Goal: Task Accomplishment & Management: Manage account settings

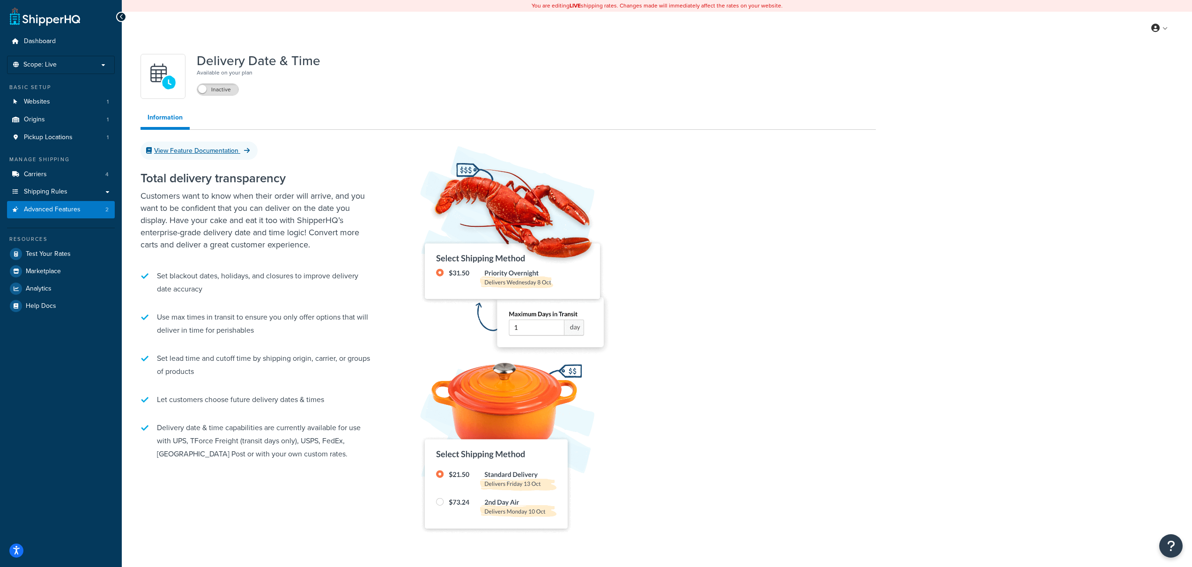
click at [220, 146] on link "View Feature Documentation" at bounding box center [199, 151] width 117 height 18
click at [471, 107] on div "Delivery Date & Time Available on your plan Inactive Information View Feature D…" at bounding box center [509, 306] width 750 height 514
click at [108, 189] on link "Shipping Rules" at bounding box center [61, 191] width 108 height 17
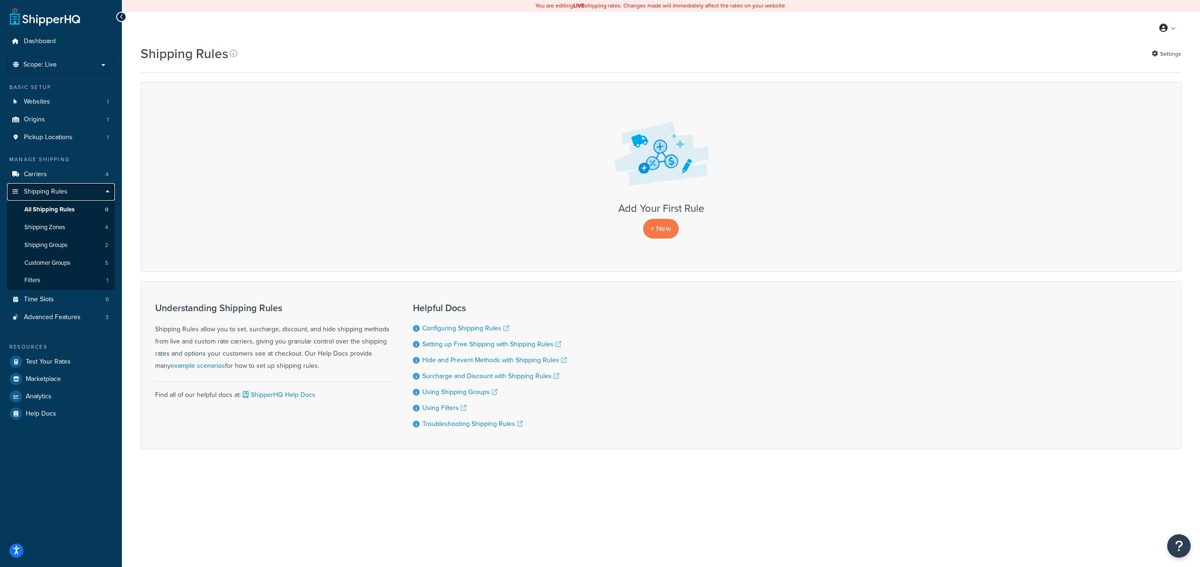
click at [84, 192] on link "Shipping Rules" at bounding box center [61, 191] width 108 height 17
click at [109, 193] on link "Shipping Rules" at bounding box center [61, 191] width 108 height 17
click at [79, 240] on link "Shipping Groups 2" at bounding box center [61, 245] width 108 height 17
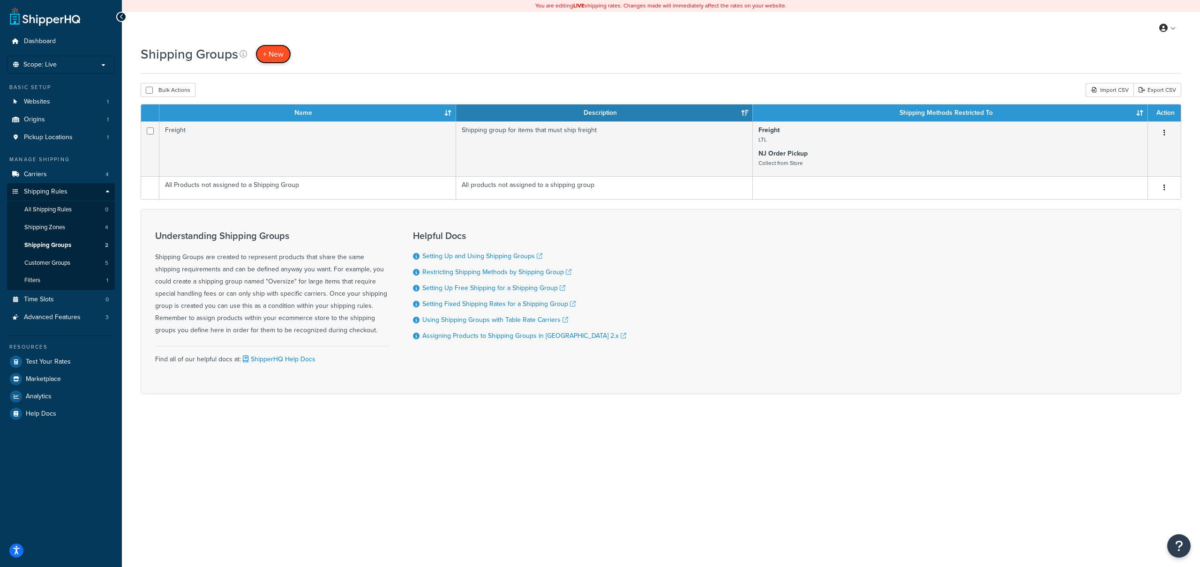
click at [276, 61] on link "+ New" at bounding box center [273, 54] width 36 height 19
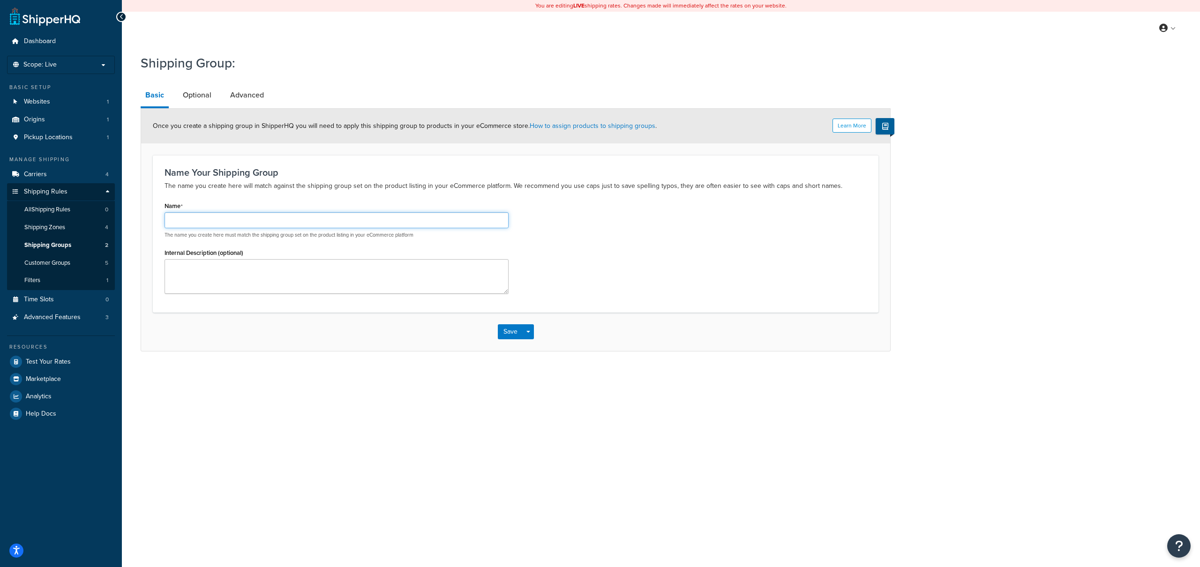
click at [250, 219] on input "Name" at bounding box center [336, 220] width 344 height 16
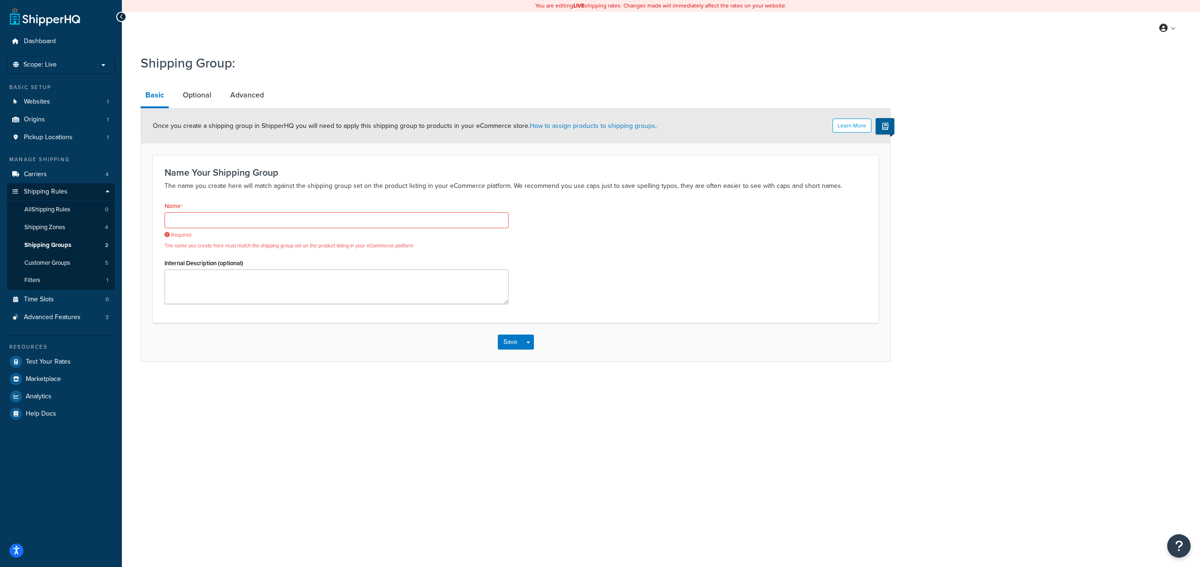
click at [403, 171] on h3 "Name Your Shipping Group" at bounding box center [515, 172] width 702 height 10
click at [361, 214] on input "Name" at bounding box center [336, 220] width 344 height 16
drag, startPoint x: 355, startPoint y: 221, endPoint x: 183, endPoint y: 218, distance: 171.5
click at [184, 218] on input "Name" at bounding box center [336, 220] width 344 height 16
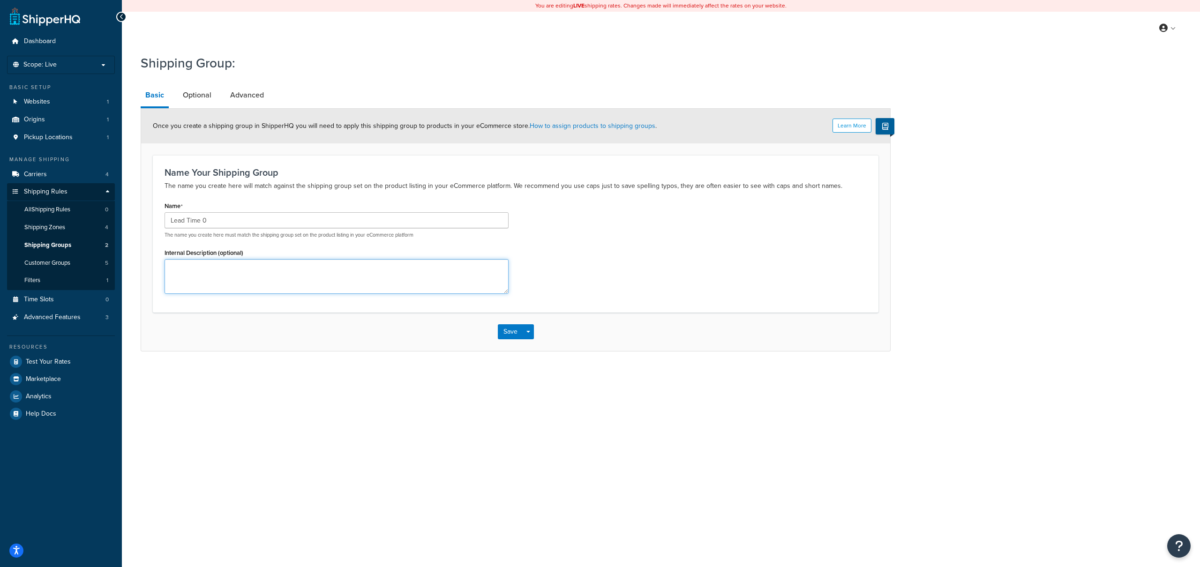
click at [217, 260] on textarea "Internal Description (optional)" at bounding box center [336, 276] width 344 height 35
click at [239, 220] on input "Lead Time 0" at bounding box center [336, 220] width 344 height 16
type input "Lead Time 0 Days"
click at [351, 181] on p "The name you create here will match against the shipping group set on the produ…" at bounding box center [515, 185] width 702 height 11
click at [299, 262] on textarea "Internal Description (optional)" at bounding box center [336, 276] width 344 height 35
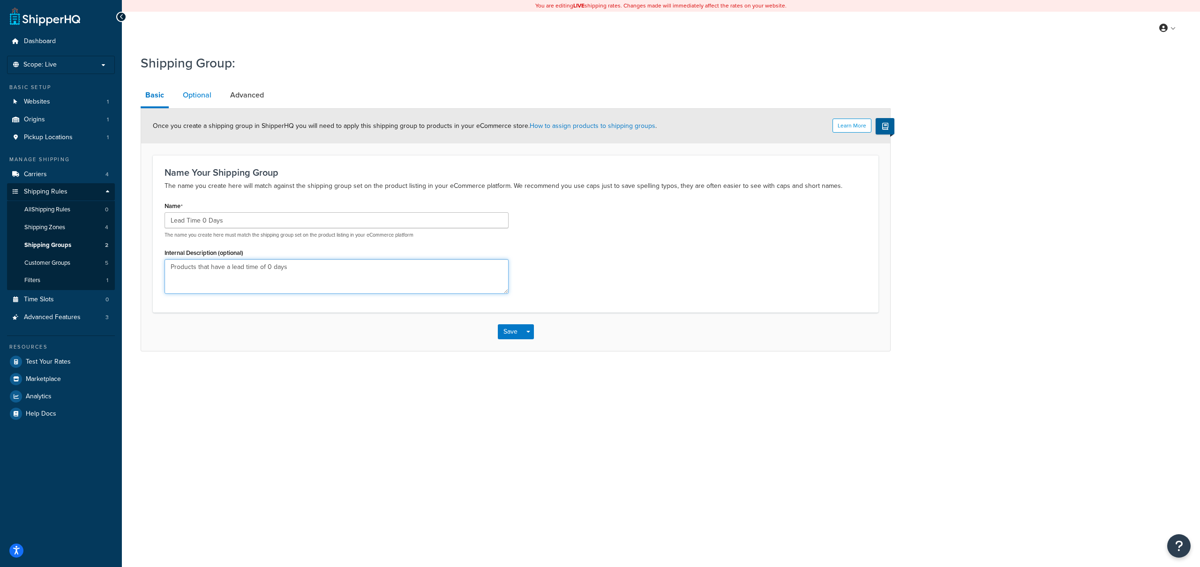
type textarea "Products that have a lead time of 0 days"
click at [208, 104] on link "Optional" at bounding box center [197, 95] width 38 height 22
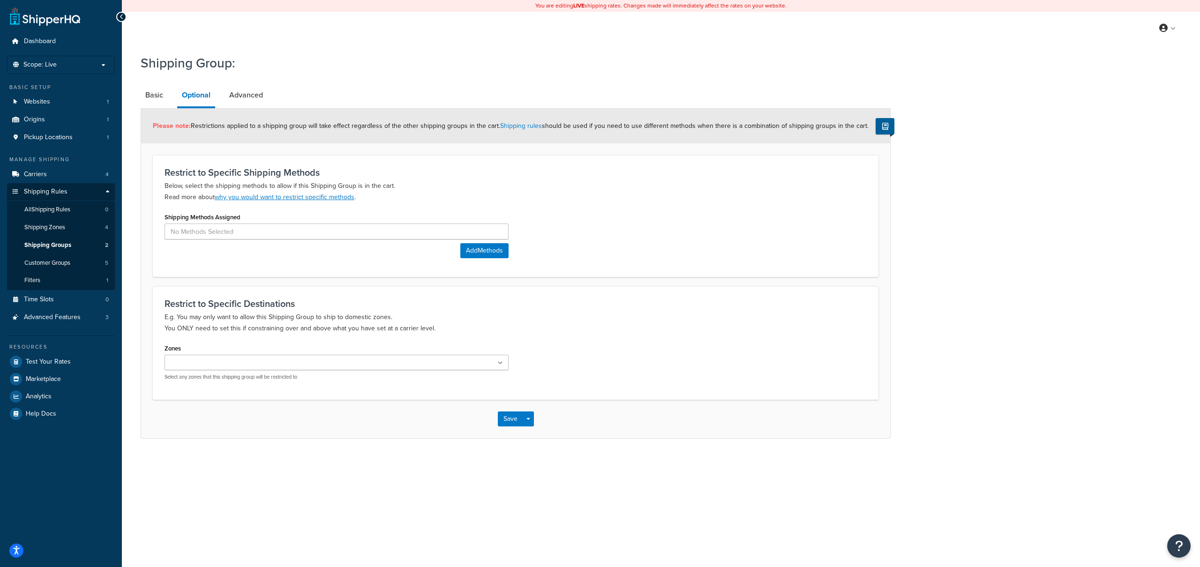
drag, startPoint x: 163, startPoint y: 102, endPoint x: 170, endPoint y: 100, distance: 7.2
click at [163, 102] on link "Basic" at bounding box center [154, 95] width 27 height 22
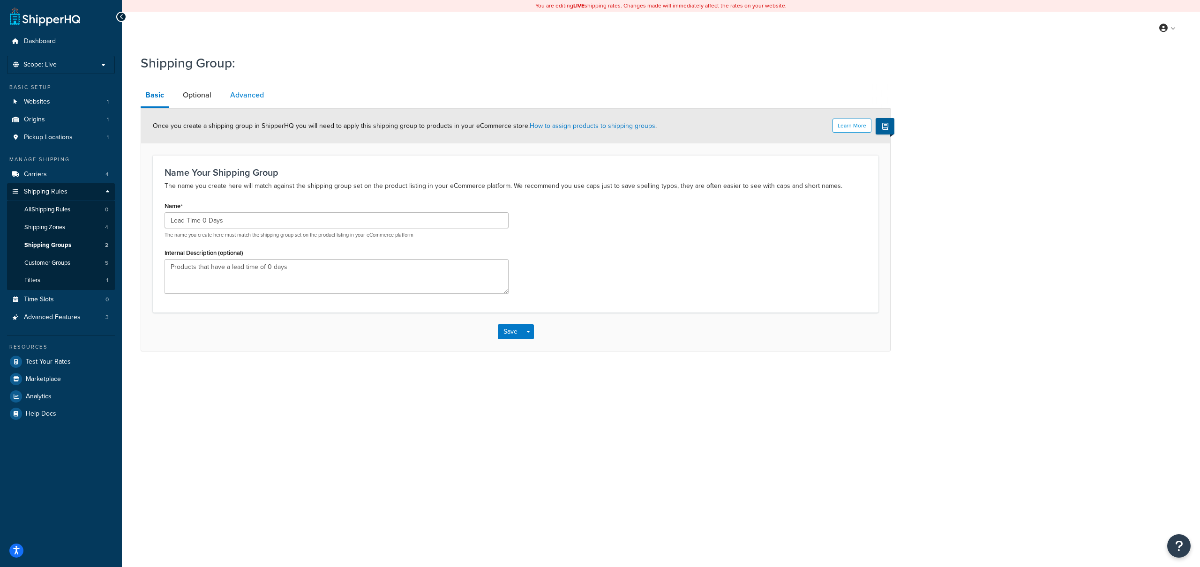
click at [236, 100] on link "Advanced" at bounding box center [246, 95] width 43 height 22
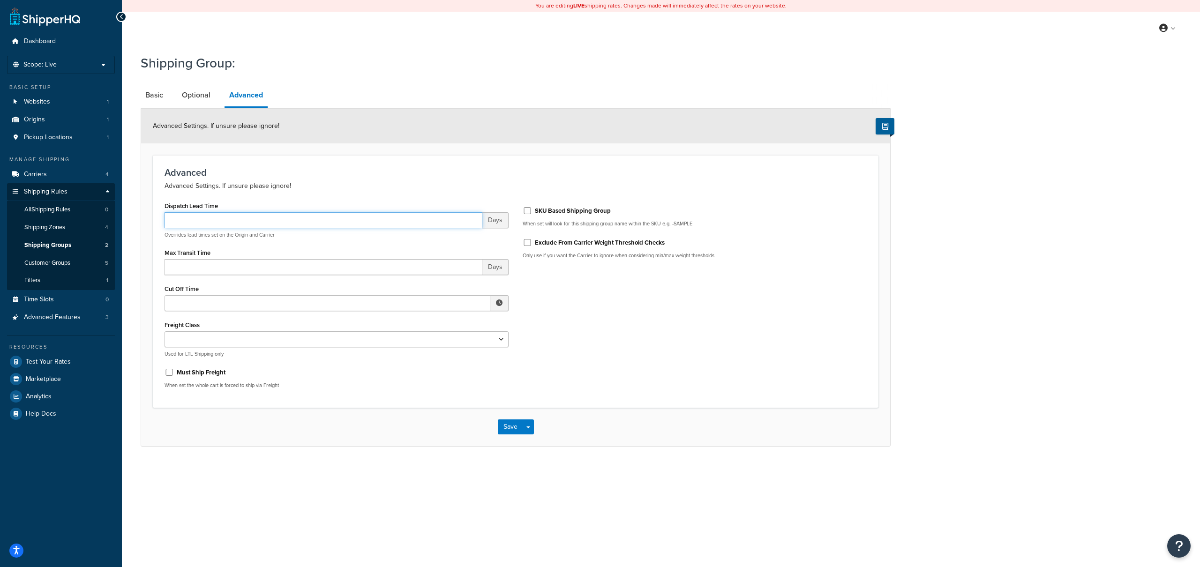
click at [225, 221] on input "Dispatch Lead Time" at bounding box center [323, 220] width 318 height 16
click at [156, 96] on link "Basic" at bounding box center [154, 95] width 27 height 22
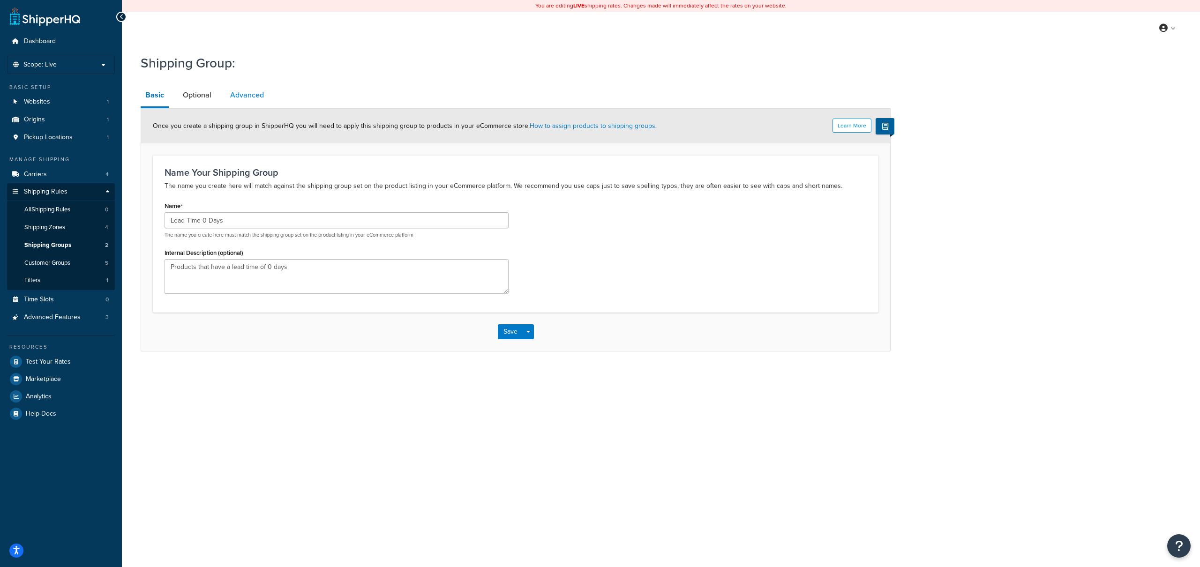
click at [242, 94] on link "Advanced" at bounding box center [246, 95] width 43 height 22
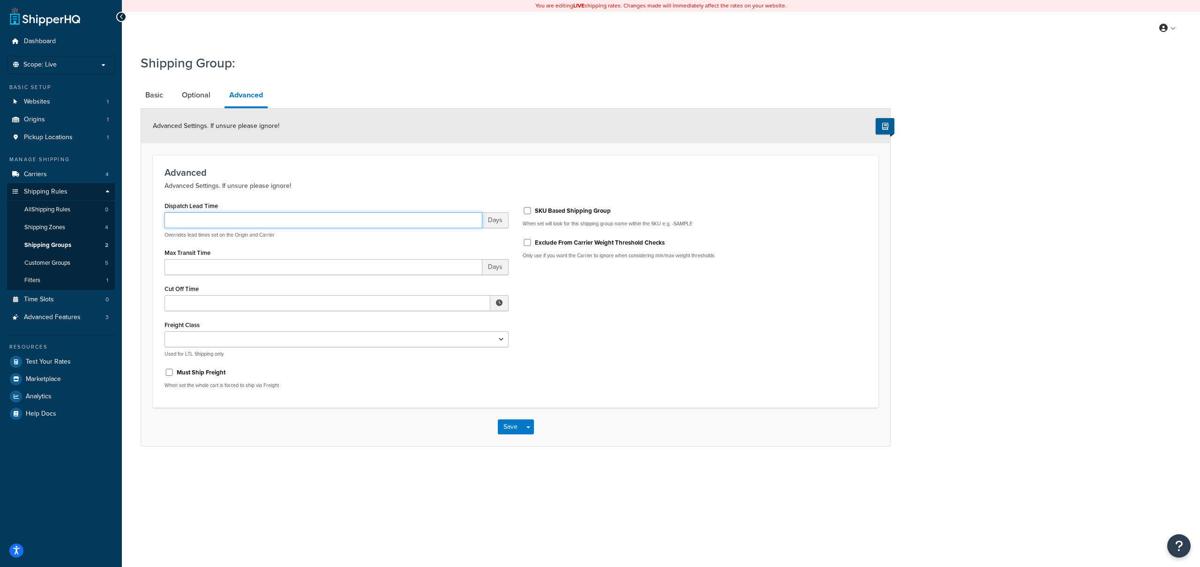
click at [255, 224] on input "Dispatch Lead Time" at bounding box center [323, 220] width 318 height 16
type input "0"
click at [578, 329] on div "Dispatch Lead Time 0 Days Overrides lead times set on the Origin and Carrier Ma…" at bounding box center [515, 297] width 716 height 197
click at [231, 298] on input "Cut Off Time" at bounding box center [327, 303] width 326 height 16
click at [572, 302] on div "Dispatch Lead Time 0 Days Overrides lead times set on the Origin and Carrier Ma…" at bounding box center [515, 297] width 716 height 197
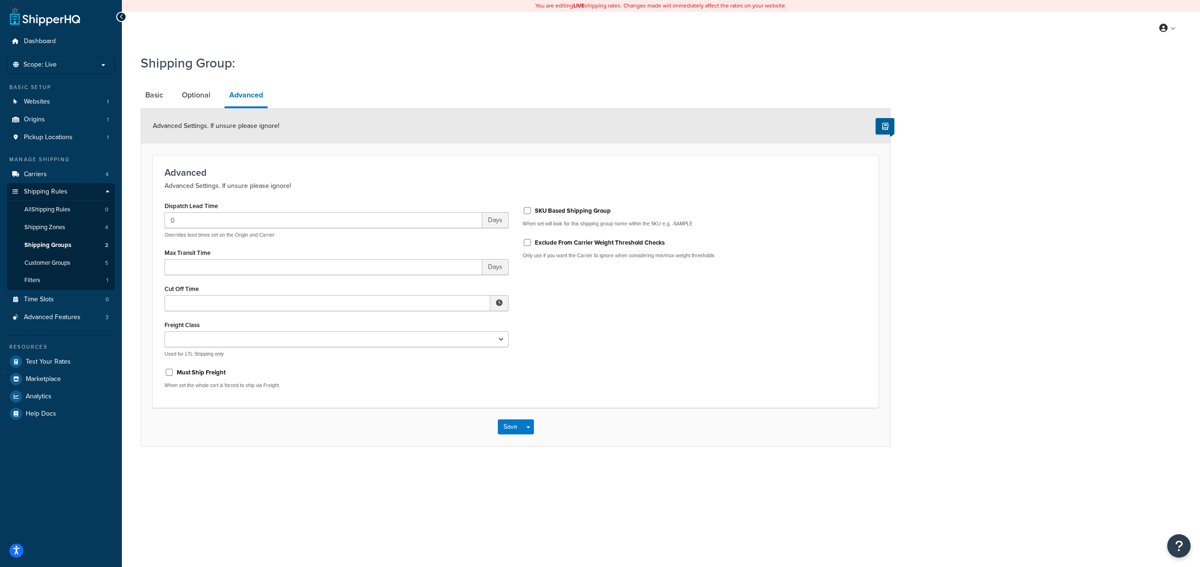
click at [441, 169] on h3 "Advanced" at bounding box center [515, 172] width 702 height 10
click at [240, 300] on input "Cut Off Time" at bounding box center [327, 303] width 326 height 16
click at [650, 299] on div "Dispatch Lead Time 0 Days Overrides lead times set on the Origin and Carrier Ma…" at bounding box center [515, 297] width 716 height 197
click at [312, 275] on input "Max Transit Time" at bounding box center [323, 267] width 318 height 16
click at [310, 304] on input "Cut Off Time" at bounding box center [327, 303] width 326 height 16
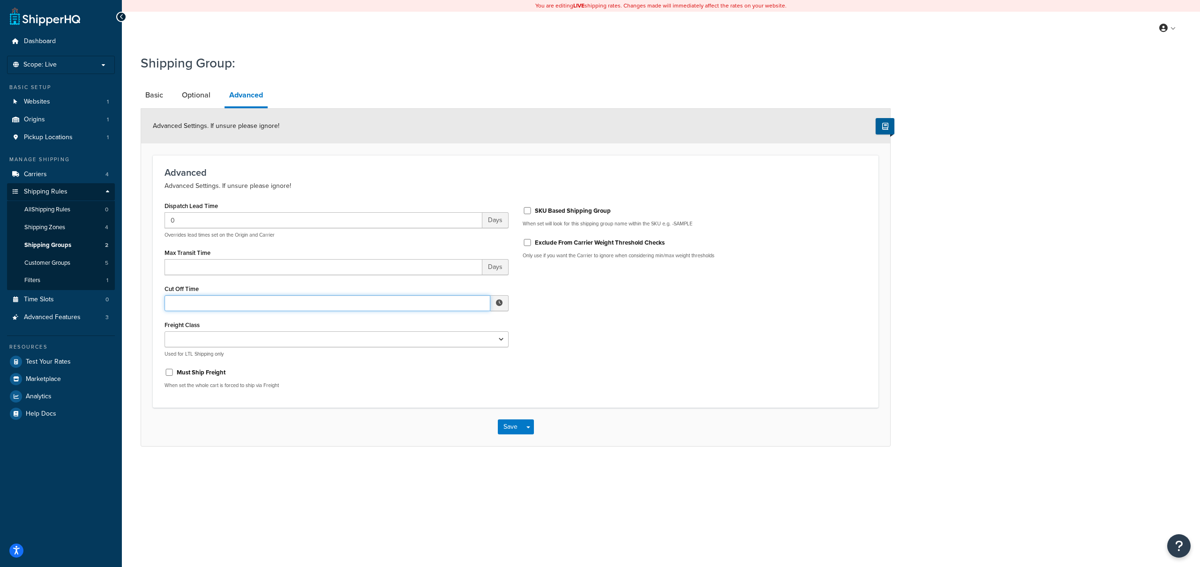
click at [421, 309] on input "Cut Off Time" at bounding box center [327, 303] width 326 height 16
click at [469, 327] on span "▲" at bounding box center [469, 323] width 19 height 19
type input "12:00 PM"
click at [573, 325] on div "Dispatch Lead Time 0 Days Overrides lead times set on the Origin and Carrier Ma…" at bounding box center [515, 297] width 716 height 197
click at [503, 430] on button "Save" at bounding box center [510, 426] width 25 height 15
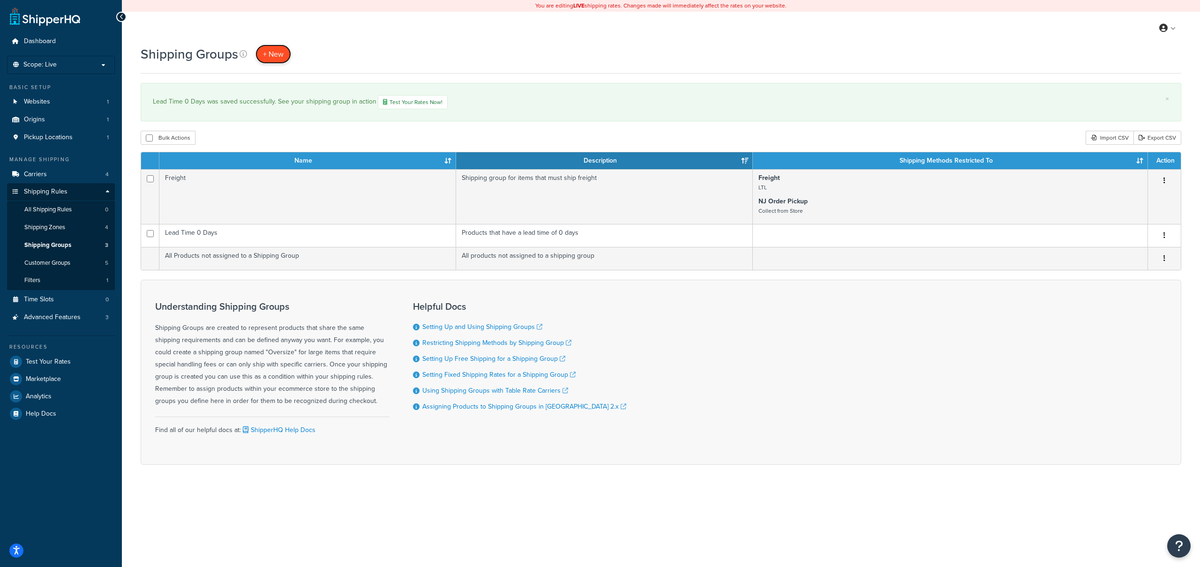
click at [272, 60] on link "+ New" at bounding box center [273, 54] width 36 height 19
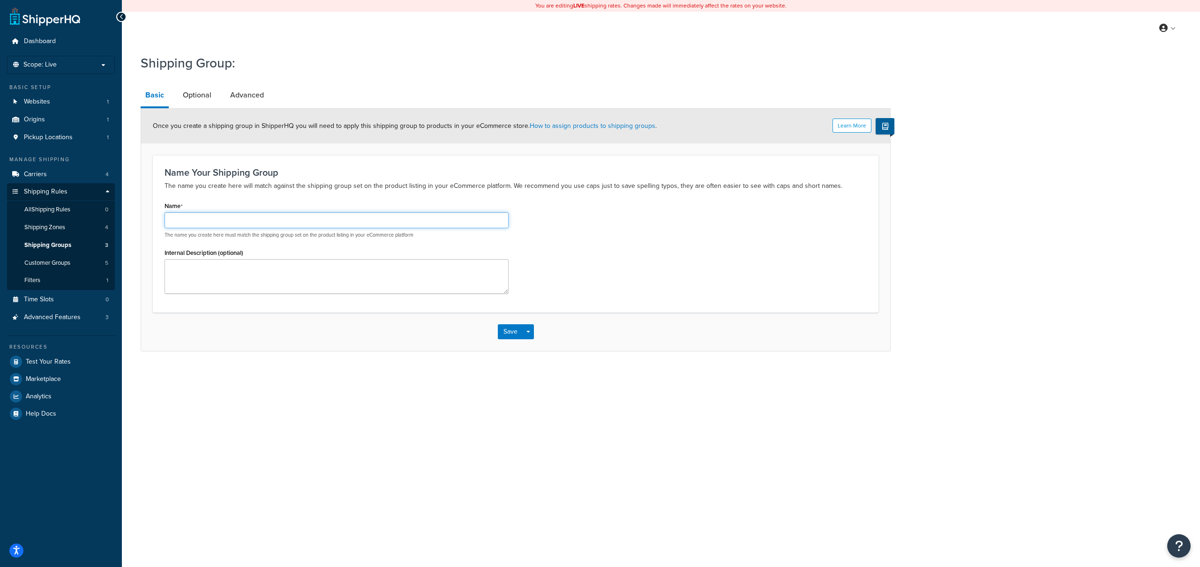
click at [317, 212] on input "Name" at bounding box center [336, 220] width 344 height 16
type input "L"
type input "Lead Time 1 Day"
type textarea "Products with a lead time of 1 day"
click at [192, 91] on link "Optional" at bounding box center [197, 95] width 38 height 22
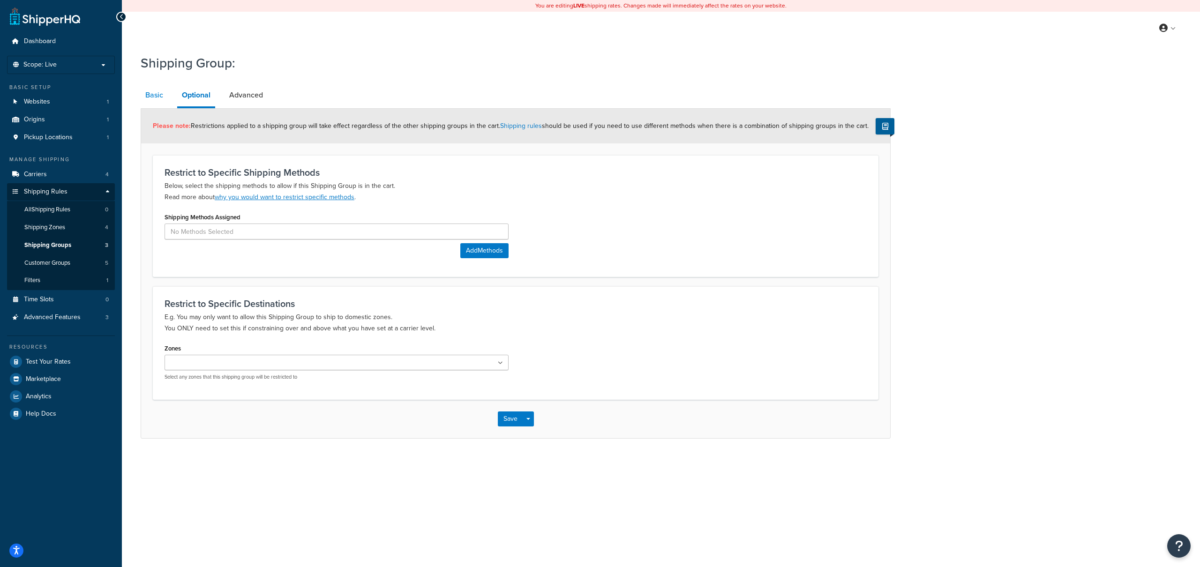
click at [160, 95] on link "Basic" at bounding box center [154, 95] width 27 height 22
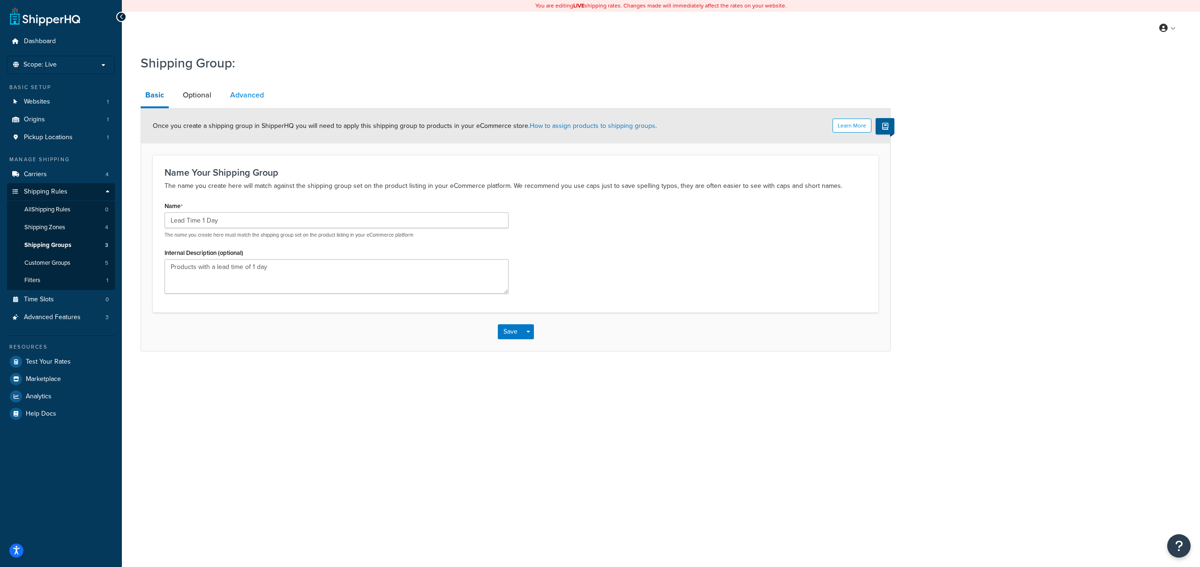
click at [236, 98] on link "Advanced" at bounding box center [246, 95] width 43 height 22
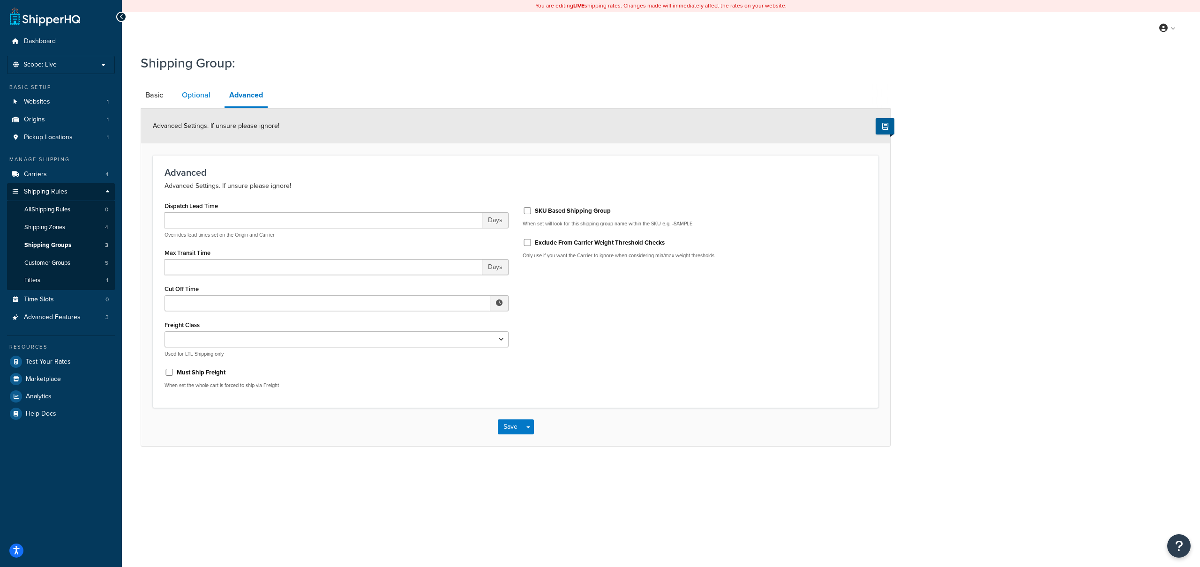
click at [194, 101] on link "Optional" at bounding box center [196, 95] width 38 height 22
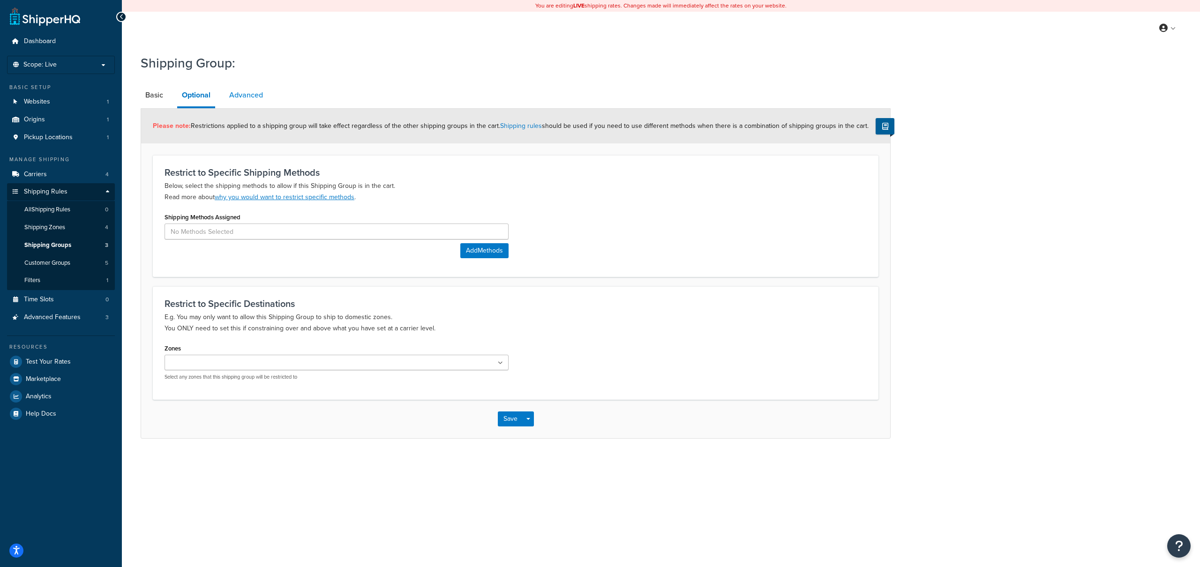
click at [251, 101] on link "Advanced" at bounding box center [245, 95] width 43 height 22
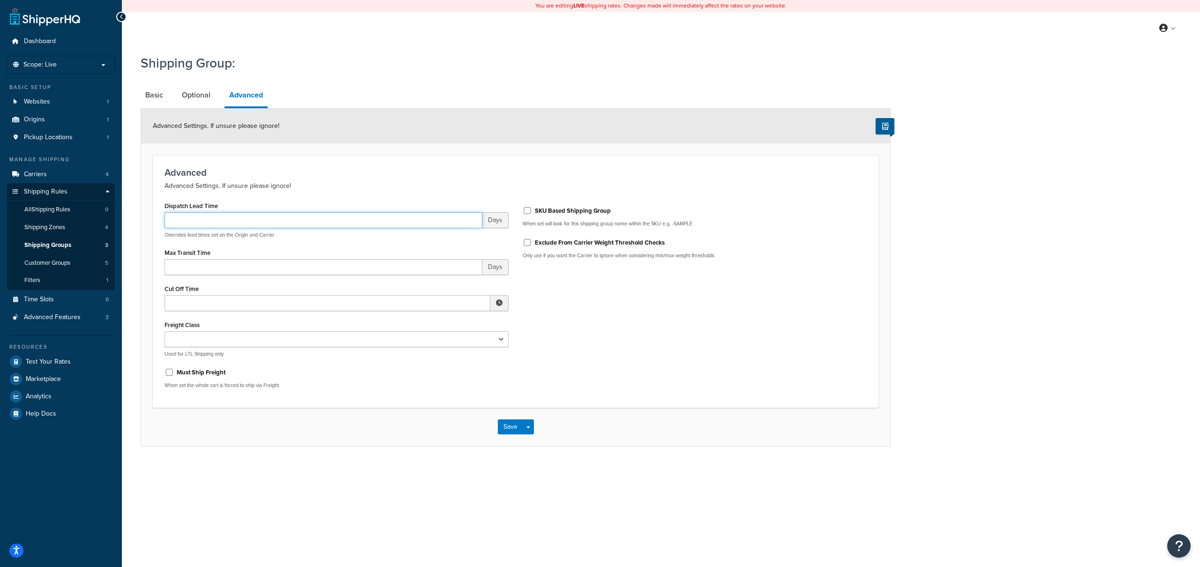
click at [308, 217] on input "Dispatch Lead Time" at bounding box center [323, 220] width 318 height 16
click at [286, 223] on input "Dispatch Lead Time" at bounding box center [323, 220] width 318 height 16
drag, startPoint x: 283, startPoint y: 223, endPoint x: 81, endPoint y: 224, distance: 201.5
click at [81, 224] on div "Dashboard Scope: Live Basic Setup Websites 1 Origins 1 Pickup Locations 1 Manag…" at bounding box center [600, 283] width 1200 height 567
drag, startPoint x: 207, startPoint y: 222, endPoint x: 143, endPoint y: 216, distance: 63.5
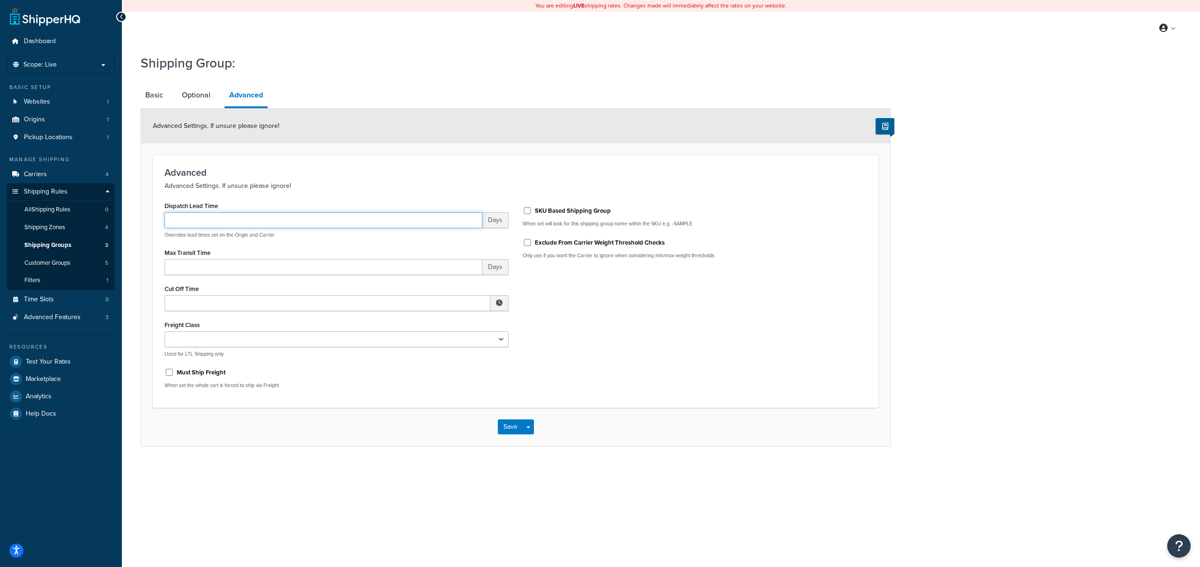
click at [143, 216] on form "Advanced Settings. If unsure please ignore! Advanced Advanced Settings. If unsu…" at bounding box center [515, 277] width 749 height 337
type input "1"
click at [225, 305] on input "Cut Off Time" at bounding box center [327, 303] width 326 height 16
click at [465, 323] on span "▲" at bounding box center [469, 323] width 19 height 19
type input "12:00 PM"
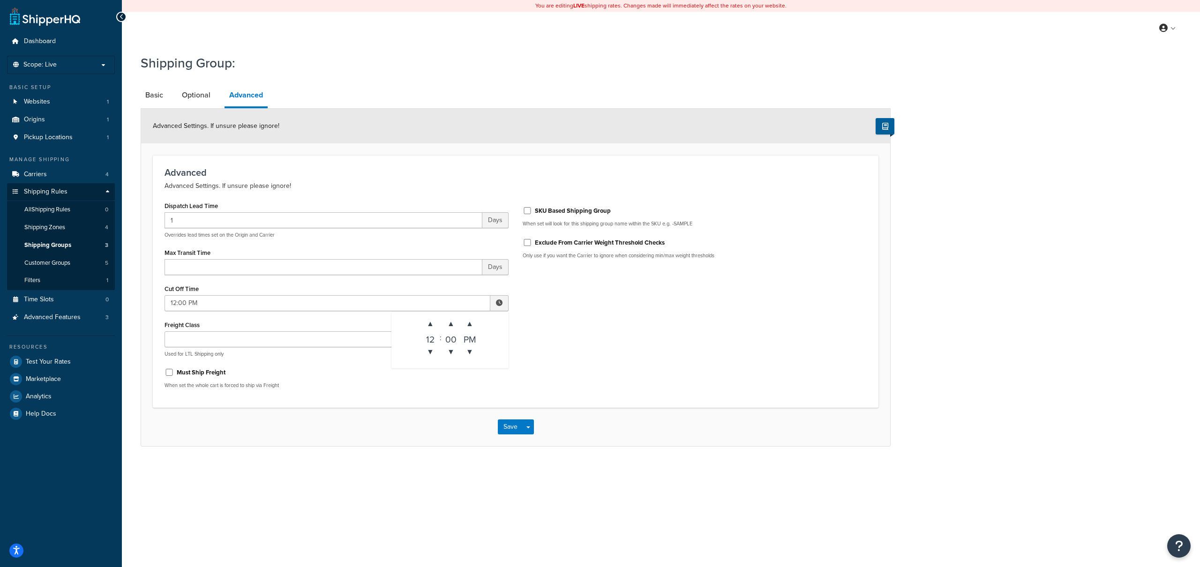
click at [546, 337] on div "Dispatch Lead Time 1 Days Overrides lead times set on the Origin and Carrier Ma…" at bounding box center [515, 297] width 716 height 197
click at [508, 430] on button "Save" at bounding box center [510, 426] width 25 height 15
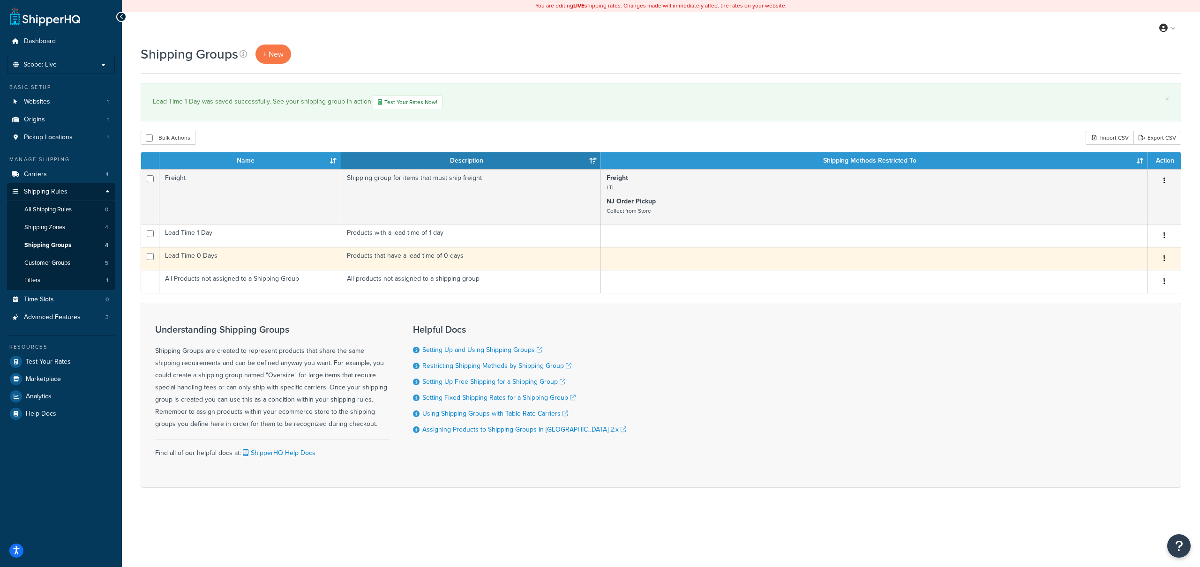
click at [434, 261] on td "Products that have a lead time of 0 days" at bounding box center [471, 258] width 260 height 23
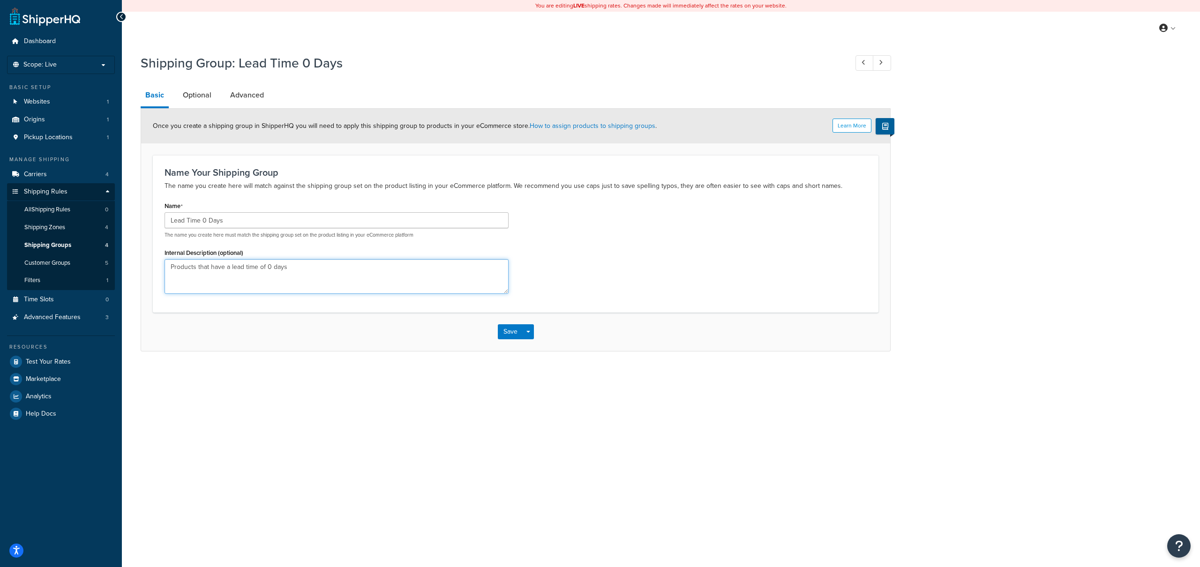
drag, startPoint x: 197, startPoint y: 267, endPoint x: 224, endPoint y: 266, distance: 27.2
click at [224, 266] on textarea "Products that have a lead time of 0 days" at bounding box center [336, 276] width 344 height 35
type textarea "Products with a lead time of 0 days"
click at [500, 335] on button "Save" at bounding box center [510, 331] width 25 height 15
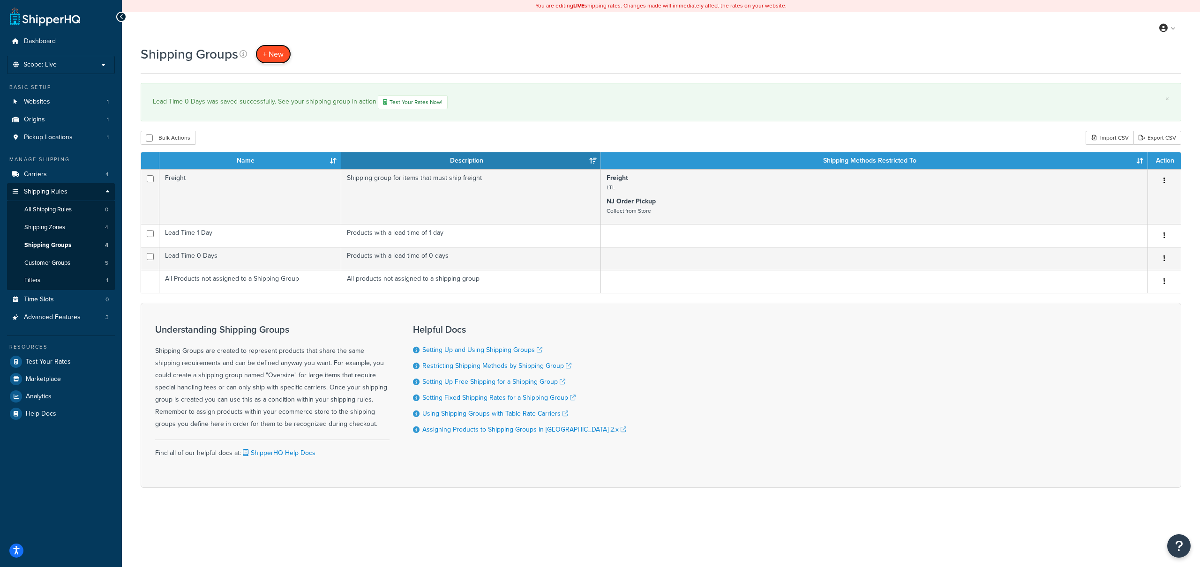
click at [271, 51] on span "+ New" at bounding box center [273, 54] width 21 height 11
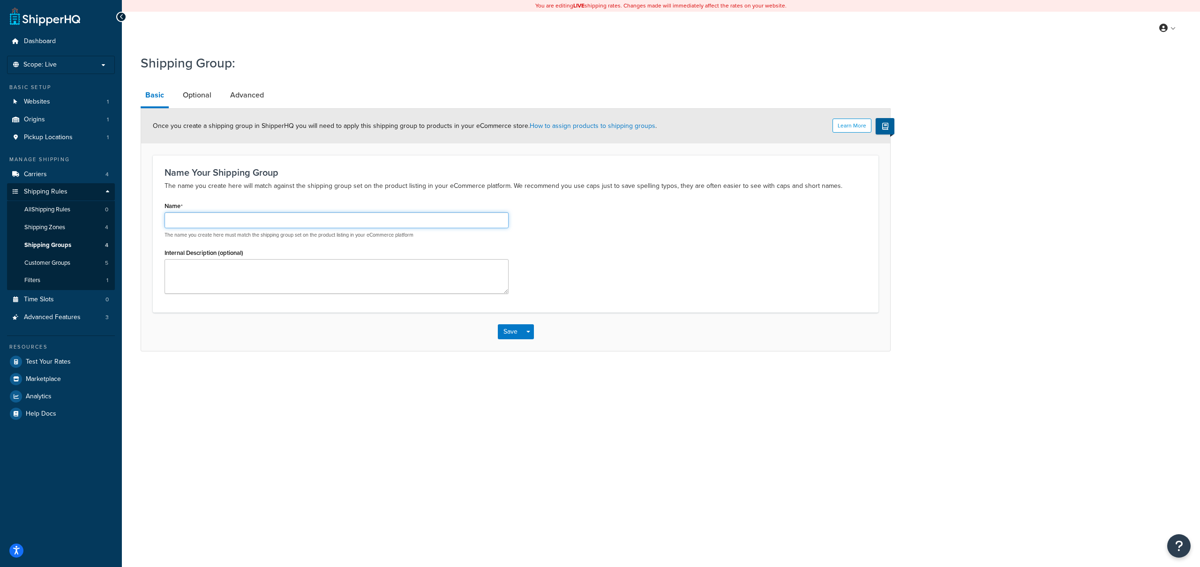
click at [264, 216] on input "Name" at bounding box center [336, 220] width 344 height 16
type input "Lead Time 2 Days"
click at [349, 278] on textarea "Internal Description (optional)" at bounding box center [336, 276] width 344 height 35
type textarea "Products with a lead time of 2 days"
click at [246, 97] on link "Advanced" at bounding box center [246, 95] width 43 height 22
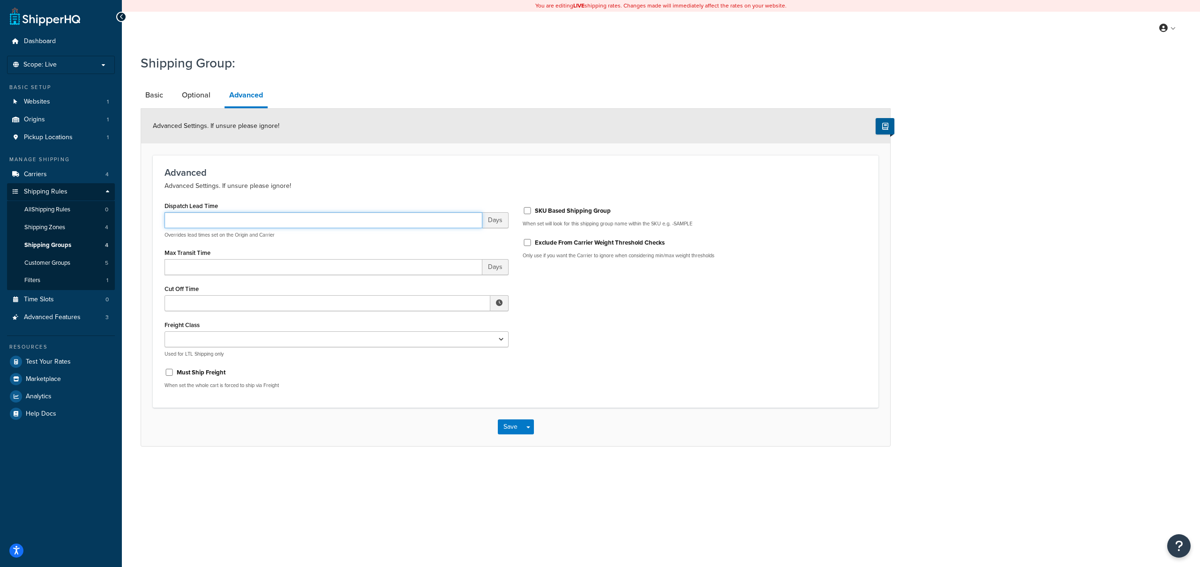
click at [225, 218] on input "Dispatch Lead Time" at bounding box center [323, 220] width 318 height 16
type input "3"
type input "2"
click at [245, 291] on div "Cut Off Time ▲ 12 ▼ : ▲ 00 ▼ ▲ AM ▼" at bounding box center [336, 296] width 344 height 29
click at [246, 303] on input "Cut Off Time" at bounding box center [327, 303] width 326 height 16
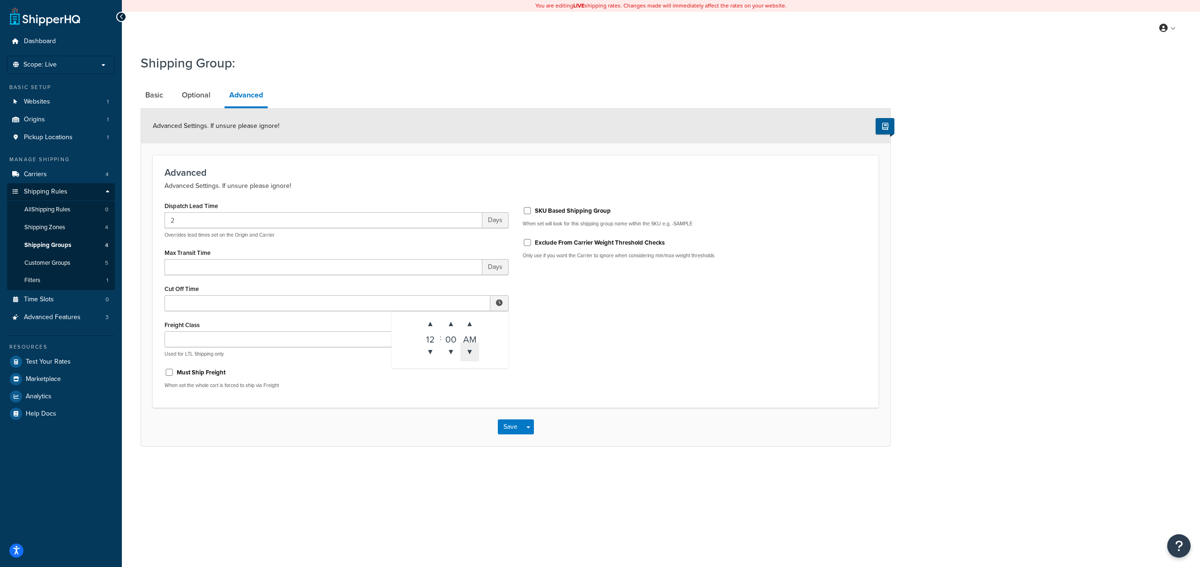
click at [470, 349] on span "▼" at bounding box center [469, 352] width 19 height 19
type input "12:00 PM"
click at [550, 359] on div "Dispatch Lead Time 2 Days Overrides lead times set on the Origin and Carrier Ma…" at bounding box center [515, 297] width 716 height 197
click at [512, 431] on button "Save" at bounding box center [510, 426] width 25 height 15
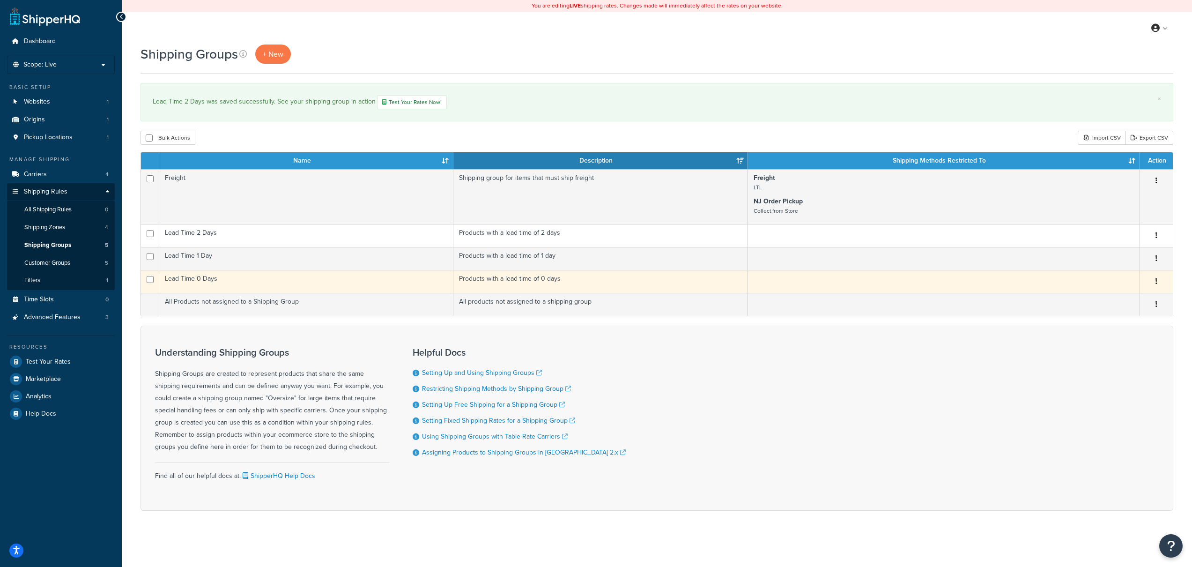
click at [270, 283] on td "Lead Time 0 Days" at bounding box center [306, 281] width 294 height 23
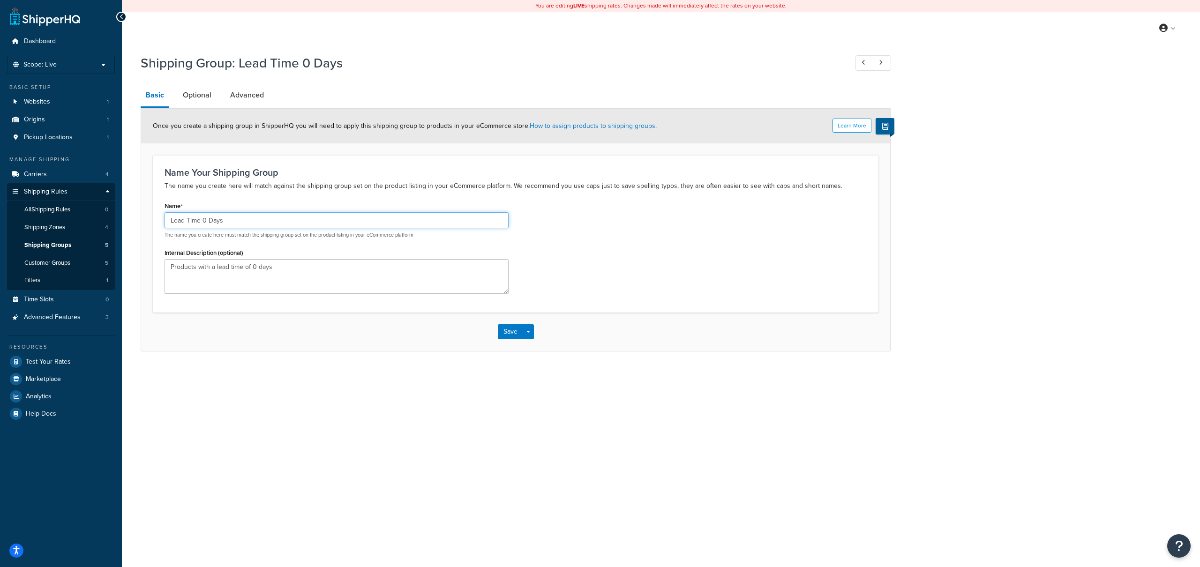
drag, startPoint x: 324, startPoint y: 219, endPoint x: 208, endPoint y: 220, distance: 116.7
click at [208, 220] on input "Lead Time 0 Days" at bounding box center [336, 220] width 344 height 16
type input "Lead Time 0d"
click at [515, 333] on button "Save" at bounding box center [510, 331] width 25 height 15
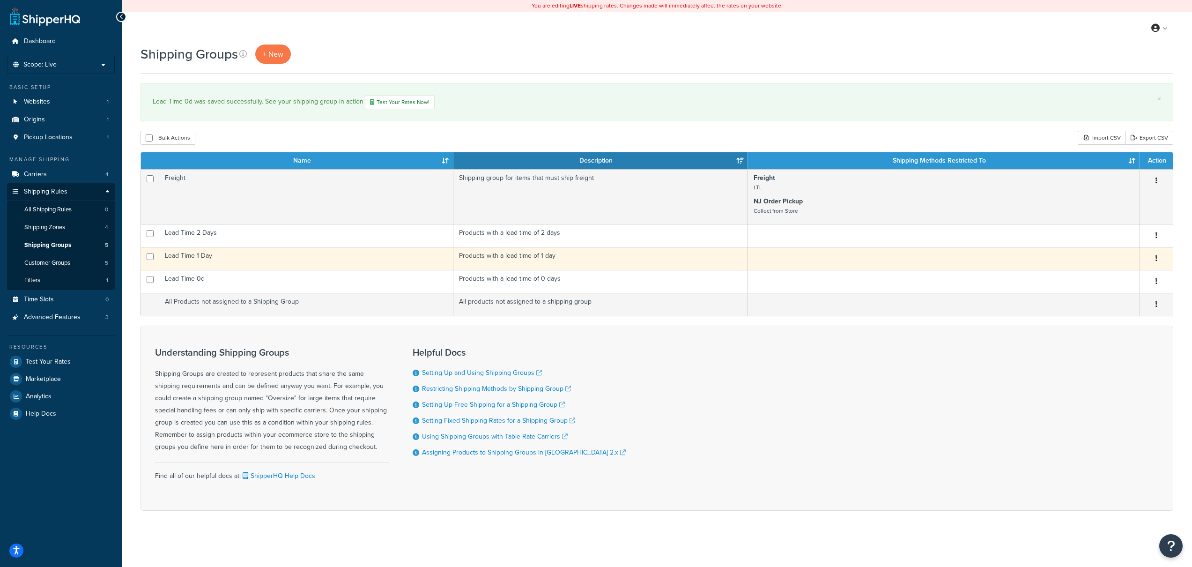
click at [337, 260] on td "Lead Time 1 Day" at bounding box center [306, 258] width 294 height 23
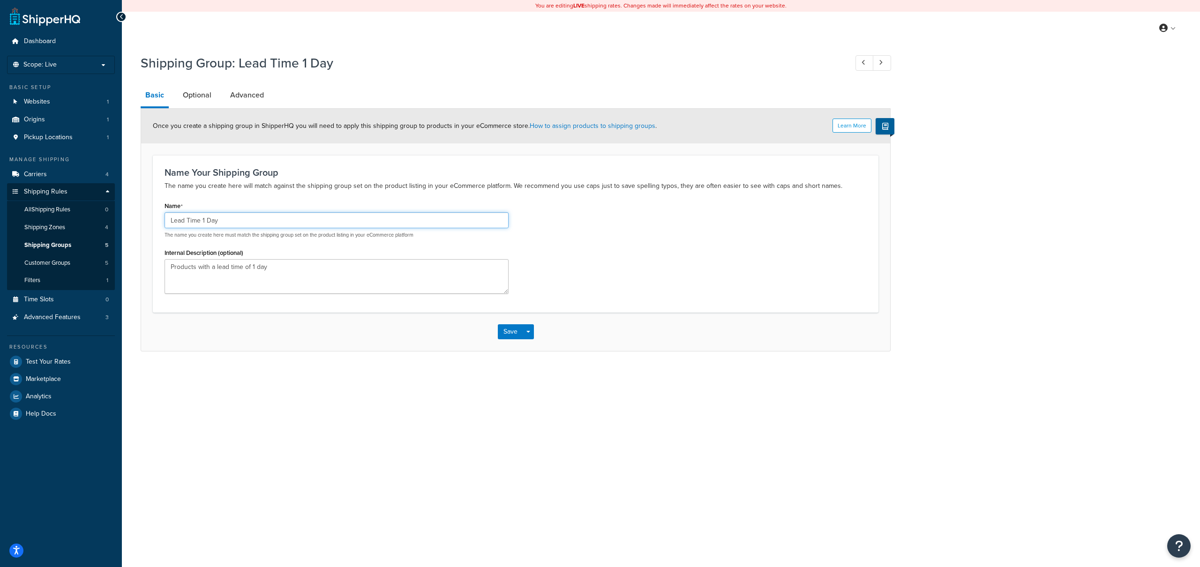
click at [240, 215] on input "Lead Time 1 Day" at bounding box center [336, 220] width 344 height 16
click at [242, 218] on input "Lead Time 1 Day" at bounding box center [336, 220] width 344 height 16
type input "Lead Time 1d"
click at [513, 334] on button "Save" at bounding box center [510, 331] width 25 height 15
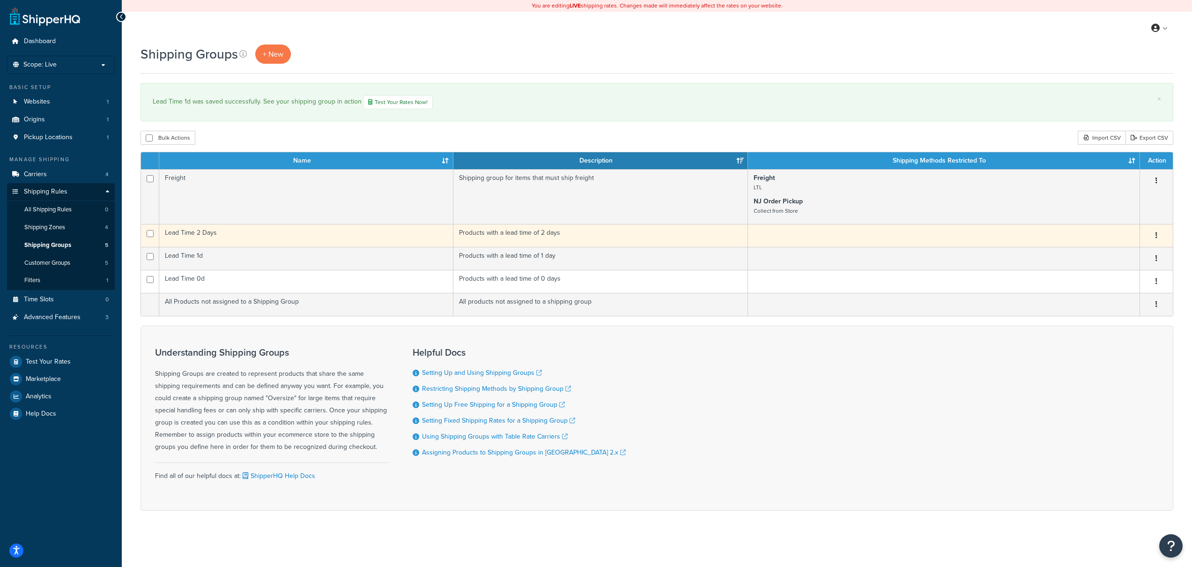
click at [303, 234] on td "Lead Time 2 Days" at bounding box center [306, 235] width 294 height 23
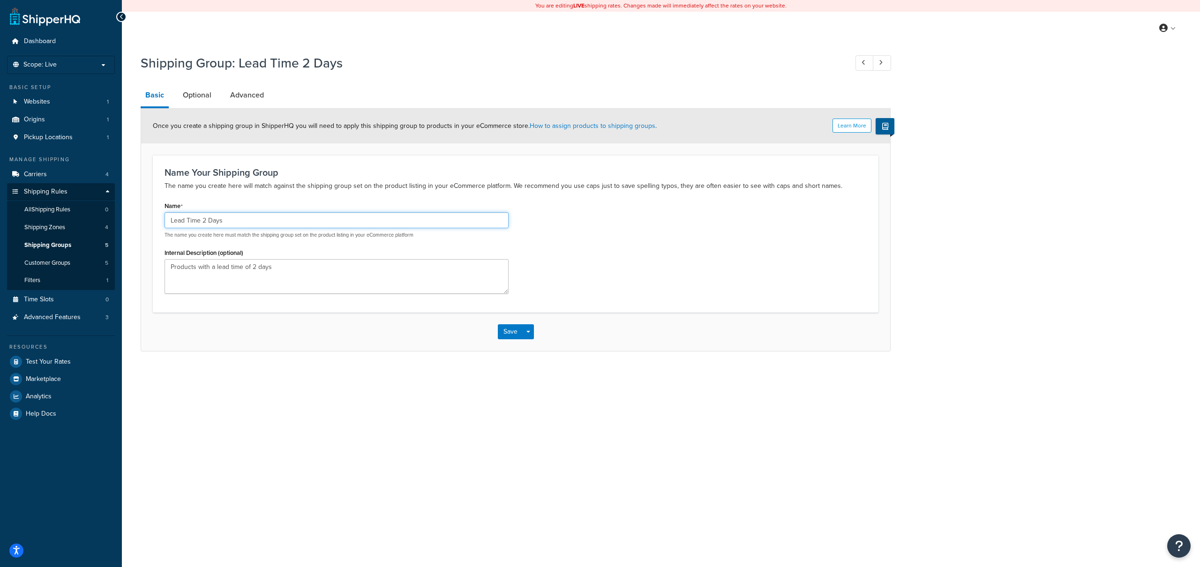
click at [256, 217] on input "Lead Time 2 Days" at bounding box center [336, 220] width 344 height 16
type input "Lead Time 2d"
click at [505, 330] on button "Save" at bounding box center [510, 331] width 25 height 15
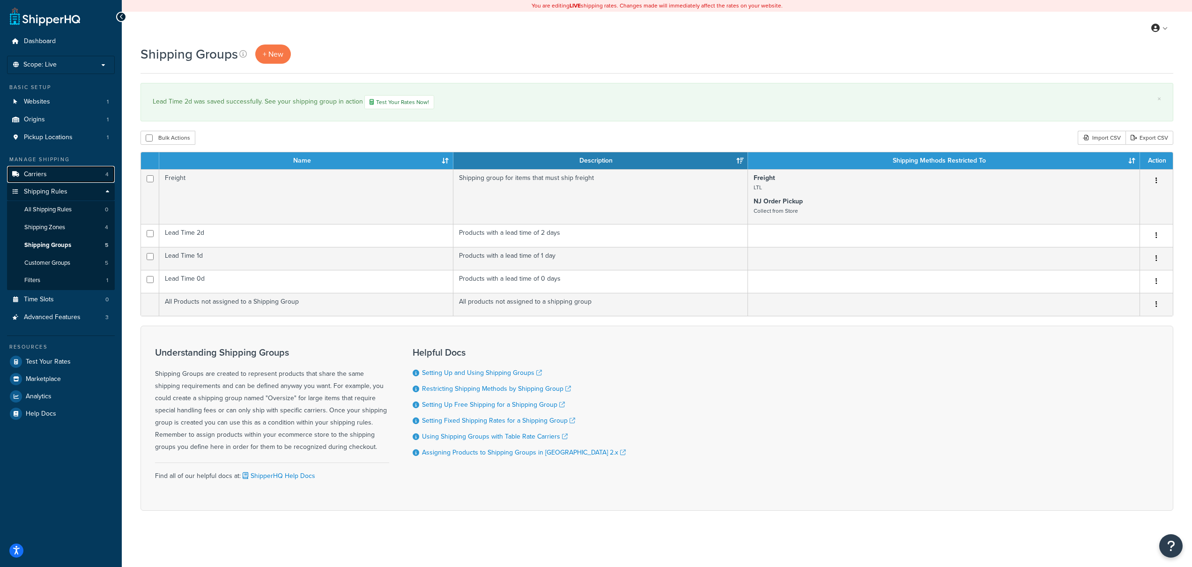
click at [74, 170] on link "Carriers 4" at bounding box center [61, 174] width 108 height 17
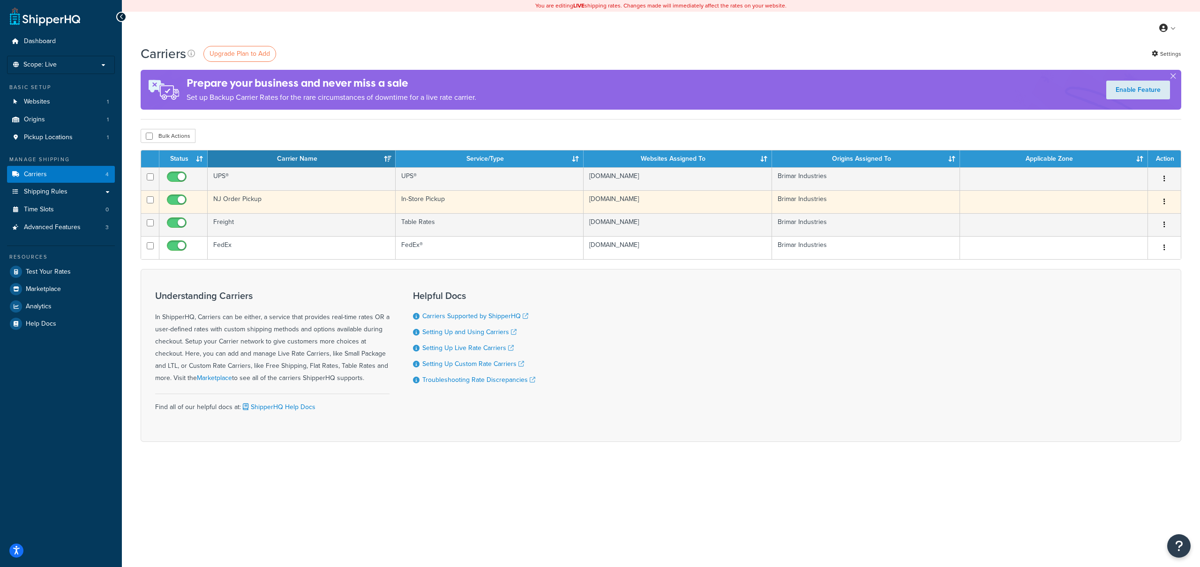
click at [183, 201] on input "checkbox" at bounding box center [178, 202] width 26 height 12
checkbox input "false"
click at [1166, 200] on button "button" at bounding box center [1163, 201] width 13 height 15
click at [1129, 234] on link "Delete" at bounding box center [1126, 240] width 74 height 19
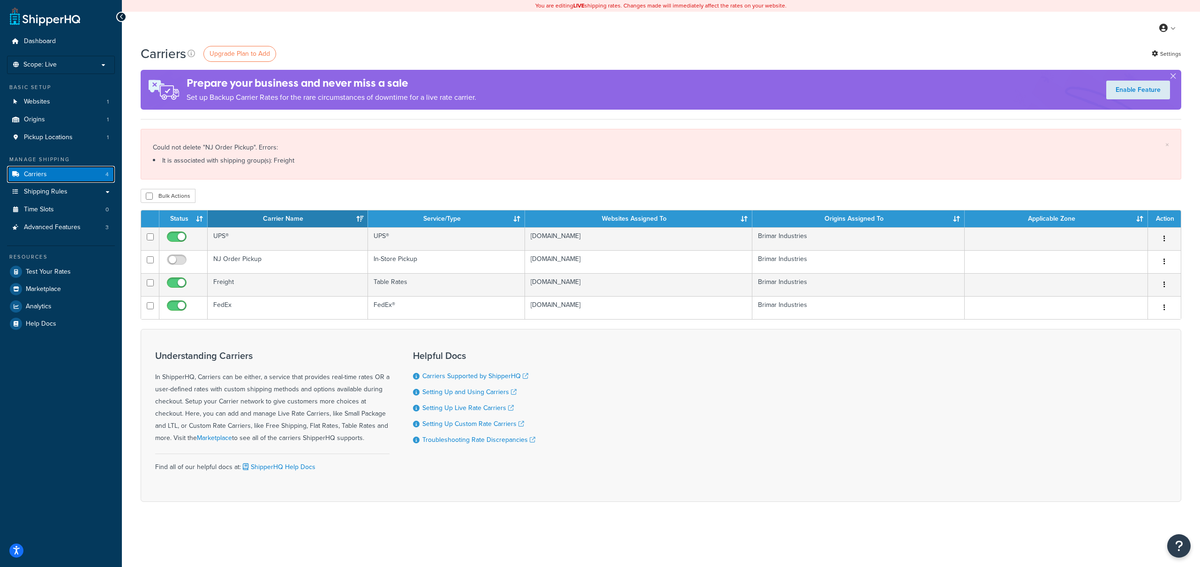
click at [75, 172] on link "Carriers 4" at bounding box center [61, 174] width 108 height 17
click at [69, 190] on link "Shipping Rules" at bounding box center [61, 191] width 108 height 17
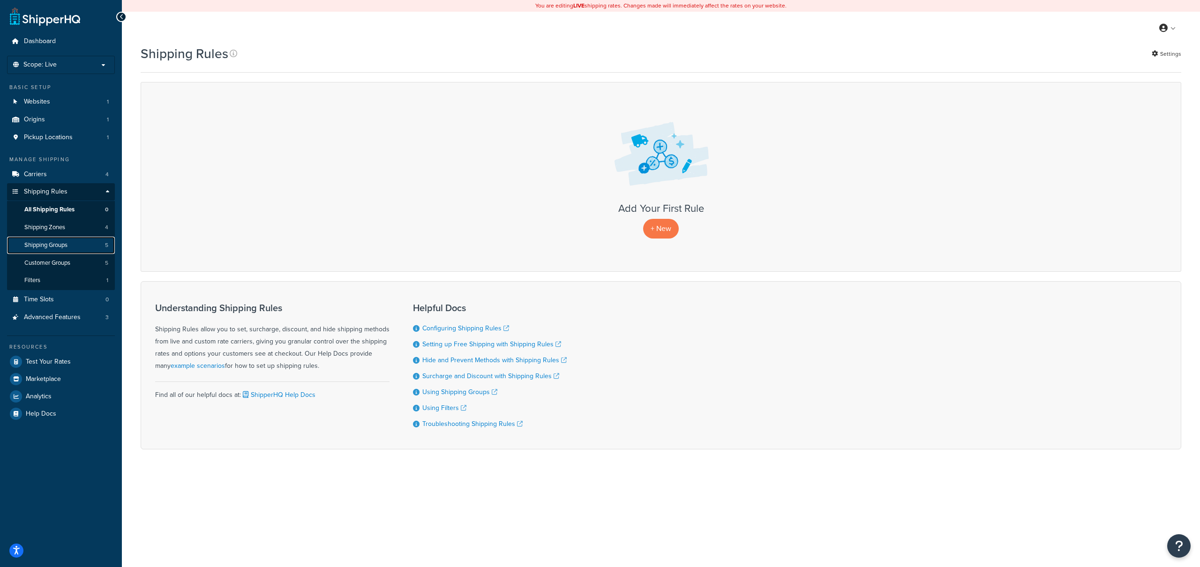
click at [69, 240] on link "Shipping Groups 5" at bounding box center [61, 245] width 108 height 17
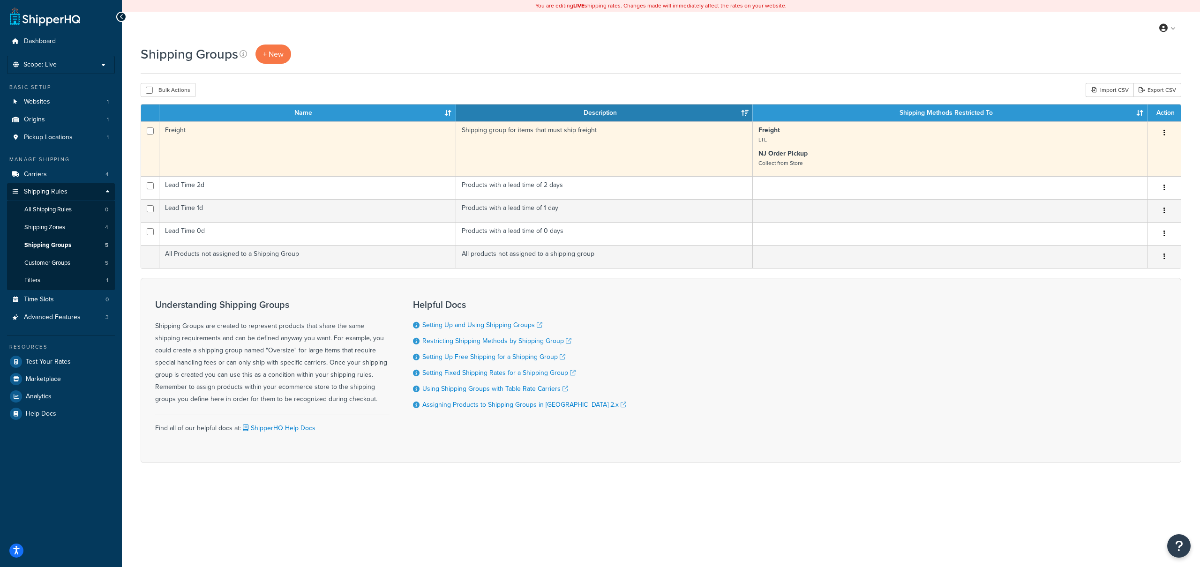
click at [879, 140] on p "Freight LTL" at bounding box center [949, 135] width 383 height 19
click at [1165, 128] on button "button" at bounding box center [1163, 133] width 13 height 15
click at [1148, 146] on link "Edit" at bounding box center [1126, 151] width 74 height 19
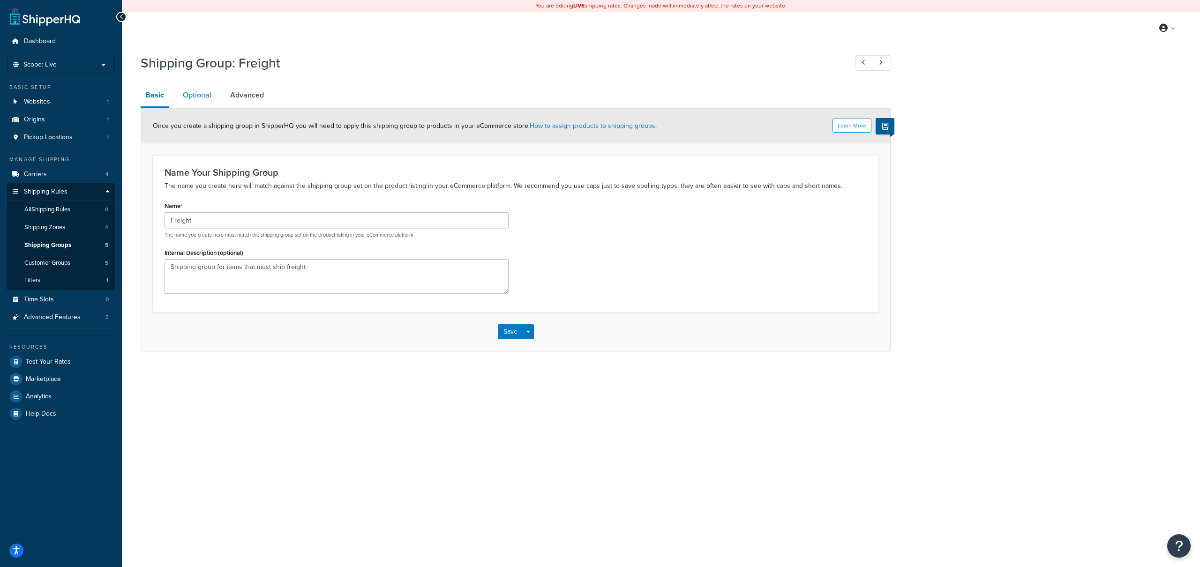
click at [194, 98] on link "Optional" at bounding box center [197, 95] width 38 height 22
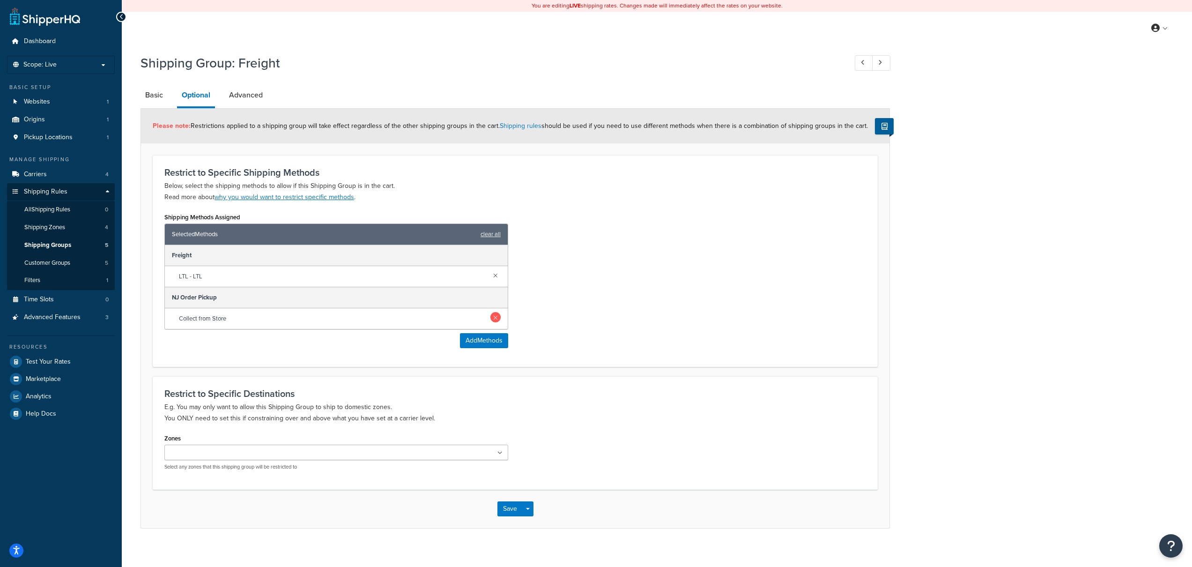
click at [496, 316] on link at bounding box center [496, 317] width 10 height 10
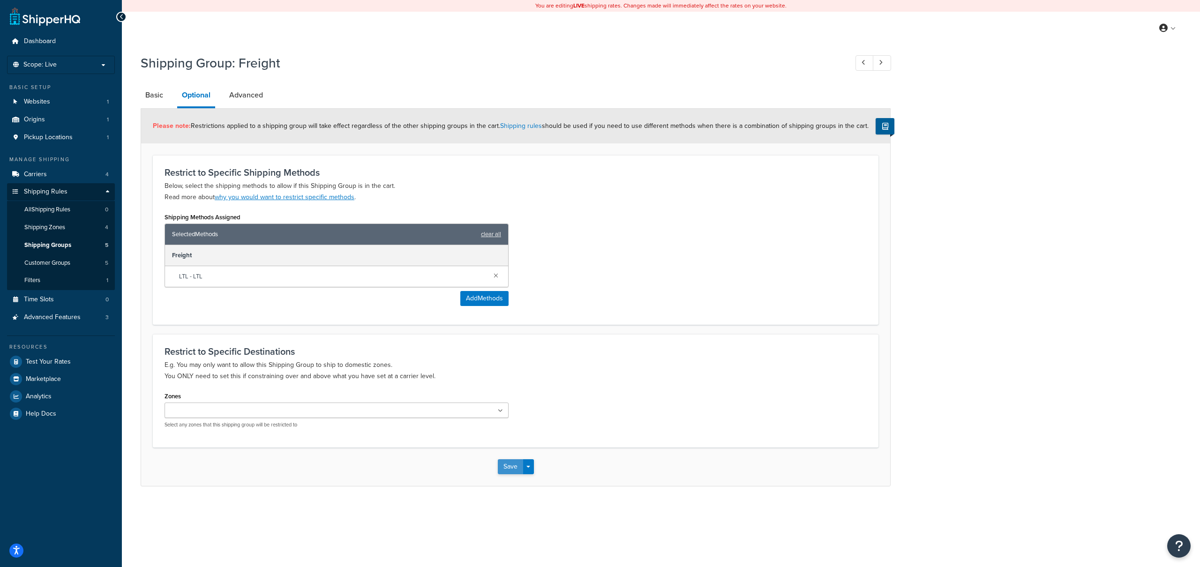
click at [511, 473] on button "Save" at bounding box center [510, 466] width 25 height 15
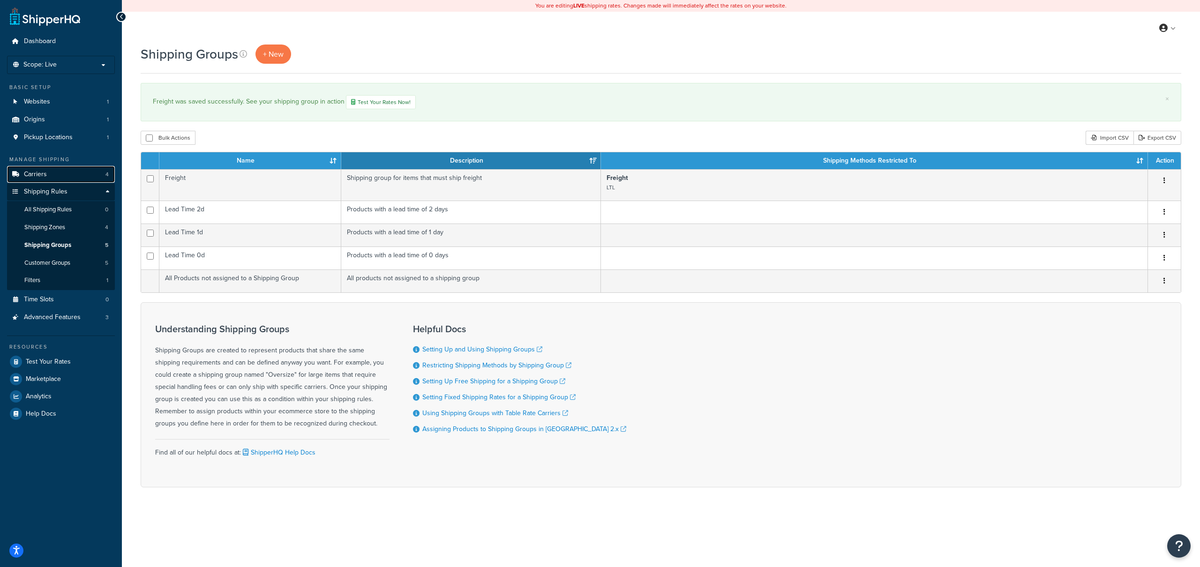
click at [100, 168] on link "Carriers 4" at bounding box center [61, 174] width 108 height 17
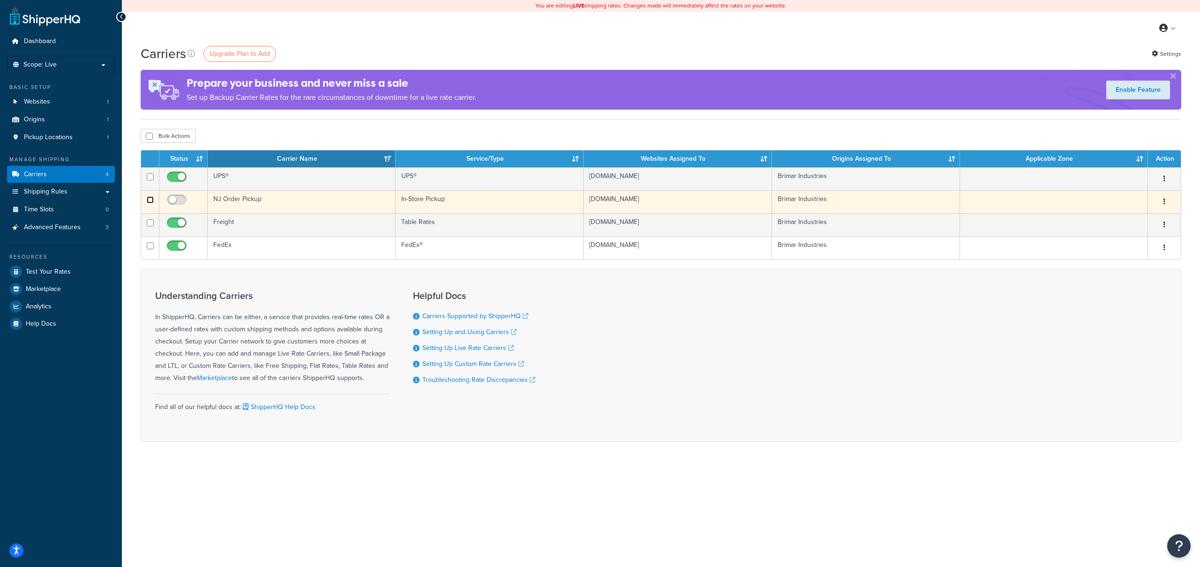
click at [149, 200] on input "checkbox" at bounding box center [150, 199] width 7 height 7
checkbox input "true"
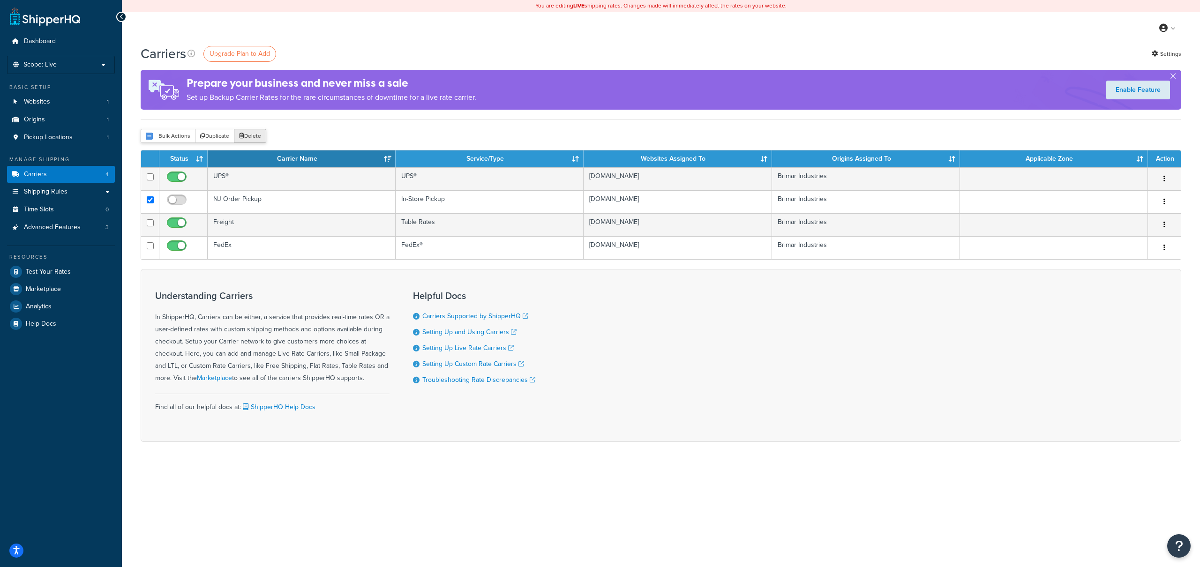
click at [250, 137] on button "Delete" at bounding box center [250, 136] width 32 height 14
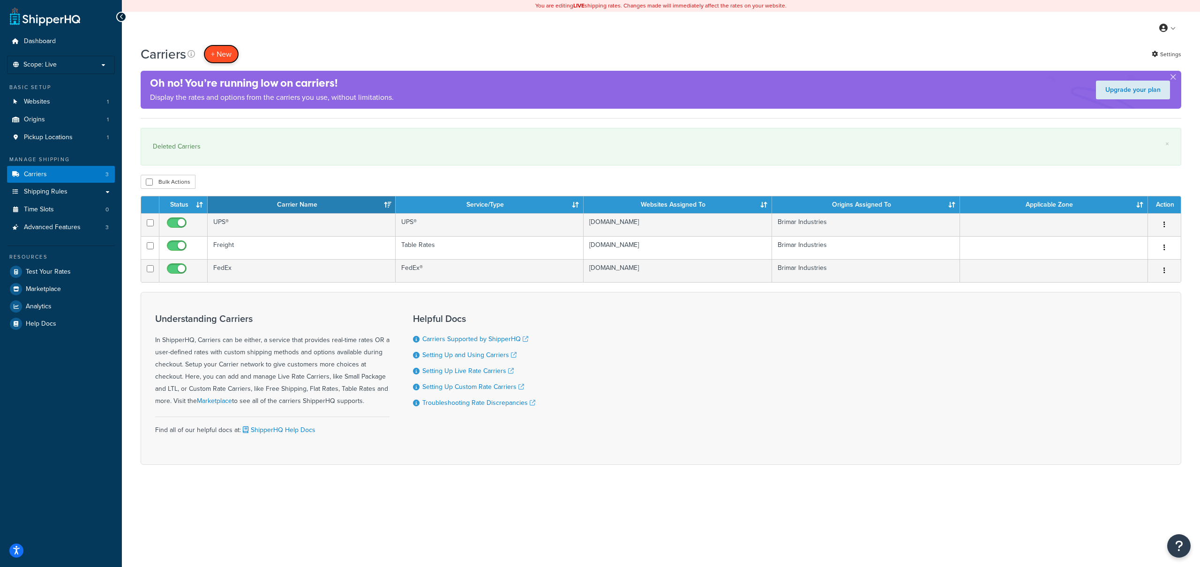
click at [234, 56] on button "+ New" at bounding box center [221, 54] width 36 height 19
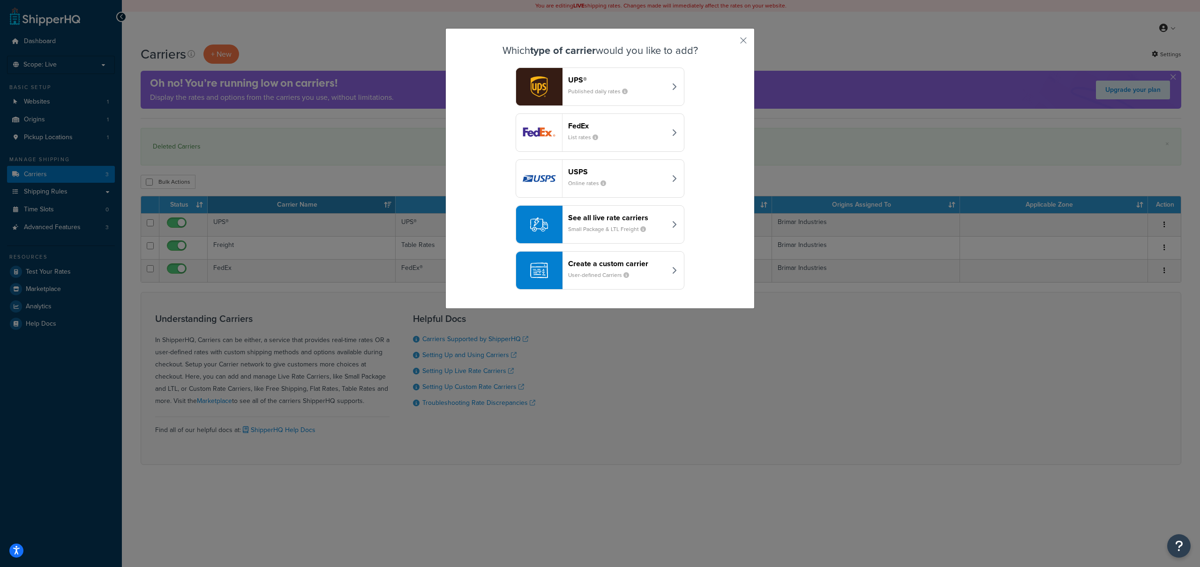
click at [606, 184] on small "Online rates" at bounding box center [590, 183] width 45 height 8
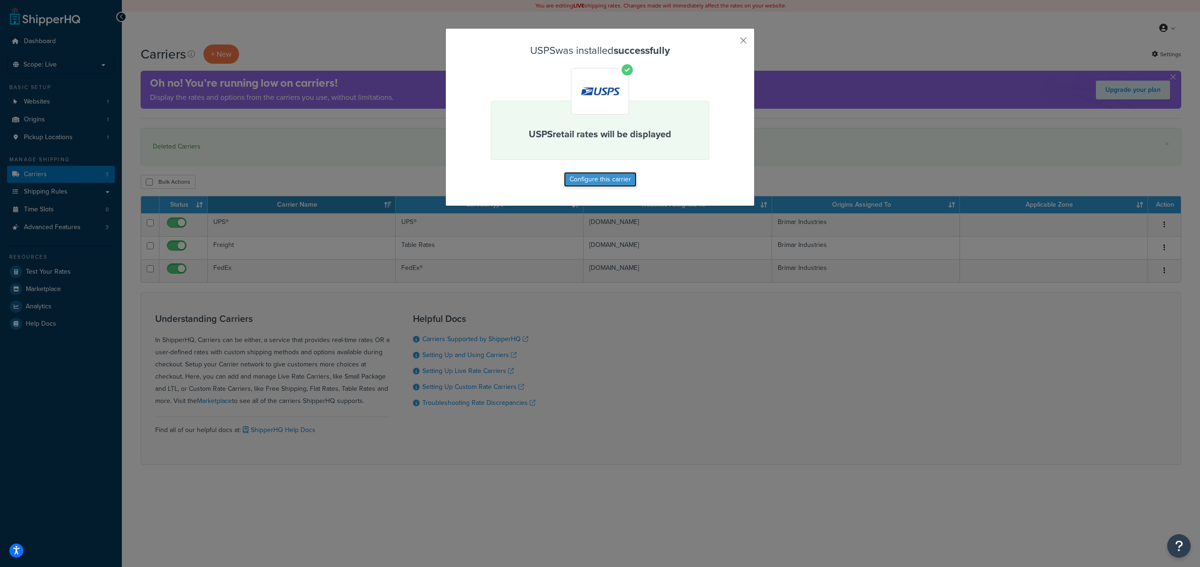
click at [622, 184] on button "Configure this carrier" at bounding box center [600, 179] width 73 height 15
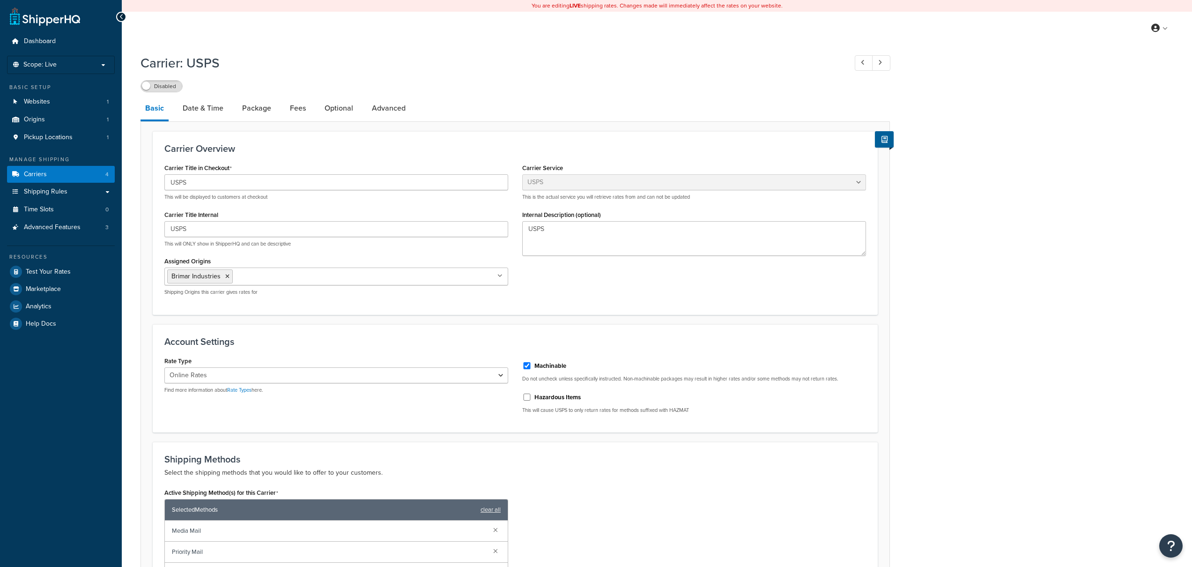
select select "usps"
select select "ONLINE"
click at [298, 112] on link "Fees" at bounding box center [297, 108] width 25 height 22
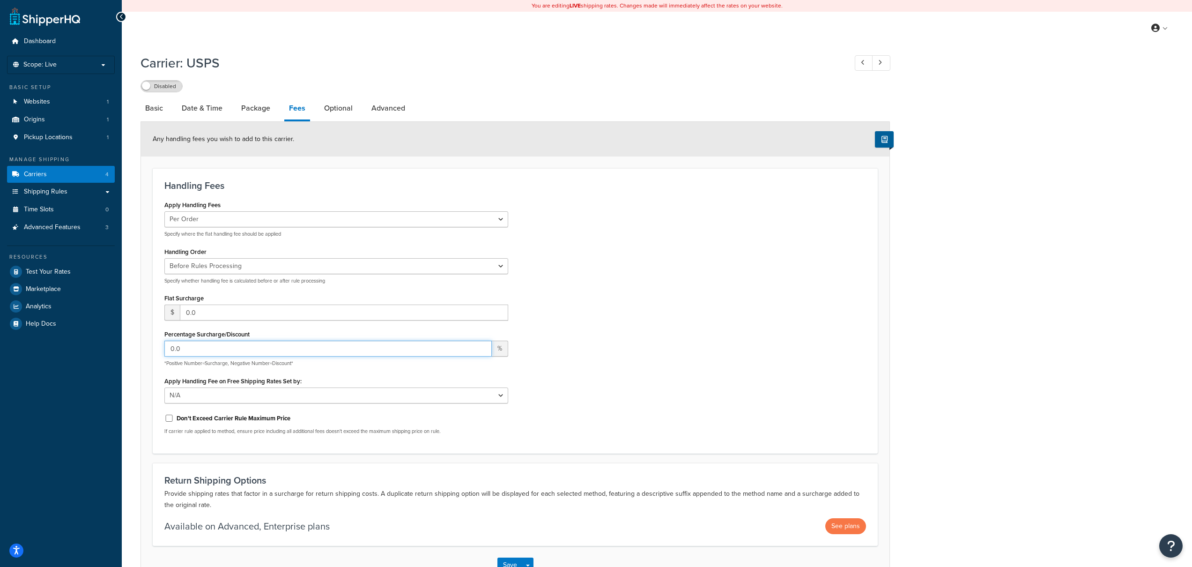
click at [193, 343] on input "0.0" at bounding box center [328, 349] width 328 height 16
type input "45"
click at [656, 274] on div "Apply Handling Fees Per Order Per Item Per Package Specify where the flat handl…" at bounding box center [515, 320] width 716 height 244
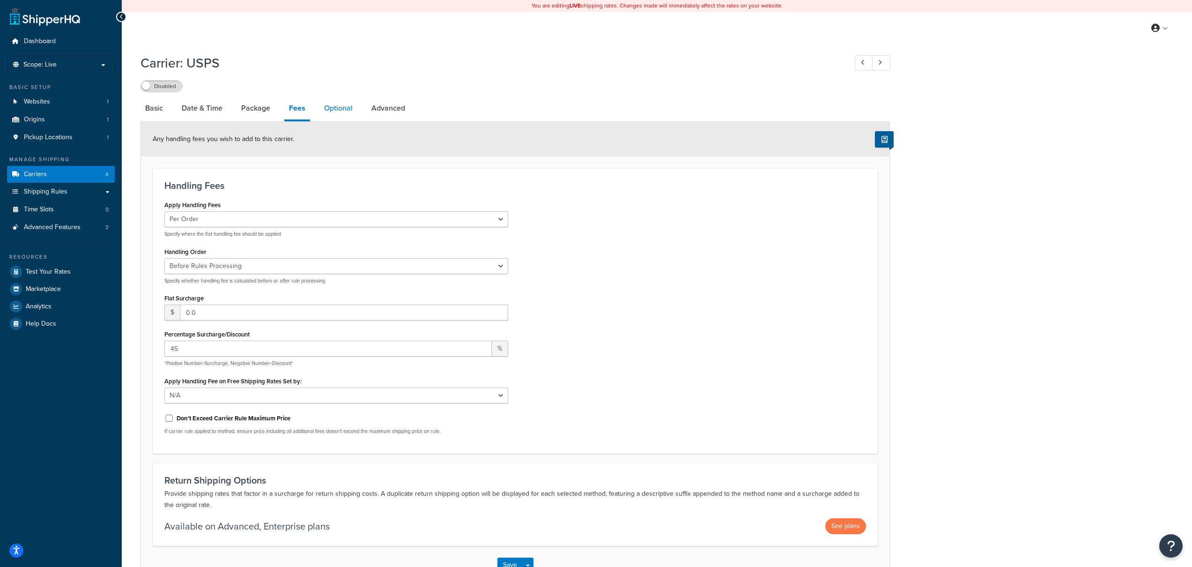
click at [337, 118] on link "Optional" at bounding box center [339, 108] width 38 height 22
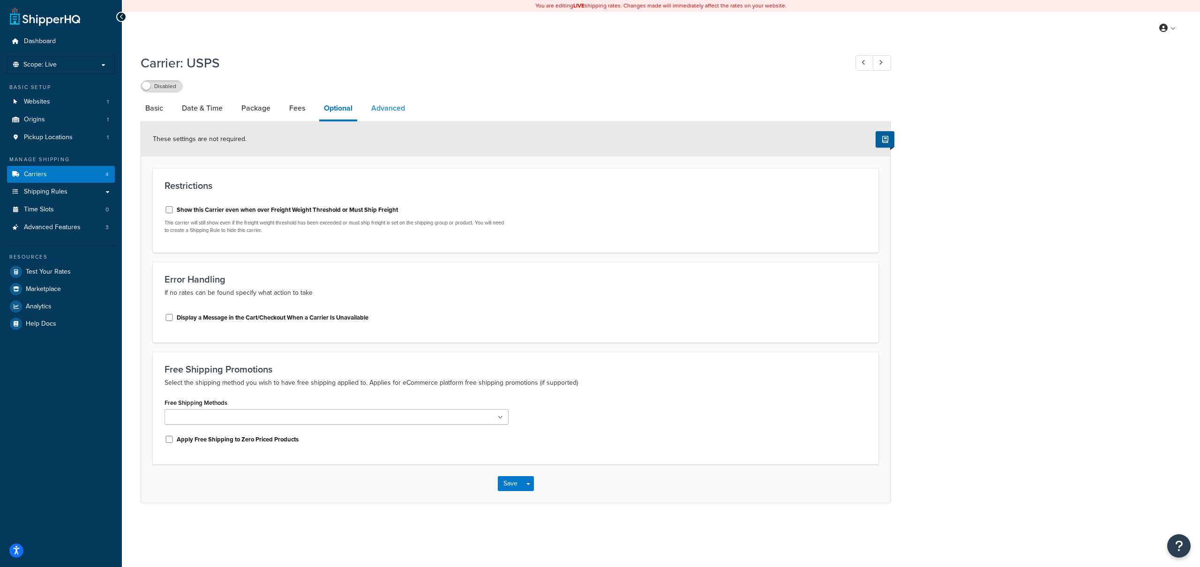
click at [387, 113] on link "Advanced" at bounding box center [387, 108] width 43 height 22
select select "false"
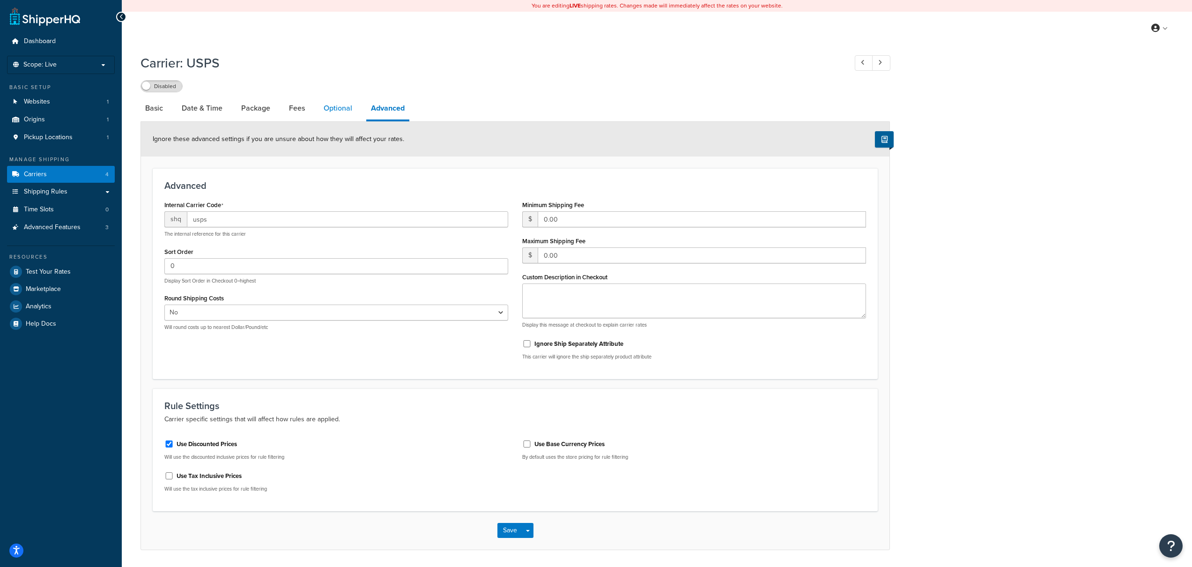
click at [340, 114] on link "Optional" at bounding box center [338, 108] width 38 height 22
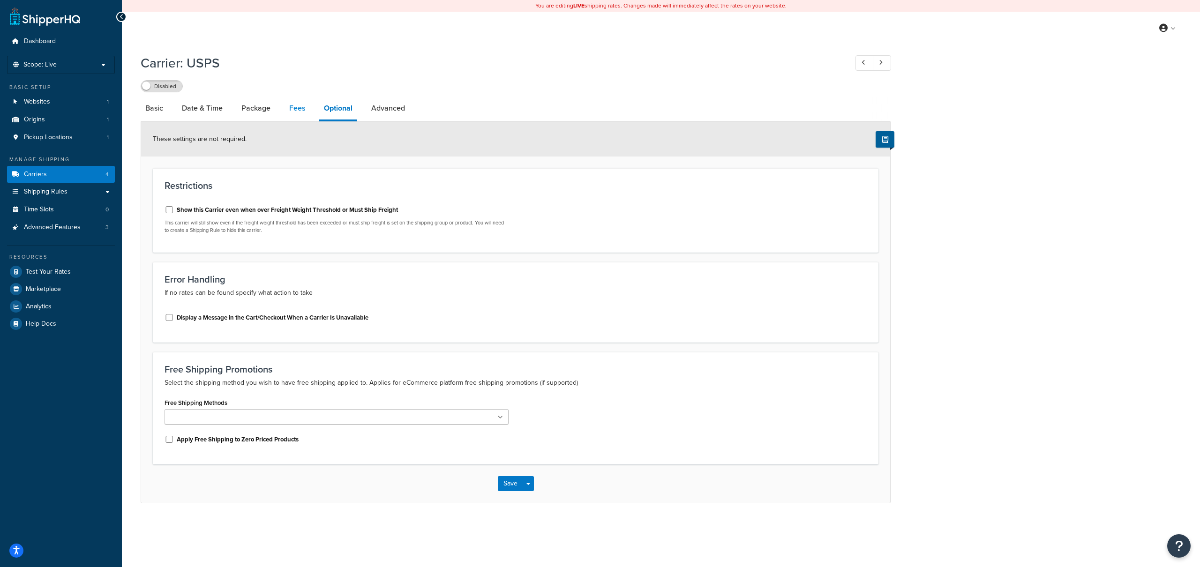
click at [291, 114] on link "Fees" at bounding box center [296, 108] width 25 height 22
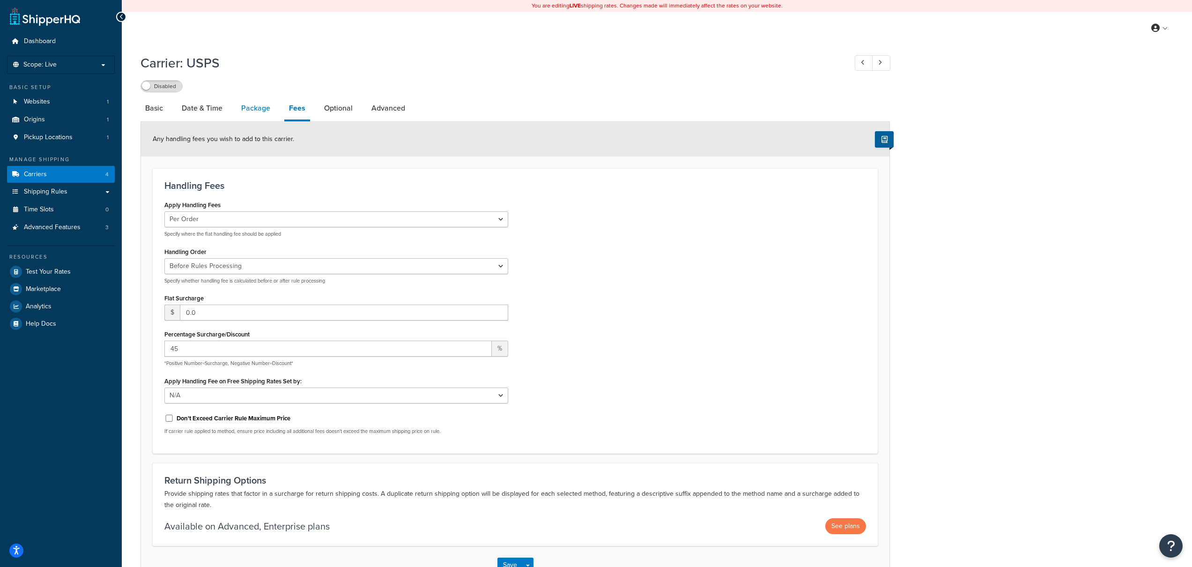
click at [260, 114] on link "Package" at bounding box center [256, 108] width 38 height 22
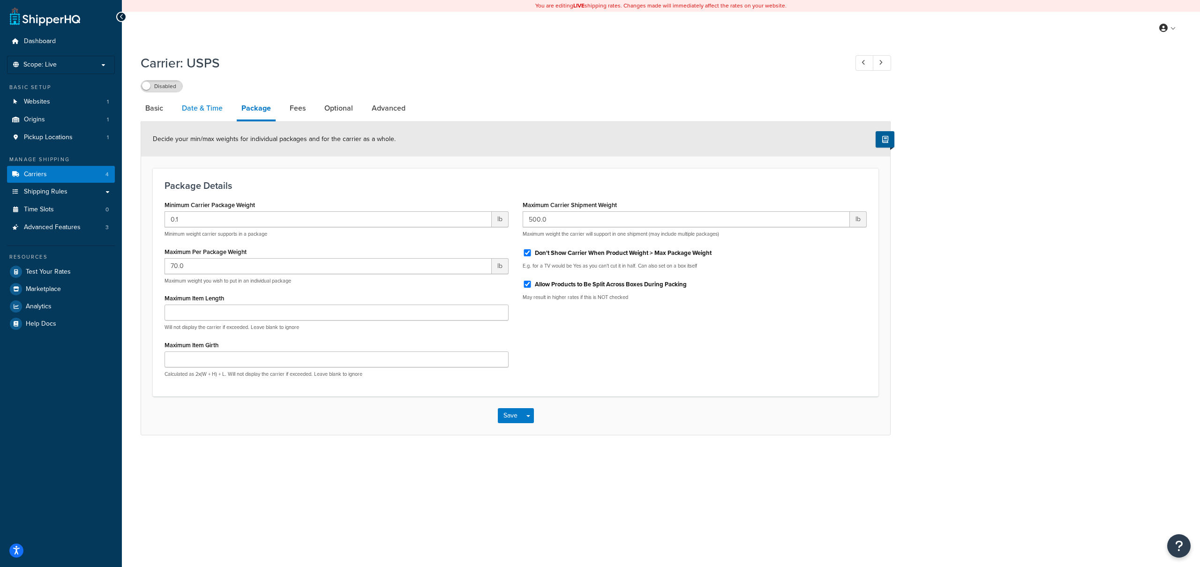
click at [211, 114] on link "Date & Time" at bounding box center [202, 108] width 50 height 22
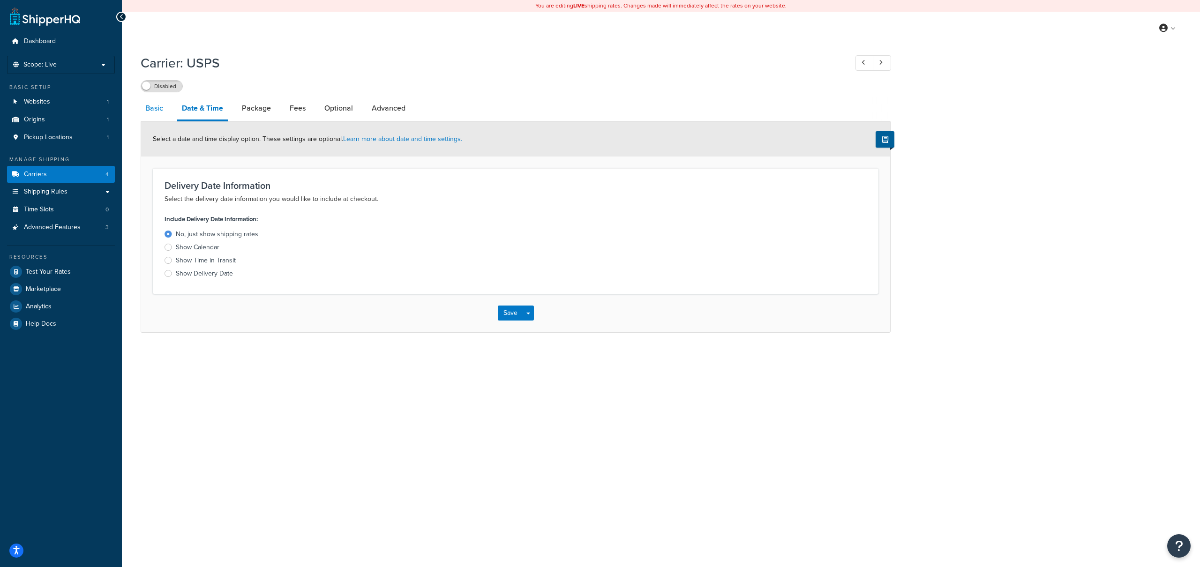
click at [166, 115] on link "Basic" at bounding box center [154, 108] width 27 height 22
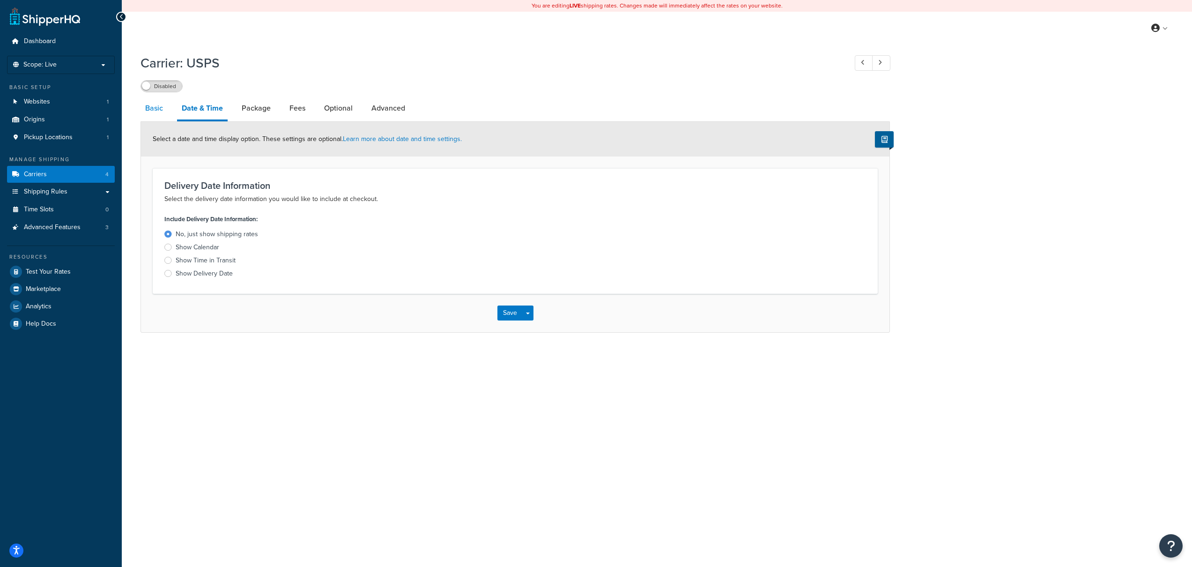
select select "usps"
select select "ONLINE"
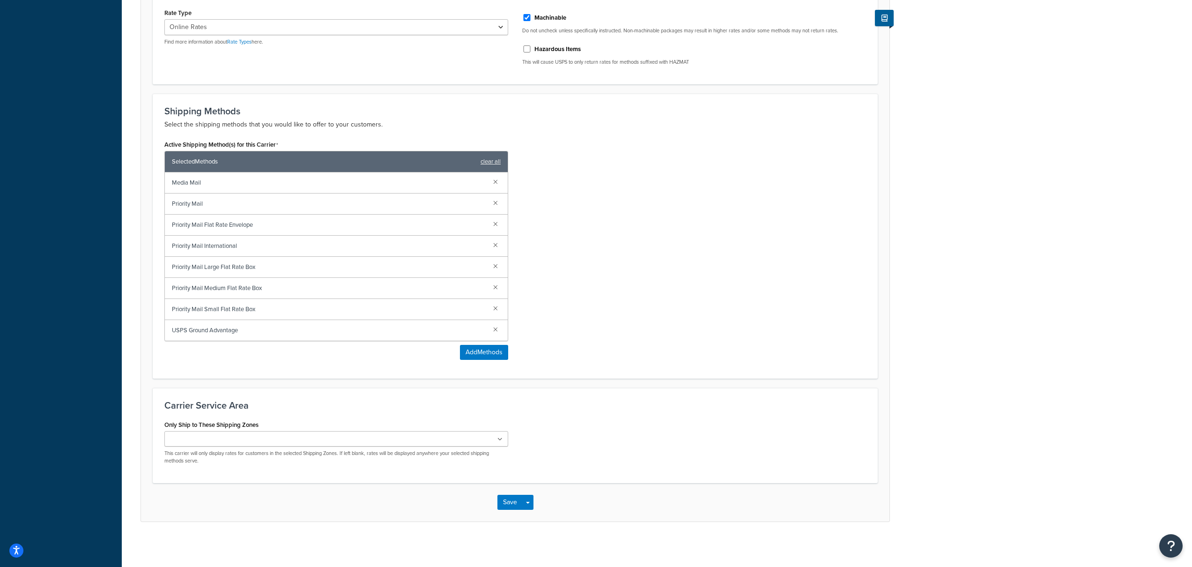
scroll to position [350, 0]
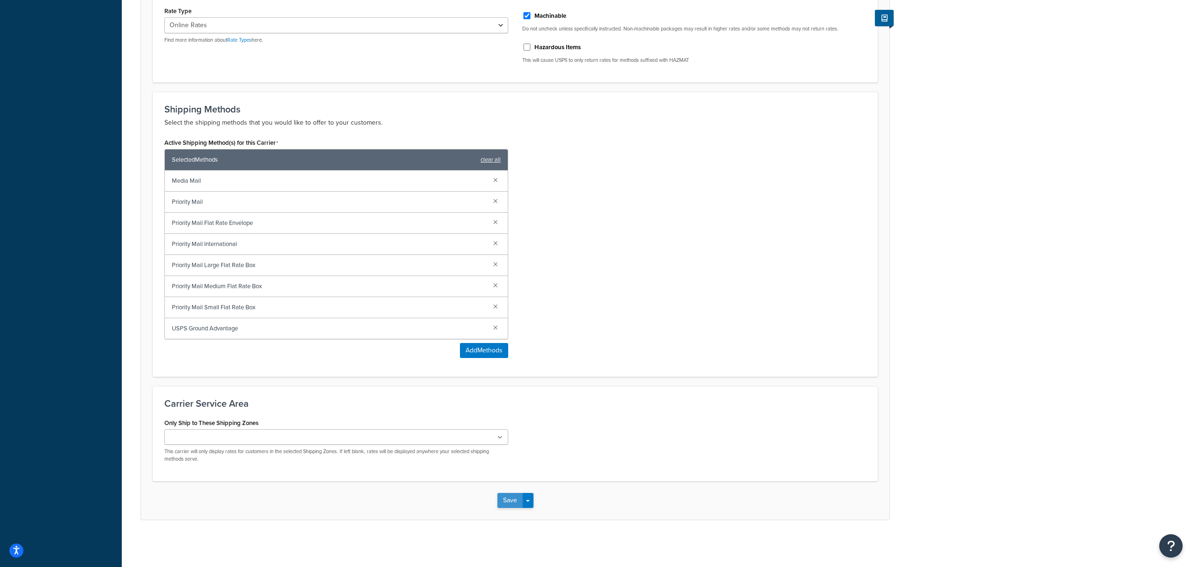
click at [505, 502] on button "Save" at bounding box center [510, 500] width 25 height 15
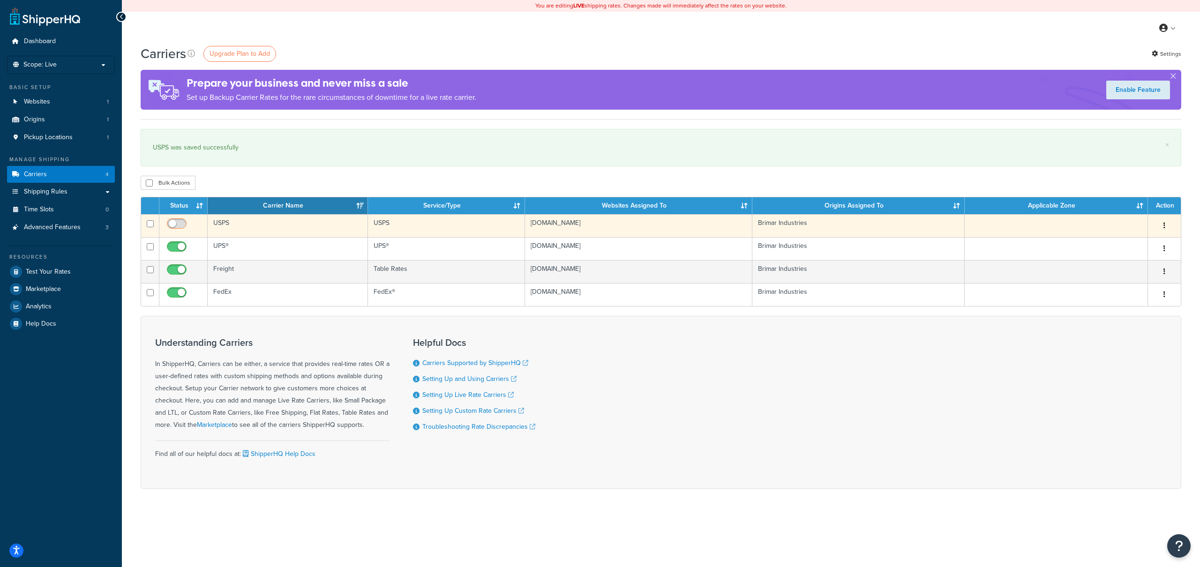
click at [175, 225] on input "checkbox" at bounding box center [178, 226] width 26 height 12
checkbox input "true"
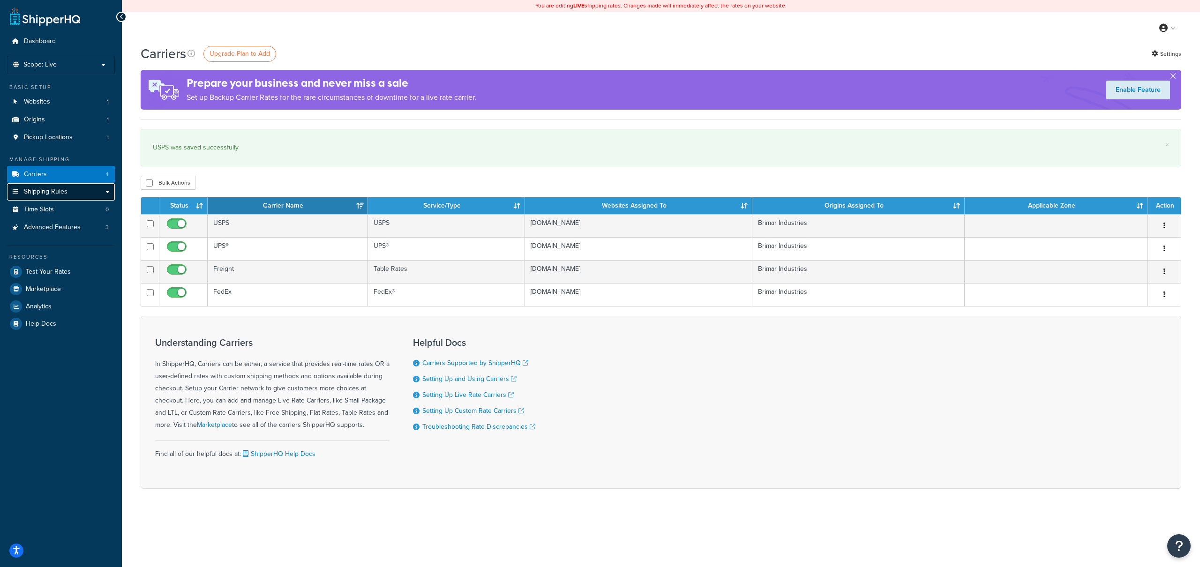
click at [59, 193] on span "Shipping Rules" at bounding box center [46, 192] width 44 height 8
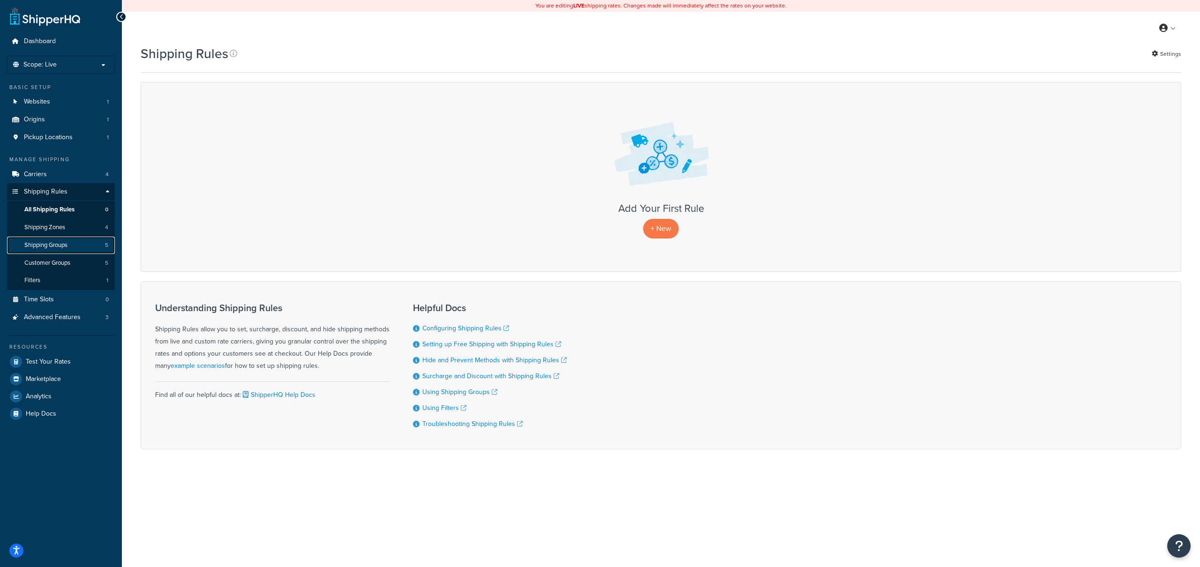
click at [69, 246] on link "Shipping Groups 5" at bounding box center [61, 245] width 108 height 17
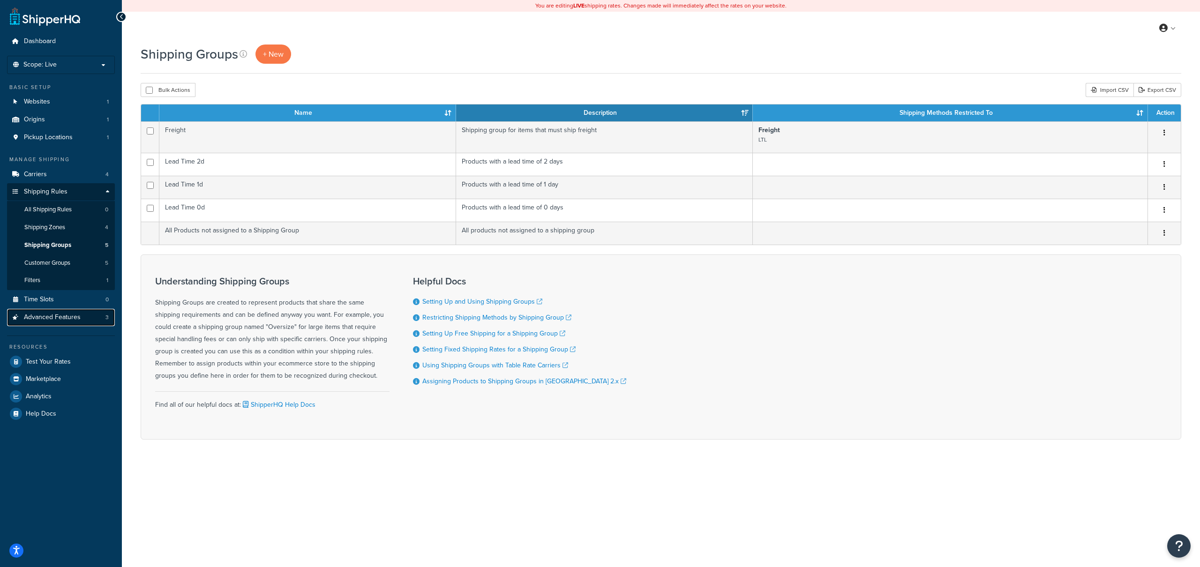
click at [75, 325] on link "Advanced Features 3" at bounding box center [61, 317] width 108 height 17
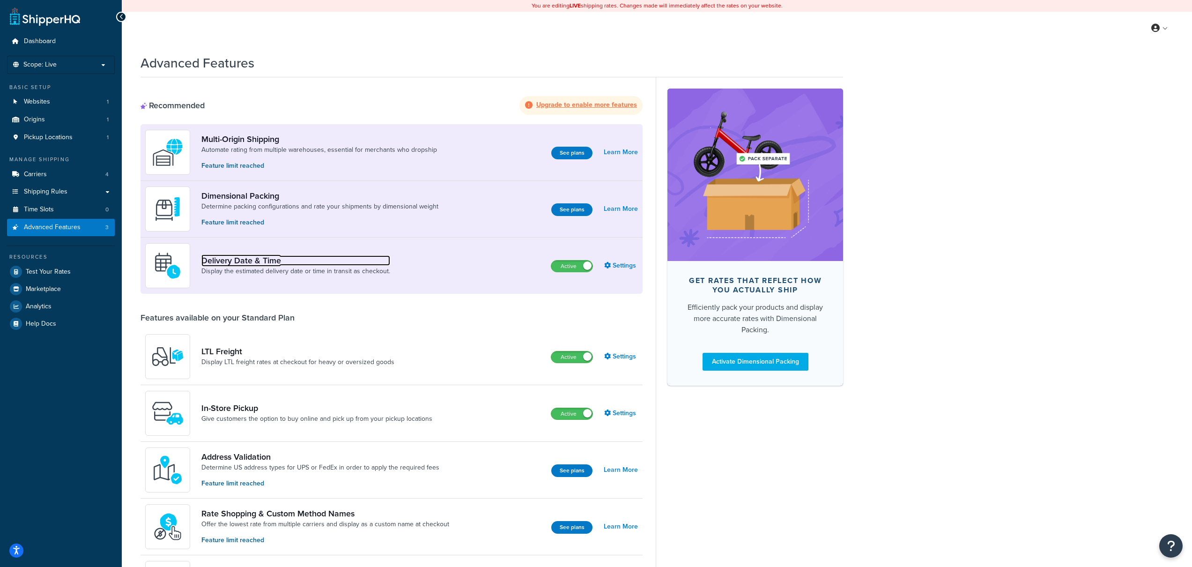
click at [255, 258] on link "Delivery Date & Time" at bounding box center [295, 260] width 189 height 10
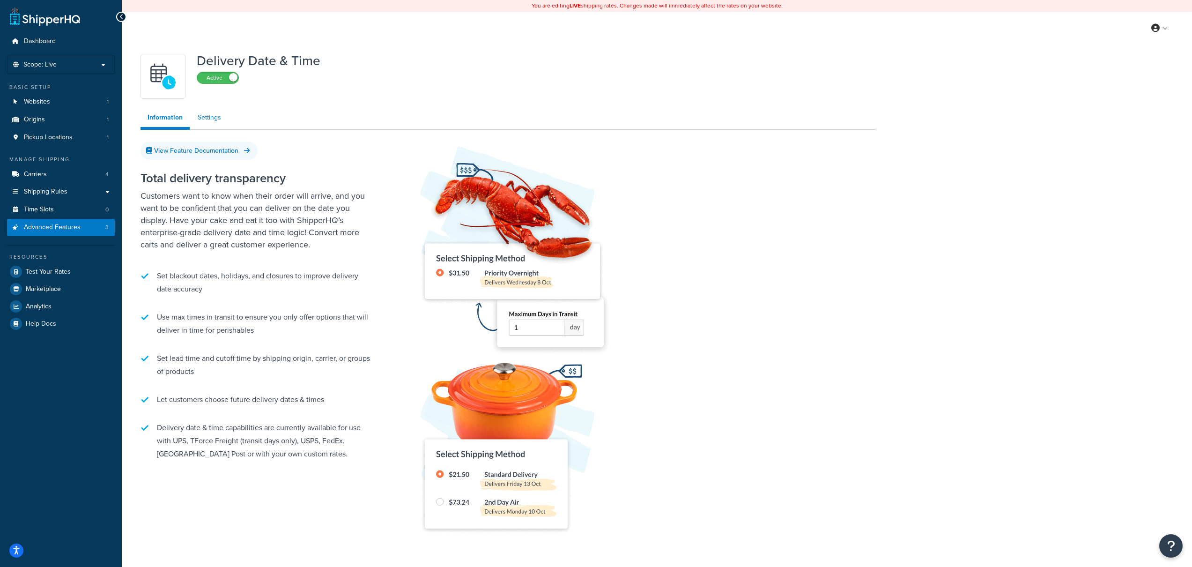
click at [209, 118] on link "Settings" at bounding box center [209, 117] width 37 height 19
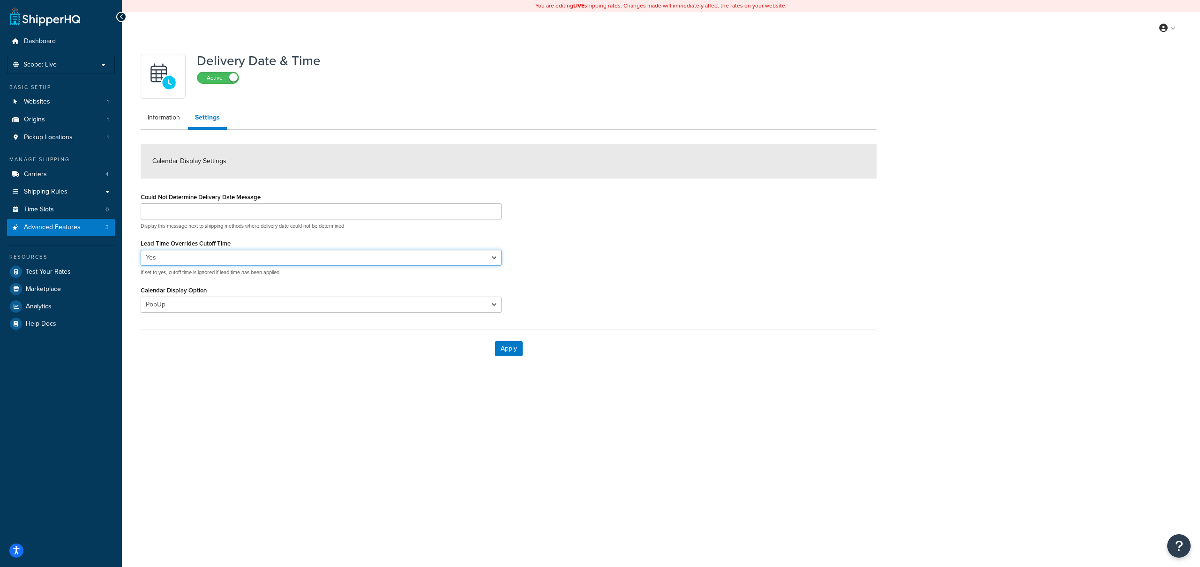
click at [302, 260] on select "Yes No" at bounding box center [321, 258] width 361 height 16
select select "false"
click at [141, 250] on select "Yes No" at bounding box center [321, 258] width 361 height 16
click at [572, 258] on div "Could Not Determine Delivery Date Message Display this message next to shipping…" at bounding box center [509, 254] width 750 height 129
click at [476, 308] on select "PopUp Inline" at bounding box center [321, 305] width 361 height 16
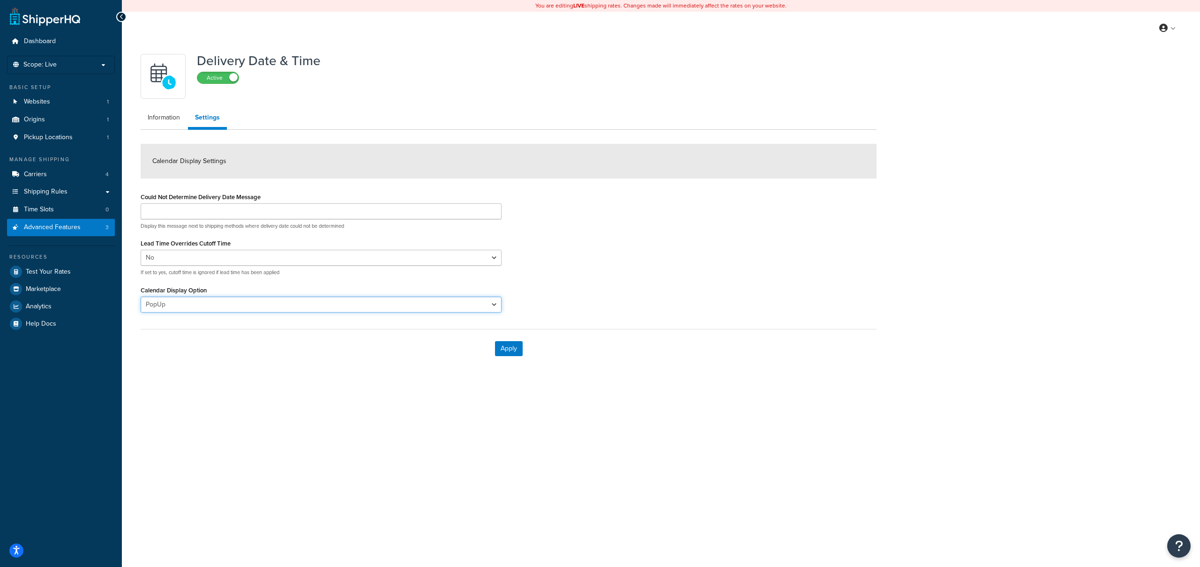
click at [490, 310] on select "PopUp Inline" at bounding box center [321, 305] width 361 height 16
click at [161, 115] on link "Information" at bounding box center [164, 117] width 46 height 19
click at [514, 349] on button "Apply" at bounding box center [509, 348] width 28 height 15
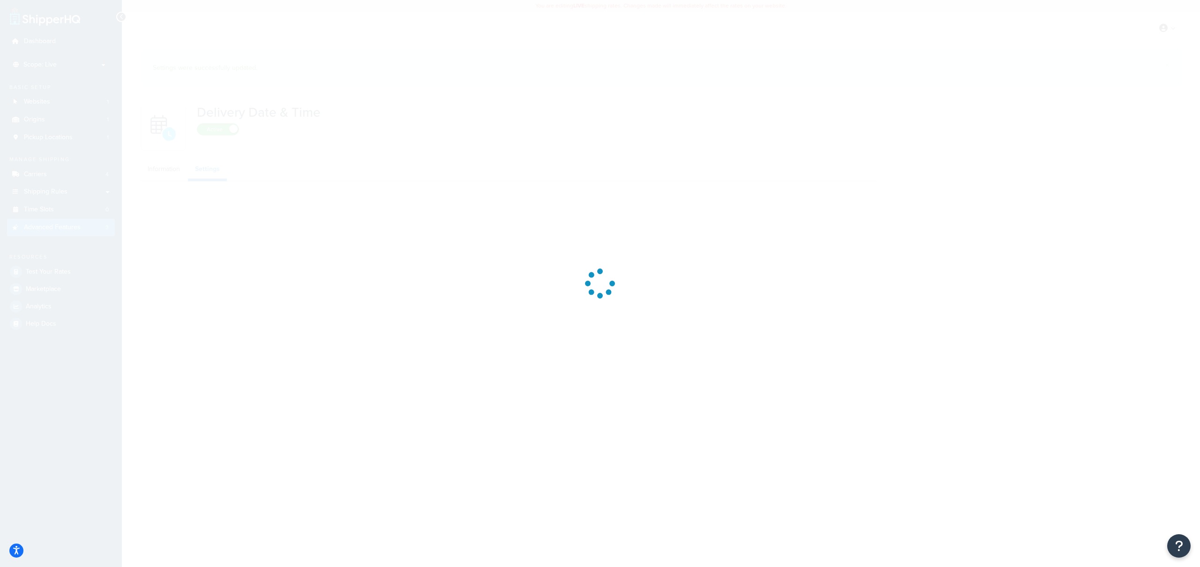
select select "false"
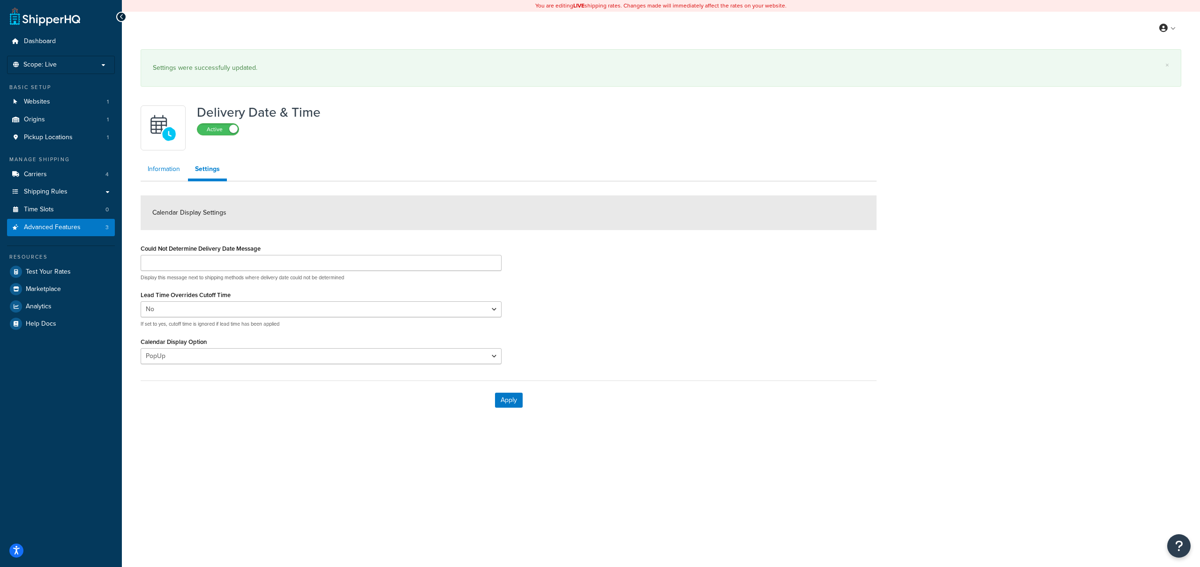
click at [169, 170] on link "Information" at bounding box center [164, 169] width 46 height 19
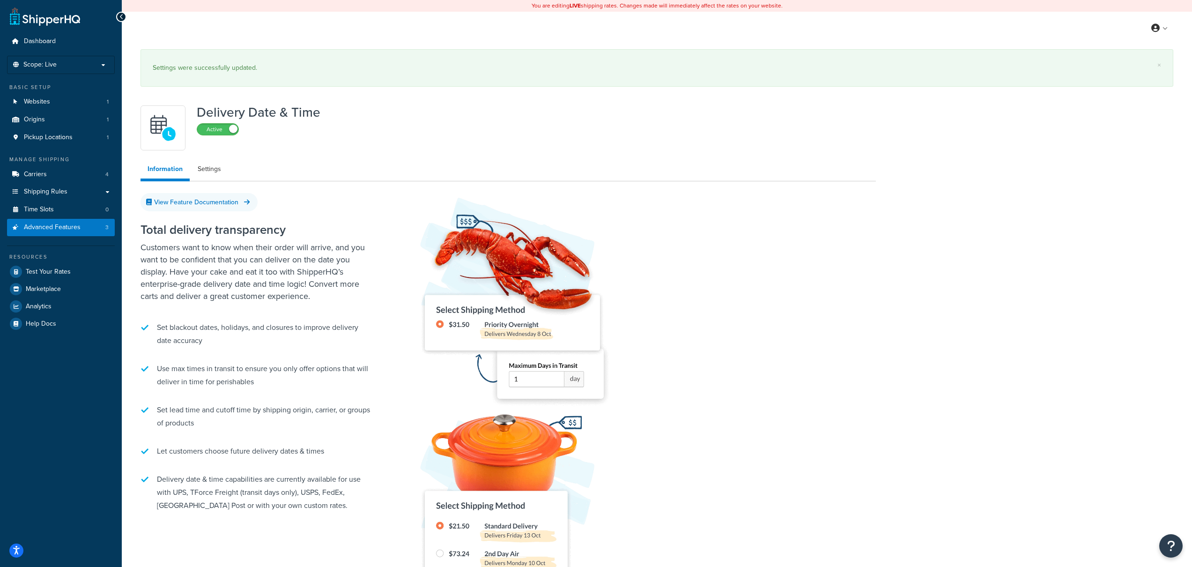
scroll to position [100, 0]
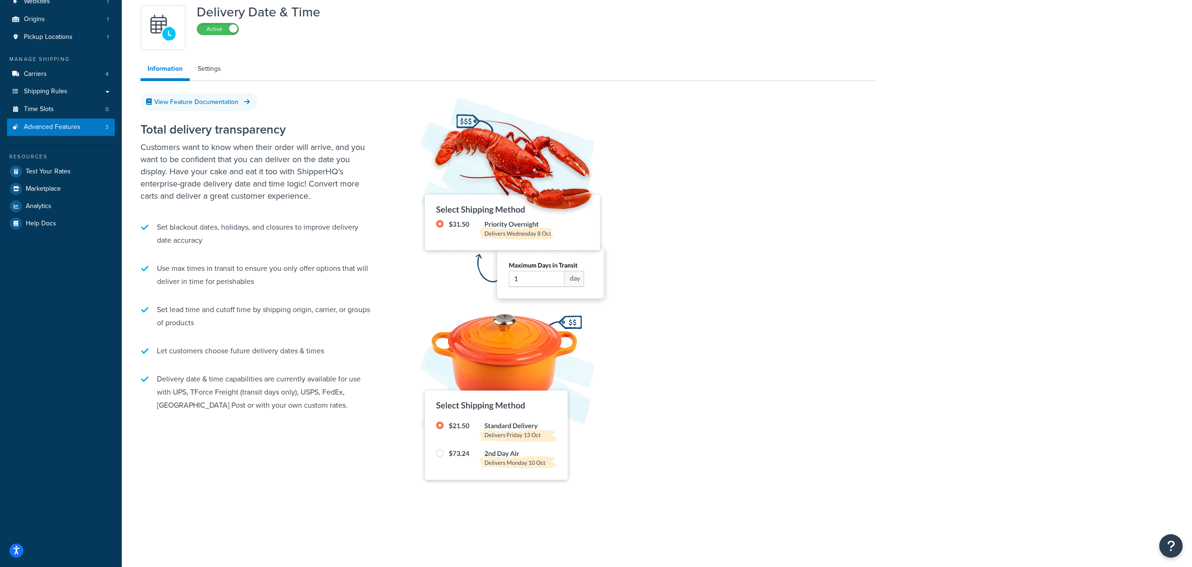
click at [343, 86] on div "Delivery Date & Time Active Information Settings View Feature Documentation Tot…" at bounding box center [509, 257] width 750 height 514
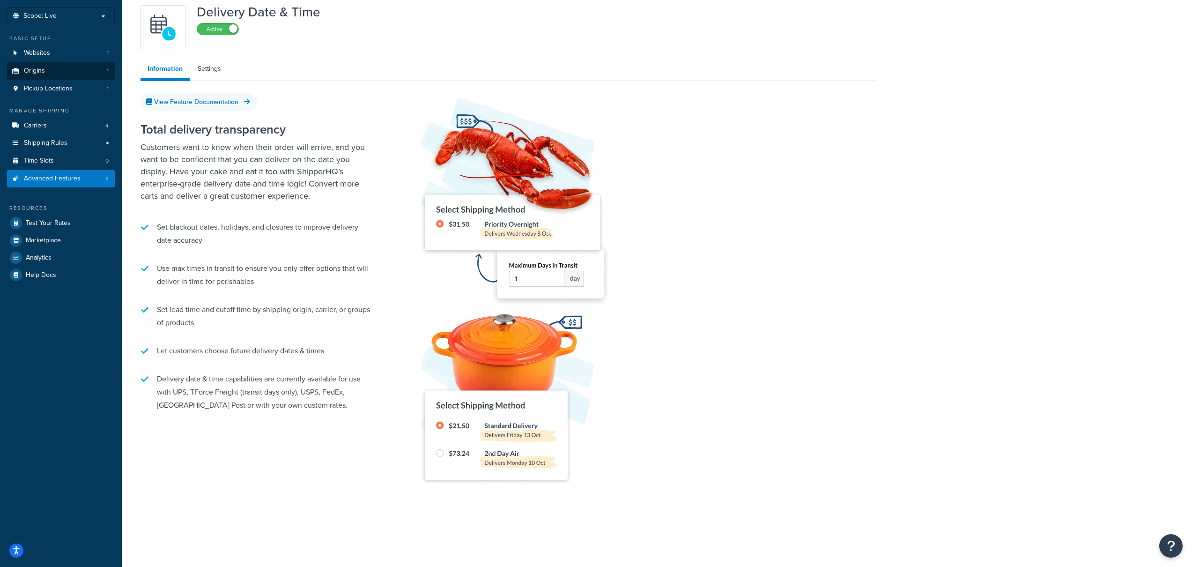
scroll to position [49, 0]
click at [48, 123] on link "Carriers 4" at bounding box center [61, 125] width 108 height 17
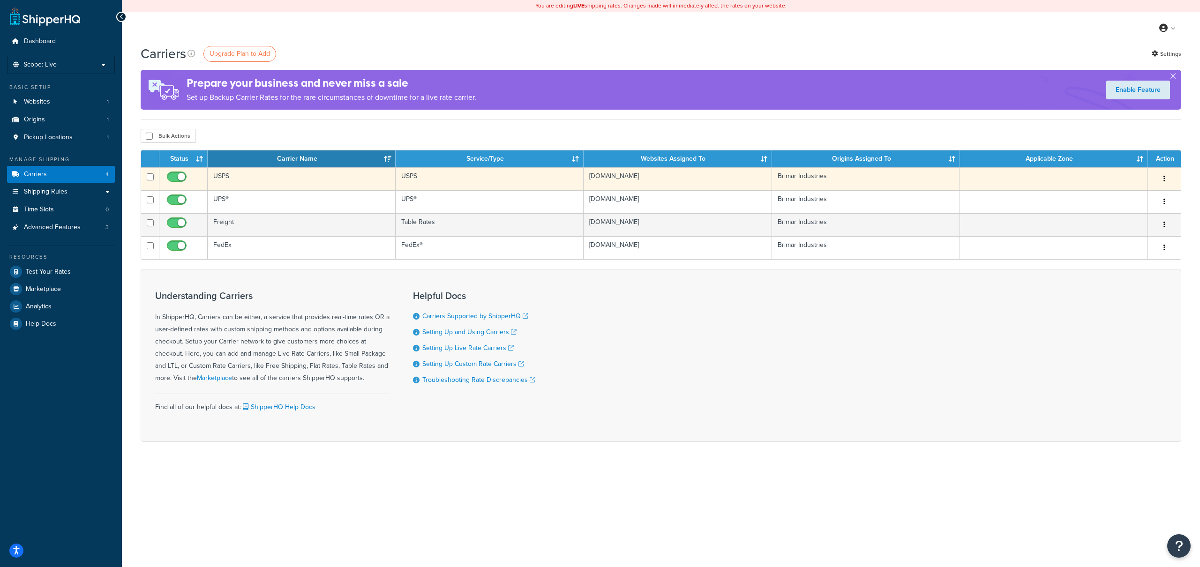
click at [1166, 182] on button "button" at bounding box center [1163, 178] width 13 height 15
click at [1145, 193] on link "Edit" at bounding box center [1126, 197] width 74 height 19
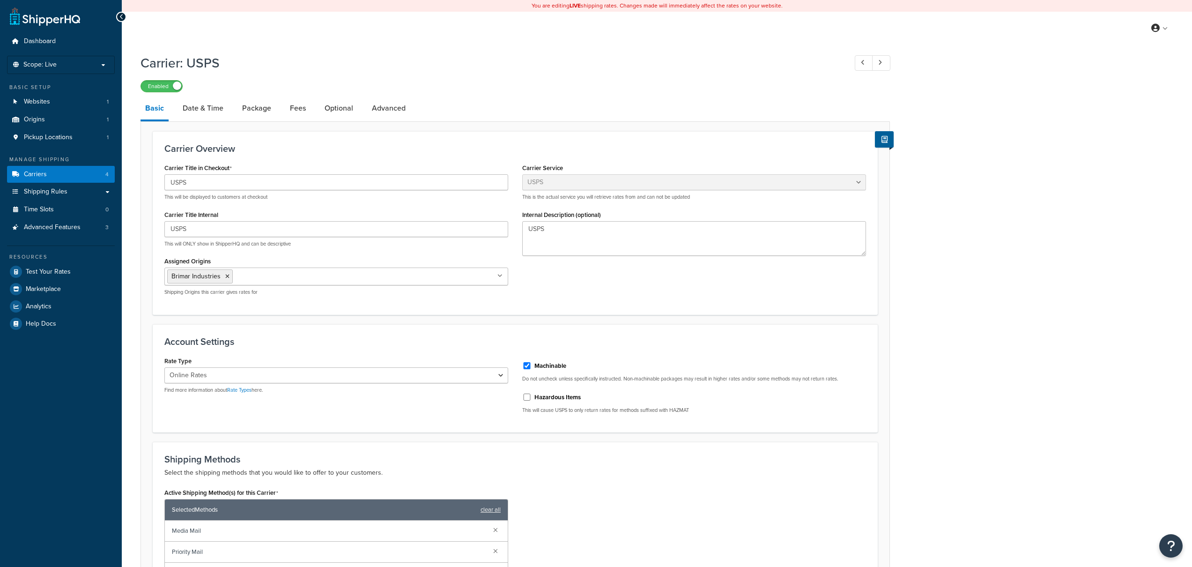
select select "usps"
select select "ONLINE"
click at [373, 110] on link "Advanced" at bounding box center [388, 108] width 43 height 22
select select "false"
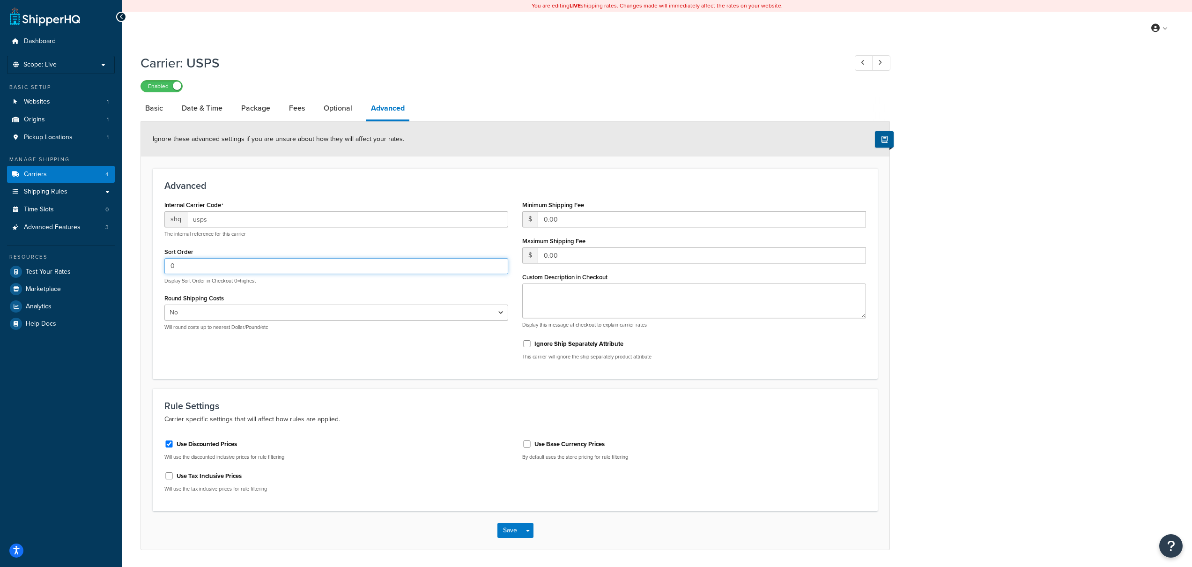
drag, startPoint x: 229, startPoint y: 266, endPoint x: 147, endPoint y: 259, distance: 82.3
click at [147, 259] on form "Ignore these advanced settings if you are unsure about how they will affect you…" at bounding box center [515, 336] width 749 height 428
type input "2"
click at [509, 533] on button "Save" at bounding box center [510, 530] width 25 height 15
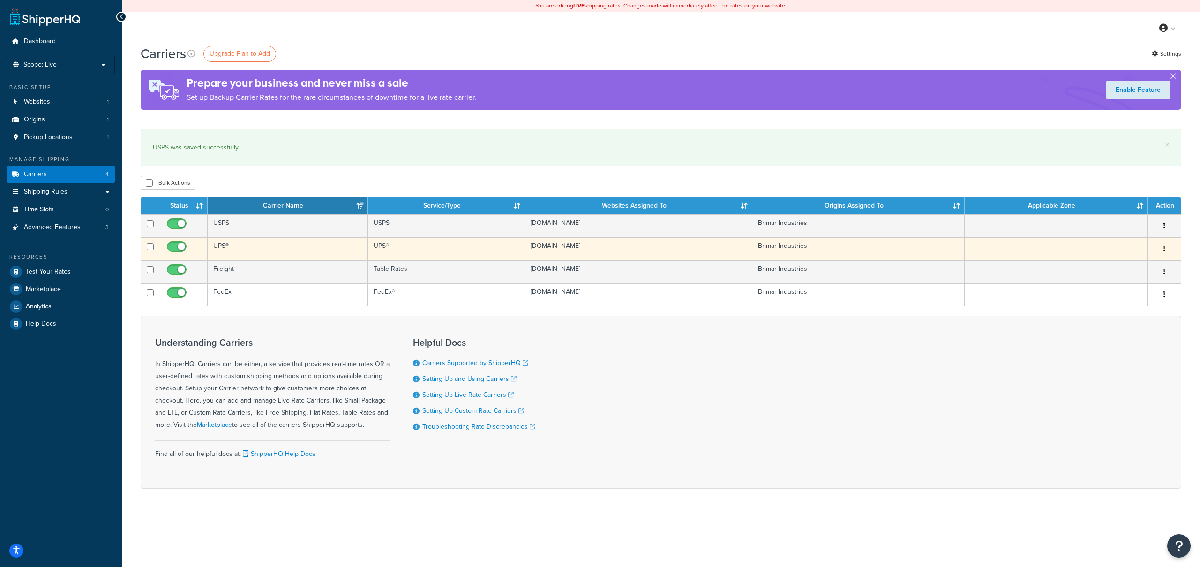
click at [1160, 247] on button "button" at bounding box center [1163, 248] width 13 height 15
click at [1138, 263] on link "Edit" at bounding box center [1126, 267] width 74 height 19
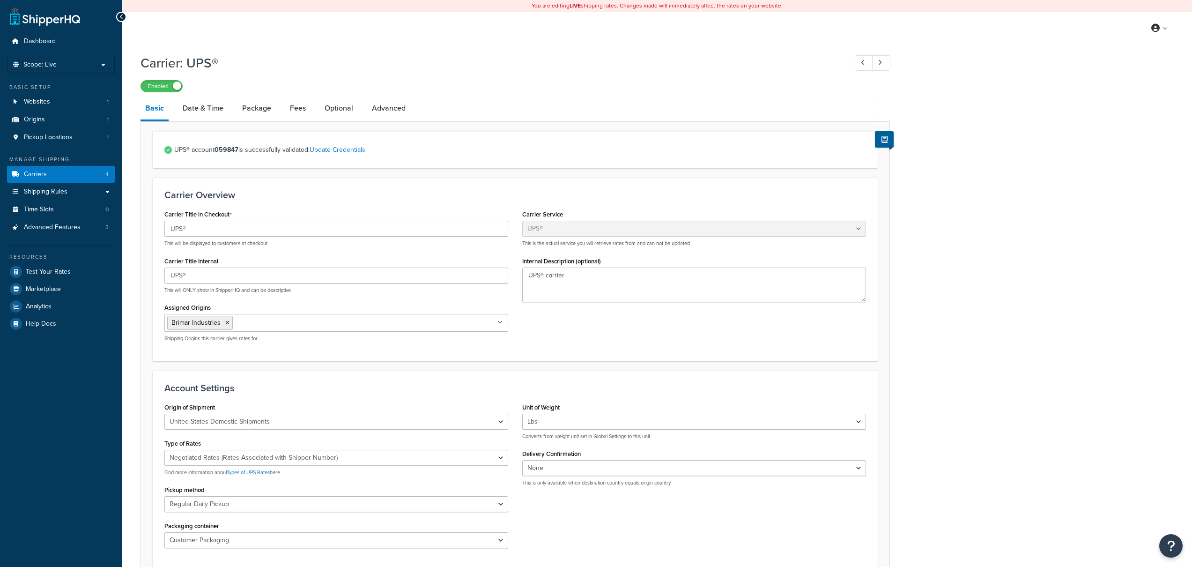
select select "ups"
click at [382, 106] on link "Advanced" at bounding box center [388, 108] width 43 height 22
select select "false"
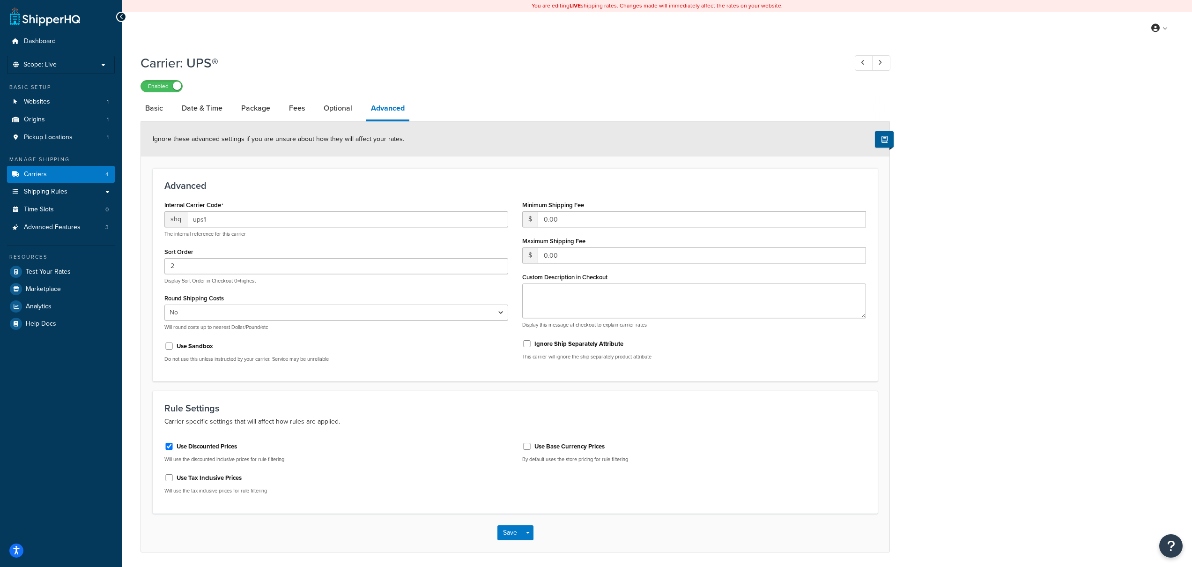
click at [122, 15] on icon at bounding box center [121, 17] width 4 height 7
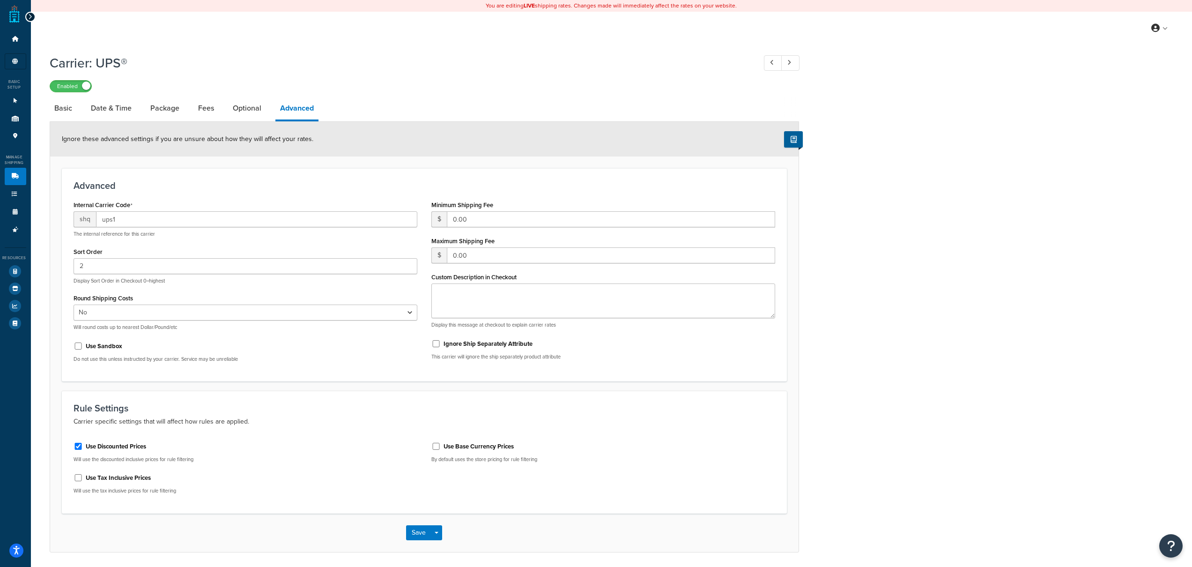
click at [27, 20] on div at bounding box center [30, 17] width 10 height 10
click at [30, 18] on icon at bounding box center [30, 17] width 4 height 7
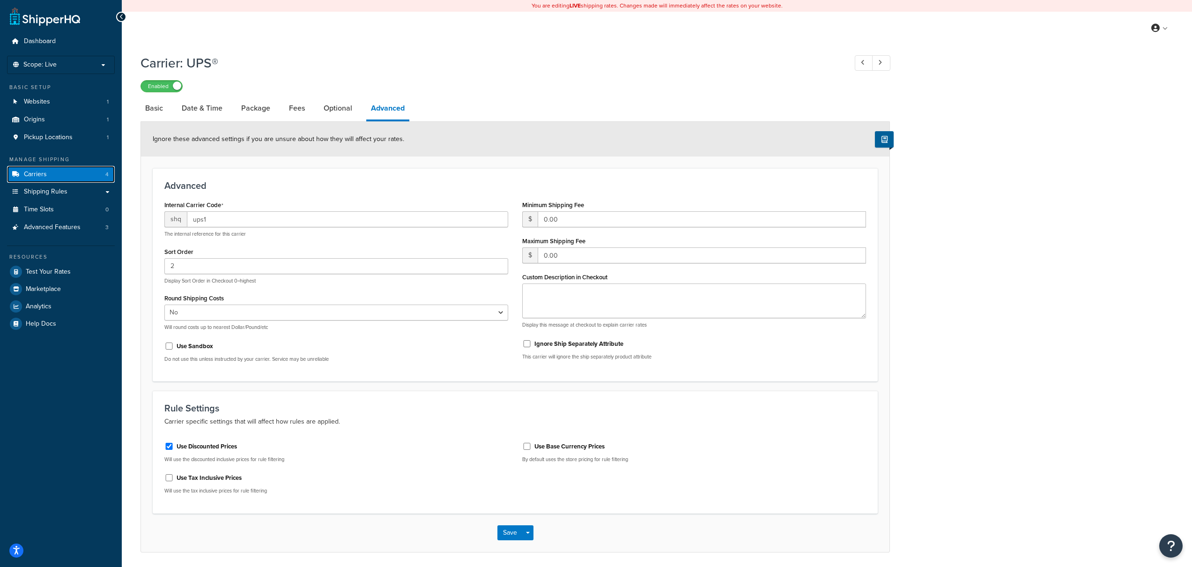
click at [99, 172] on link "Carriers 4" at bounding box center [61, 174] width 108 height 17
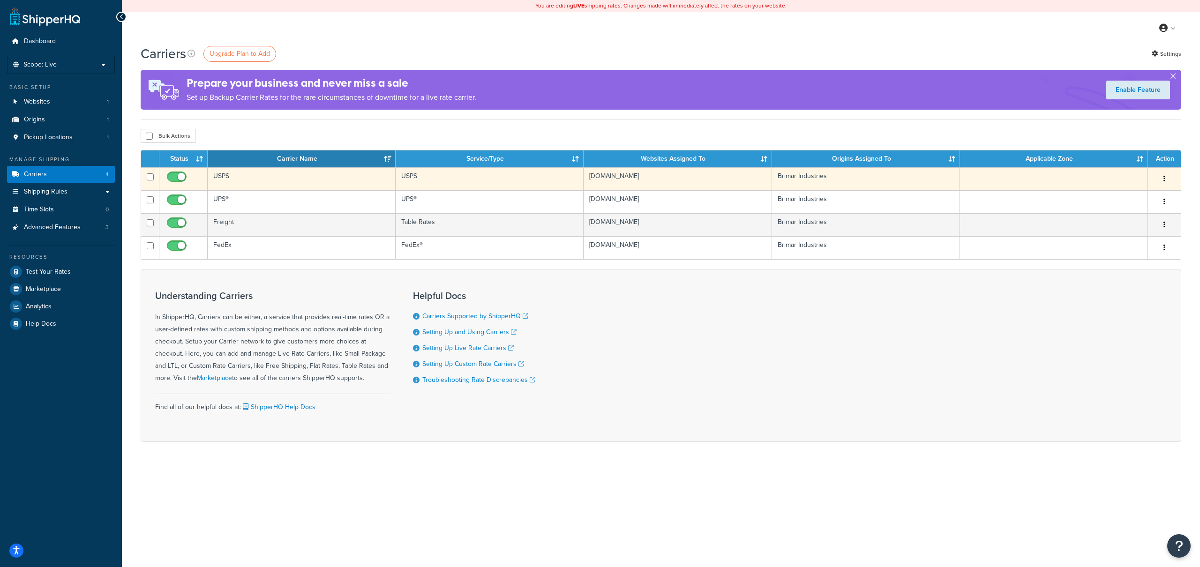
click at [468, 180] on td "USPS" at bounding box center [489, 178] width 188 height 23
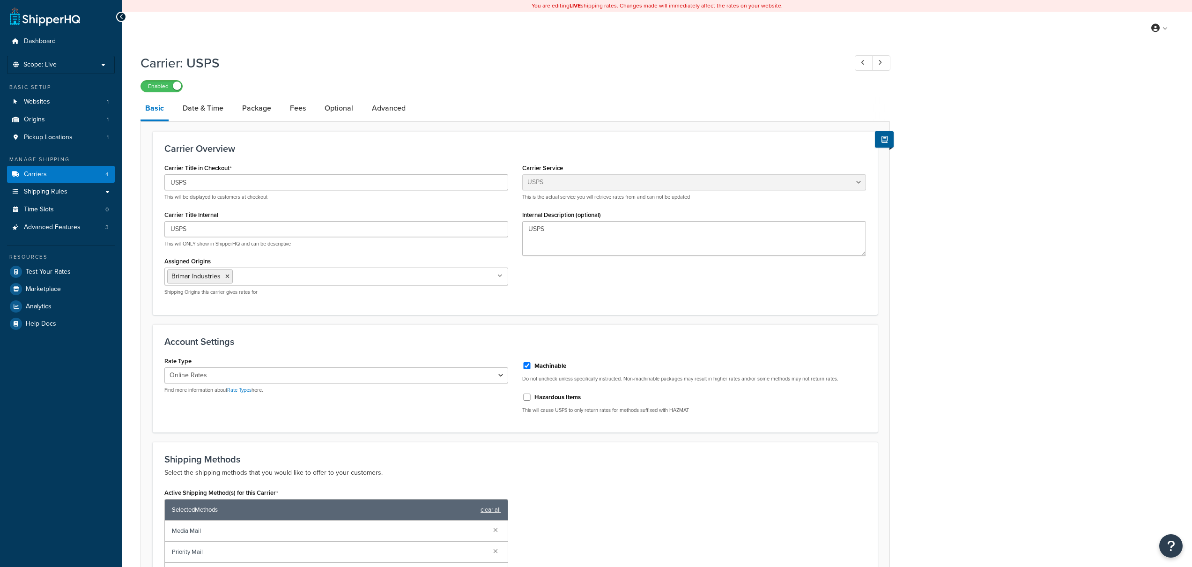
select select "usps"
select select "ONLINE"
click at [392, 113] on link "Advanced" at bounding box center [388, 108] width 43 height 22
select select "false"
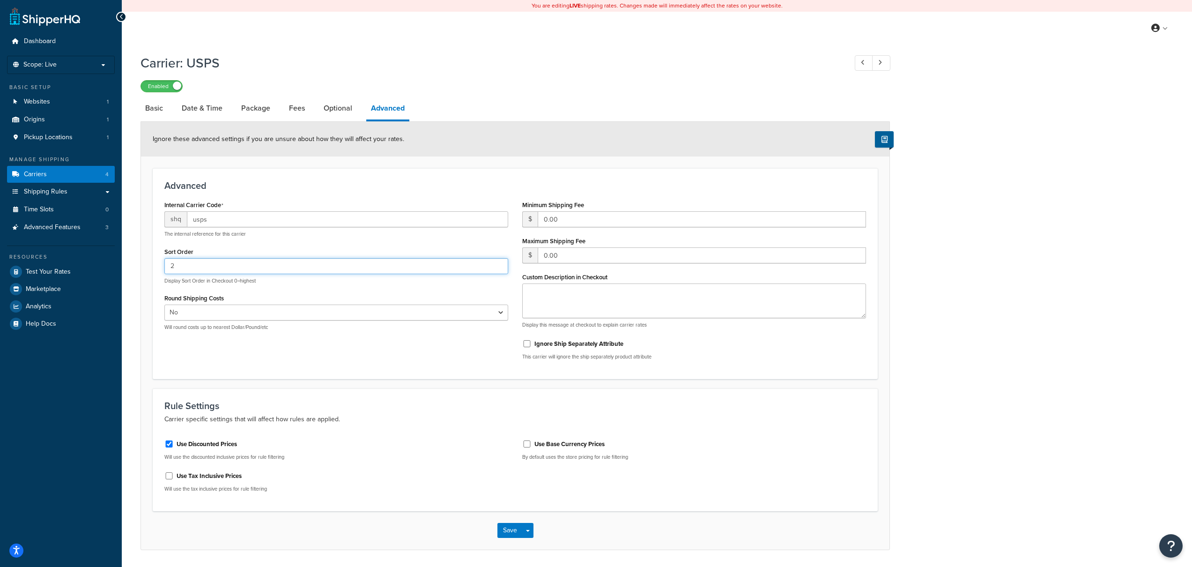
click at [227, 266] on input "2" at bounding box center [336, 266] width 344 height 16
type input "3"
click at [511, 535] on button "Save" at bounding box center [510, 530] width 25 height 15
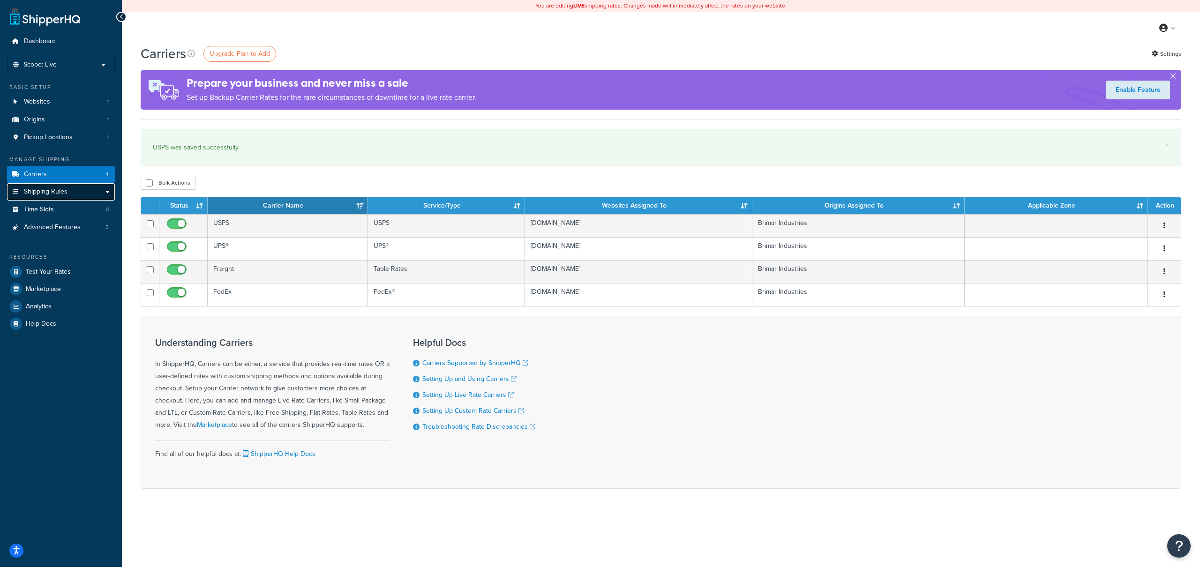
click at [70, 192] on link "Shipping Rules" at bounding box center [61, 191] width 108 height 17
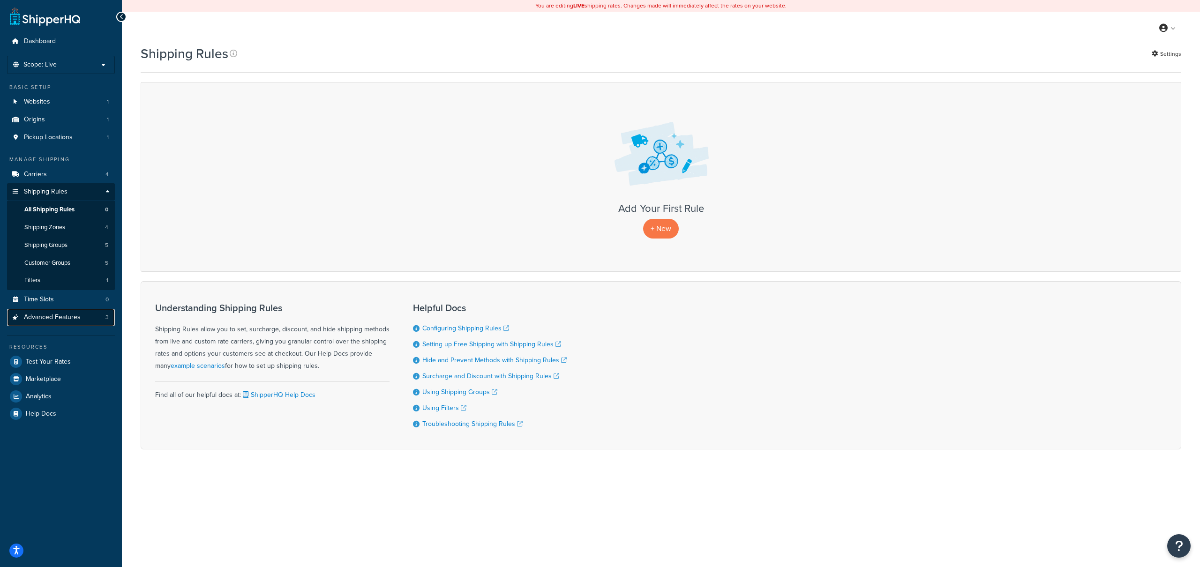
click at [54, 319] on span "Advanced Features" at bounding box center [52, 317] width 57 height 8
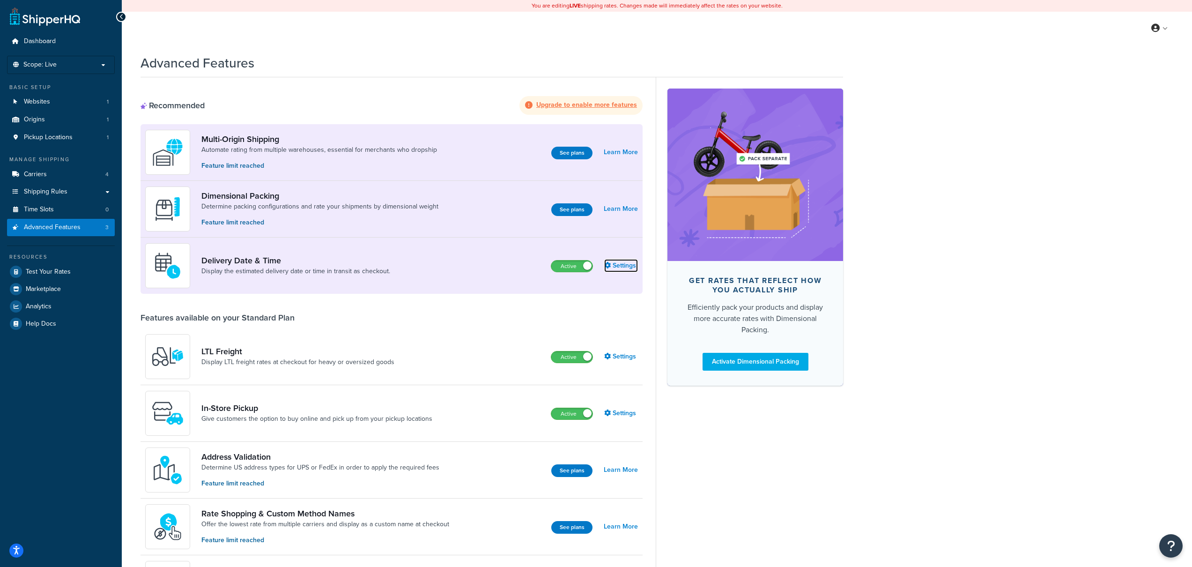
click at [618, 264] on link "Settings" at bounding box center [621, 265] width 34 height 13
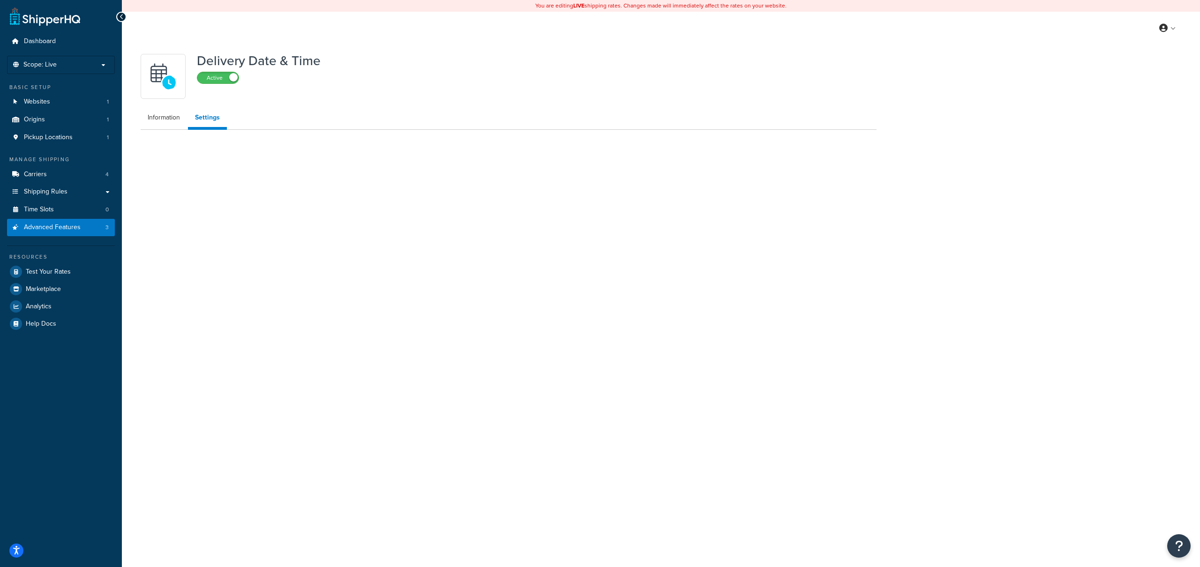
select select "false"
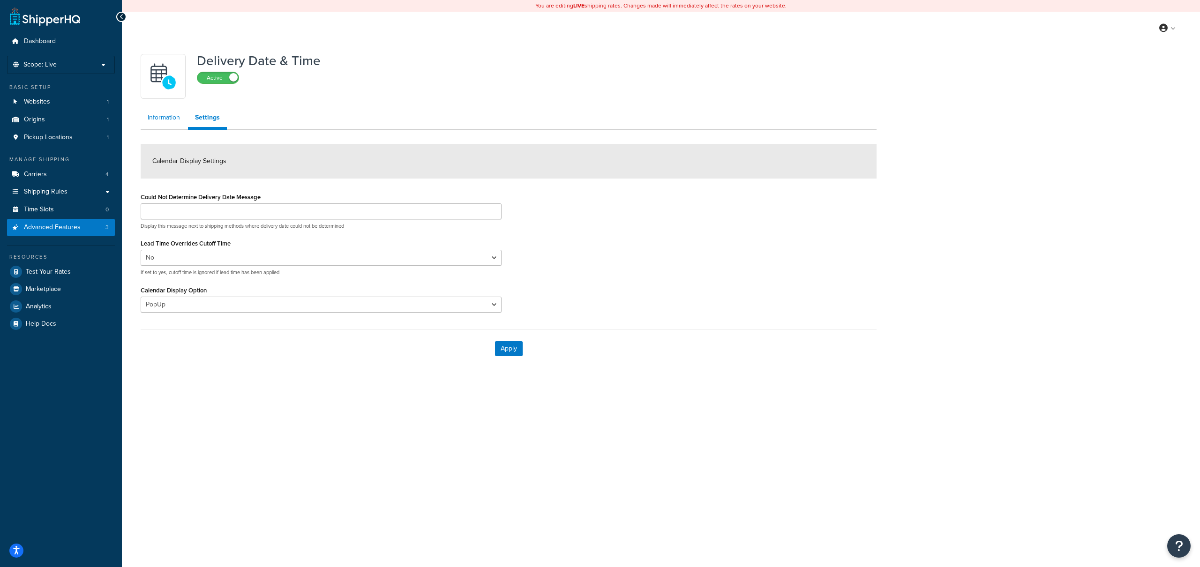
click at [164, 119] on link "Information" at bounding box center [164, 117] width 46 height 19
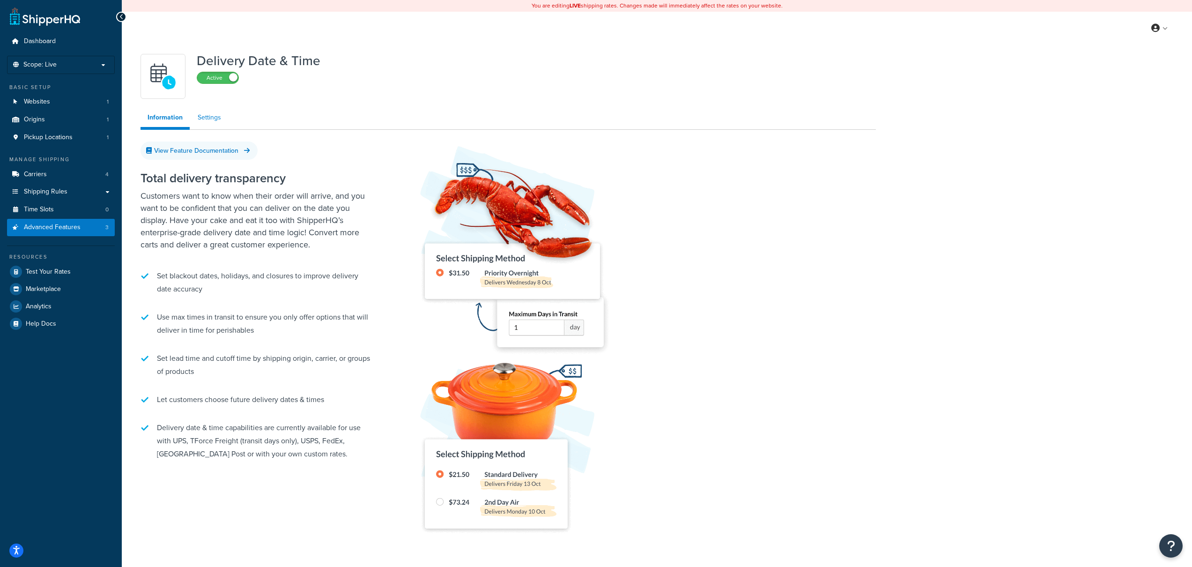
click at [211, 121] on link "Settings" at bounding box center [209, 117] width 37 height 19
select select "false"
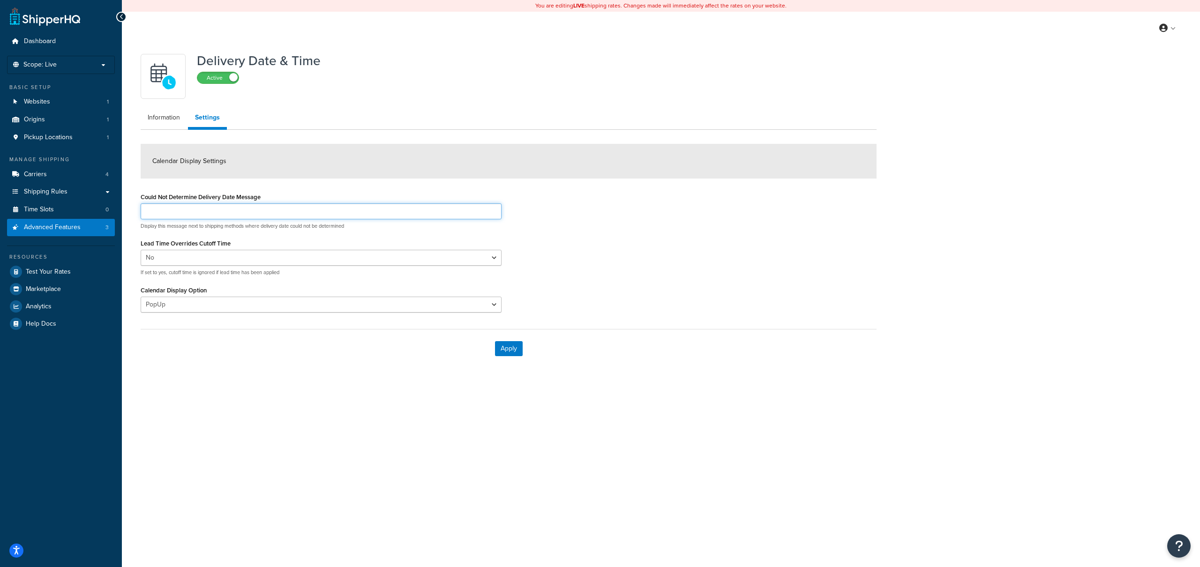
click at [263, 210] on input "Could Not Determine Delivery Date Message" at bounding box center [321, 211] width 361 height 16
type input "Minkoff testing - temp"
click at [507, 350] on button "Apply" at bounding box center [509, 348] width 28 height 15
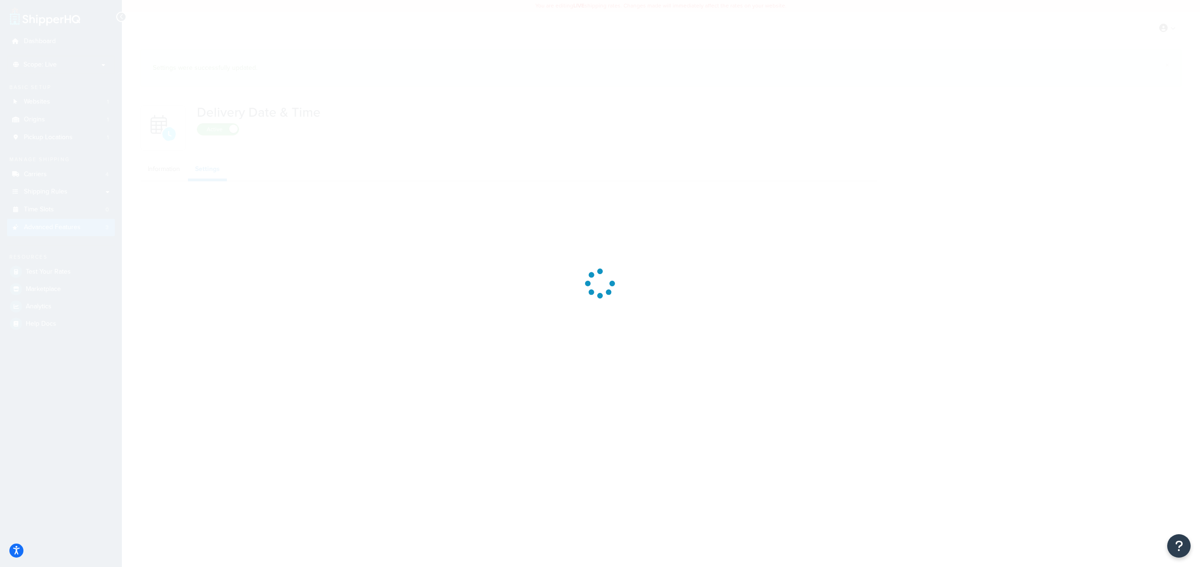
select select "false"
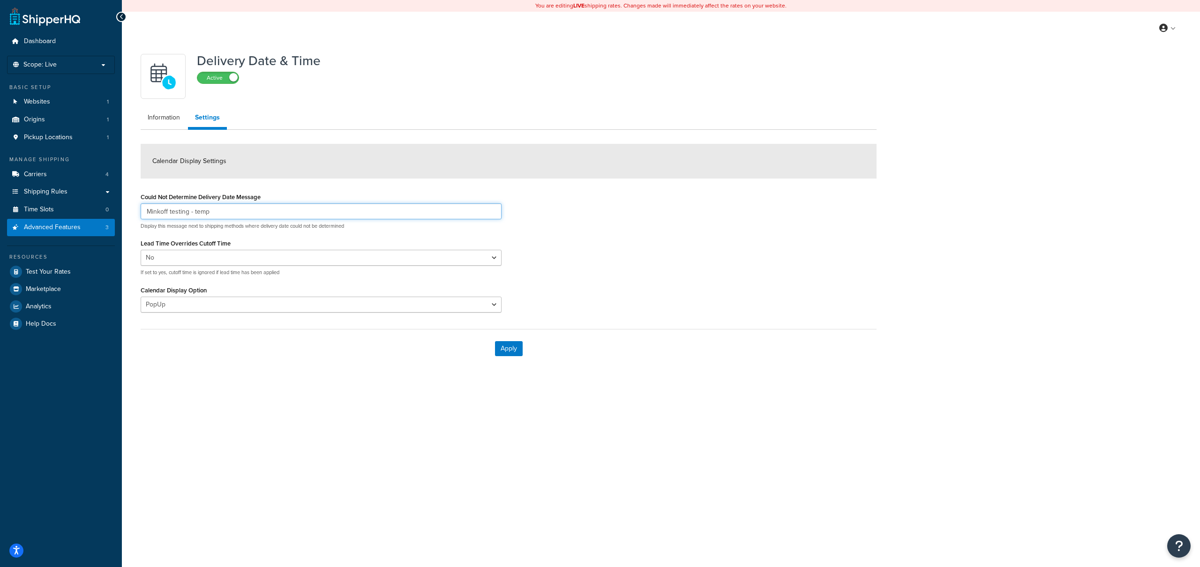
click at [252, 215] on input "Minkoff testing - temp" at bounding box center [321, 211] width 361 height 16
click at [513, 346] on button "Apply" at bounding box center [509, 348] width 28 height 15
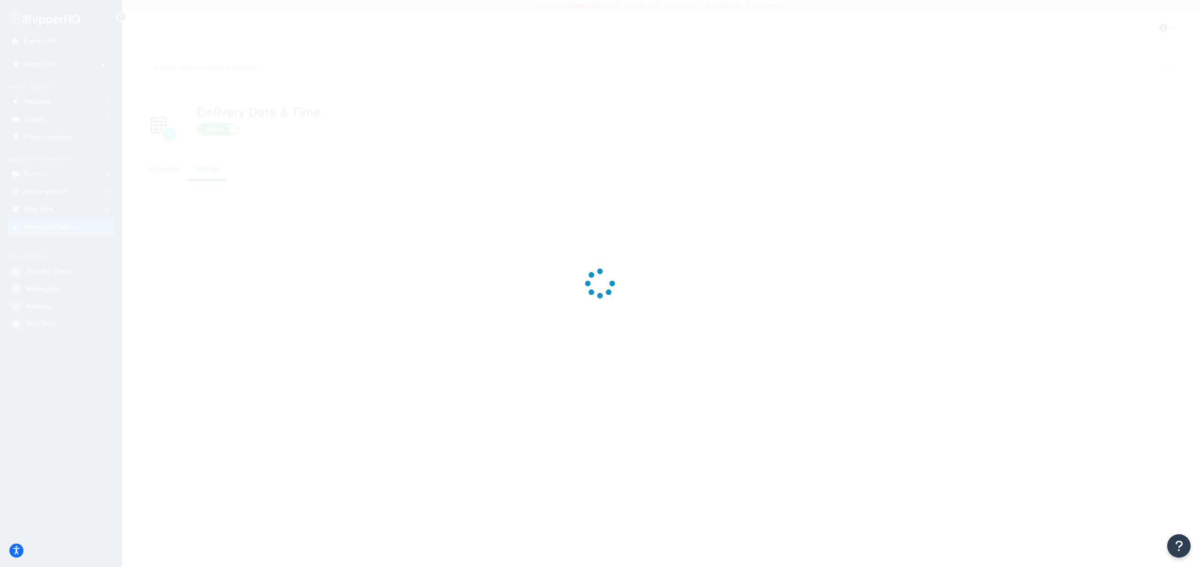
select select "false"
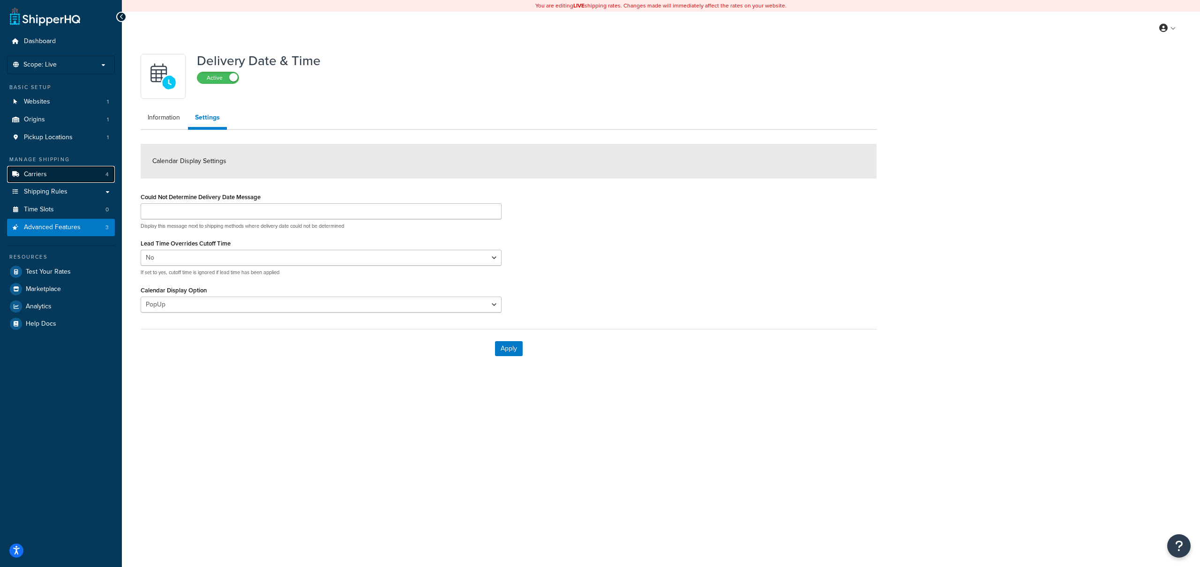
click at [90, 175] on link "Carriers 4" at bounding box center [61, 174] width 108 height 17
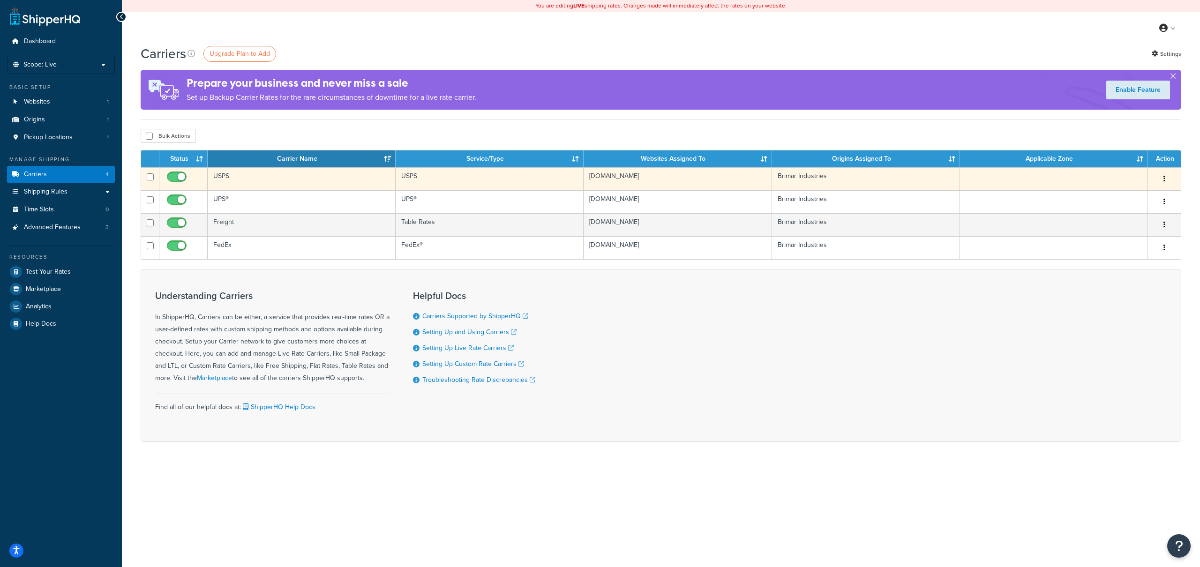
click at [1020, 186] on td at bounding box center [1054, 178] width 188 height 23
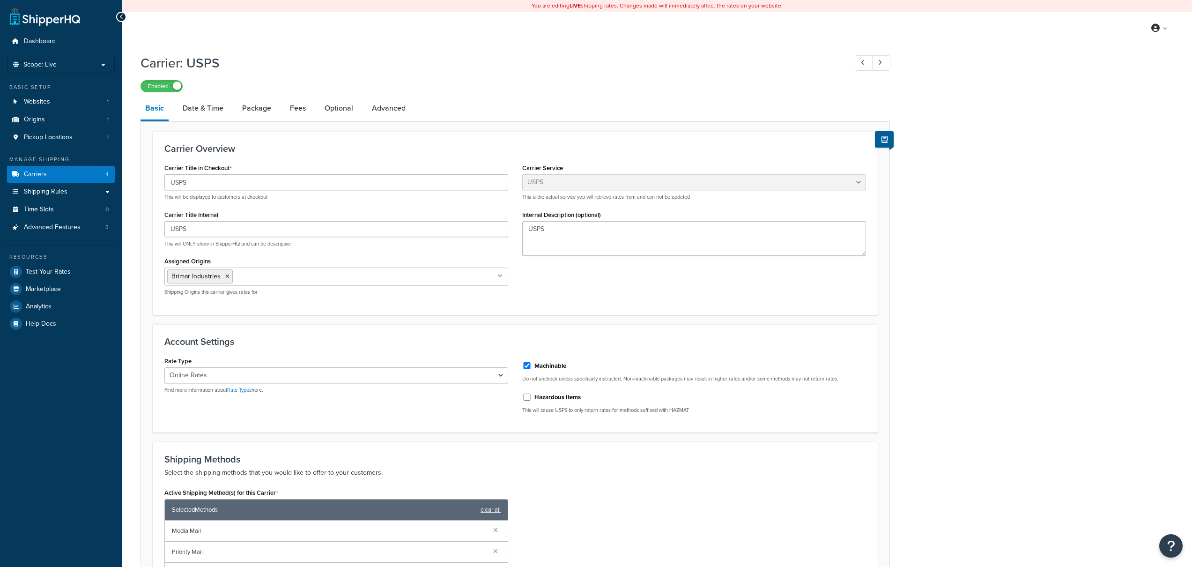
select select "usps"
select select "ONLINE"
click at [396, 116] on link "Advanced" at bounding box center [388, 108] width 43 height 22
select select "false"
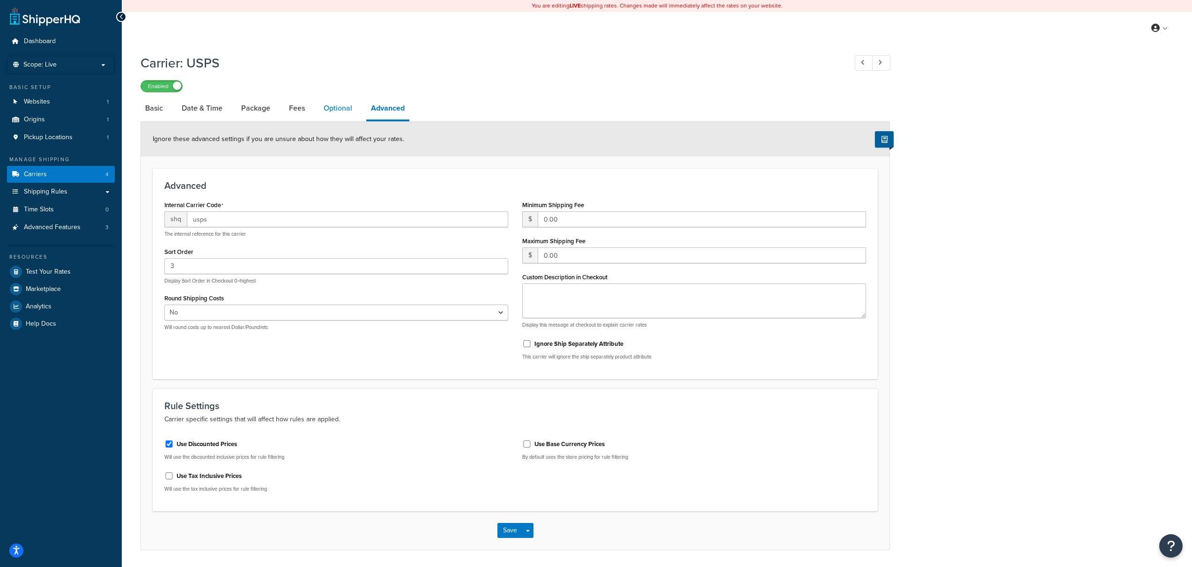
drag, startPoint x: 343, startPoint y: 120, endPoint x: 339, endPoint y: 103, distance: 17.3
click at [339, 103] on link "Optional" at bounding box center [338, 108] width 38 height 22
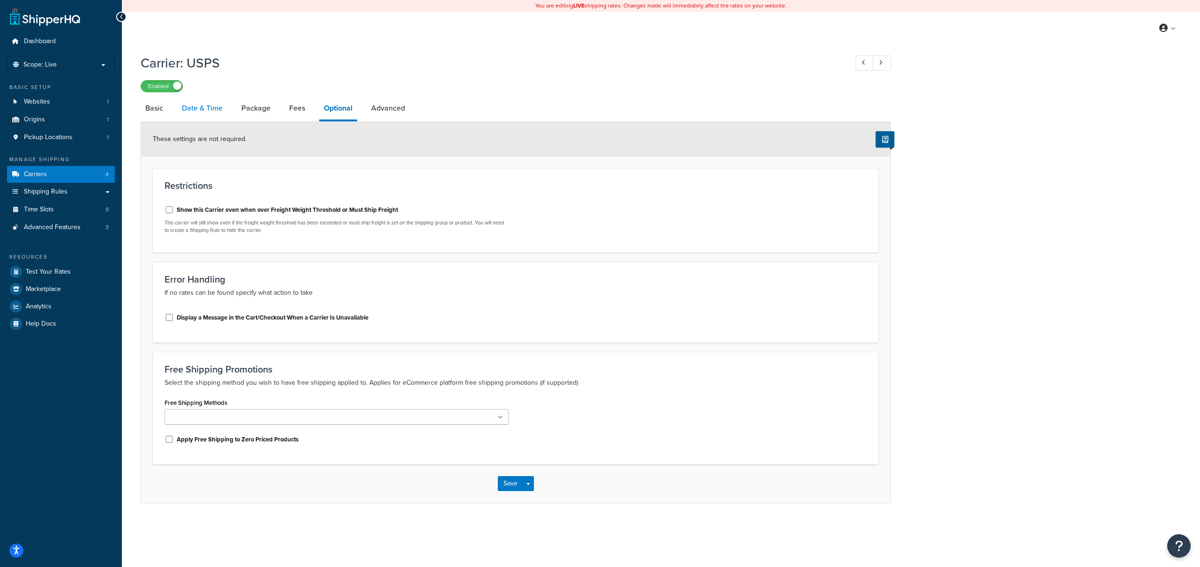
click at [206, 112] on link "Date & Time" at bounding box center [202, 108] width 50 height 22
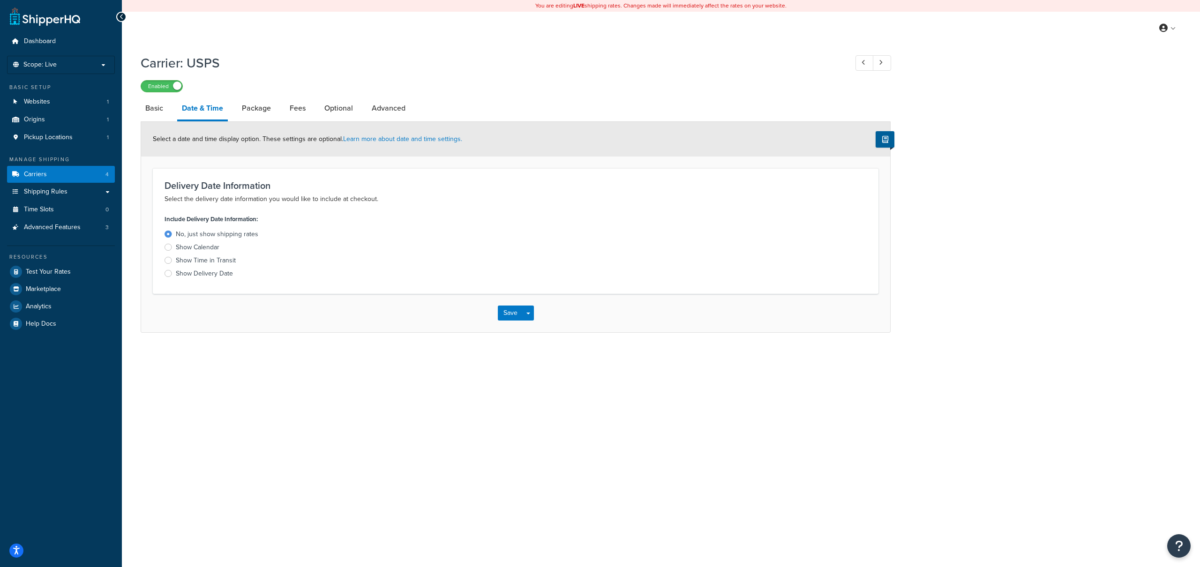
click at [216, 274] on div "Show Delivery Date" at bounding box center [204, 273] width 57 height 9
click at [0, 0] on input "Show Delivery Date" at bounding box center [0, 0] width 0 height 0
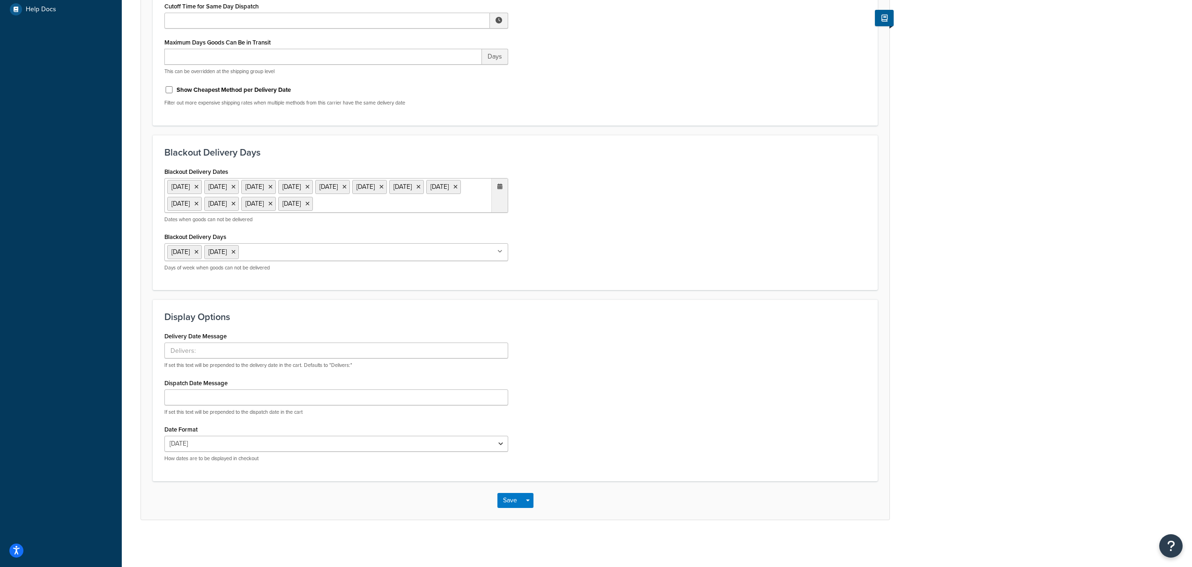
scroll to position [331, 0]
click at [318, 352] on input "Delivery Date Message" at bounding box center [336, 351] width 344 height 16
click at [440, 314] on h3 "Display Options" at bounding box center [515, 317] width 702 height 10
click at [386, 354] on input "Delivery Date Message" at bounding box center [336, 351] width 344 height 16
type input "Estimated Delivery:"
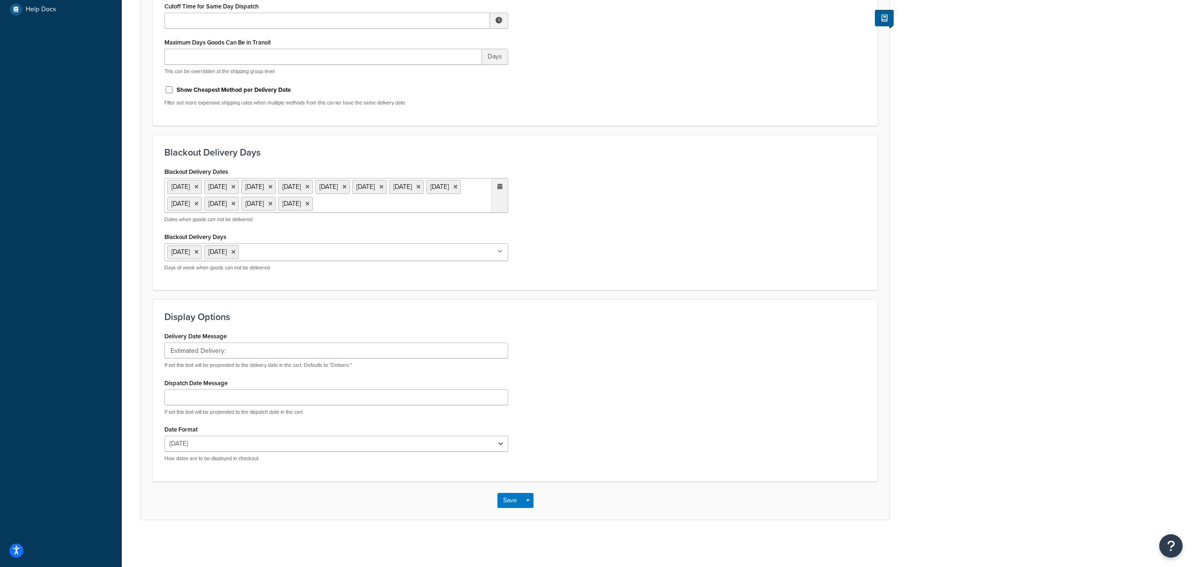
click at [620, 325] on div "Display Options Delivery Date Message Estimated Delivery: If set this text will…" at bounding box center [515, 389] width 725 height 181
click at [296, 347] on input "Estimated Delivery:" at bounding box center [336, 351] width 344 height 16
click at [514, 500] on button "Save" at bounding box center [510, 500] width 25 height 15
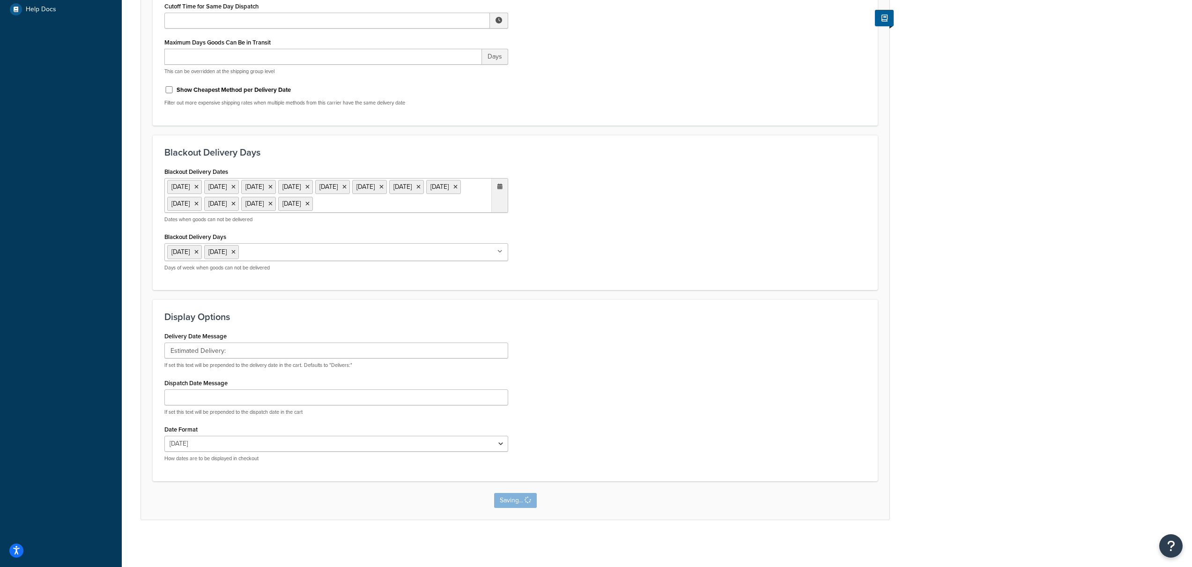
scroll to position [0, 0]
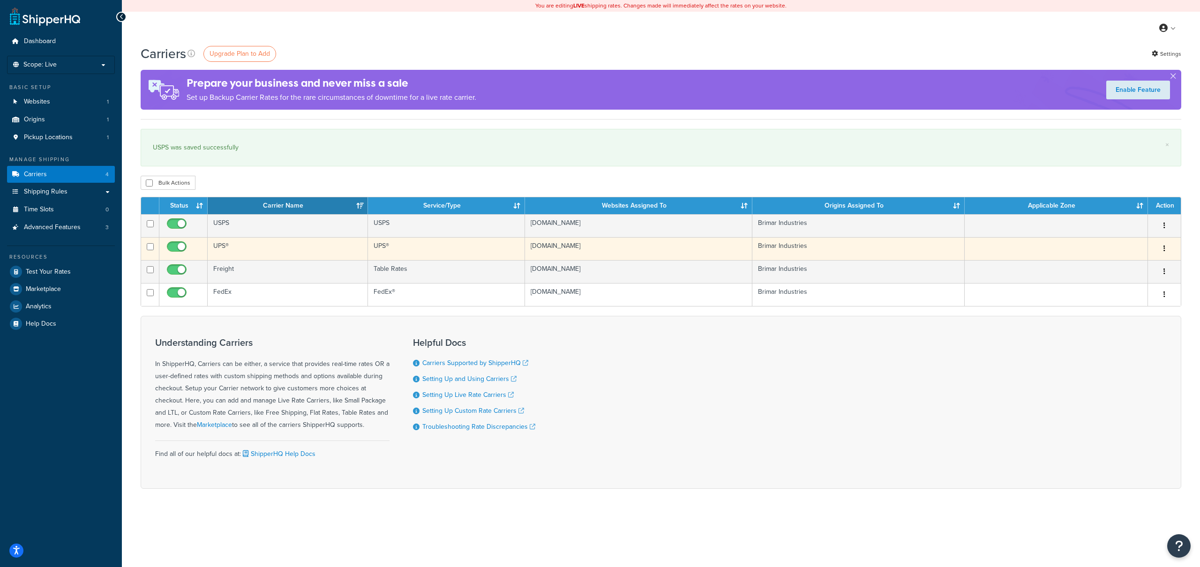
click at [699, 252] on td "[DOMAIN_NAME]" at bounding box center [639, 248] width 228 height 23
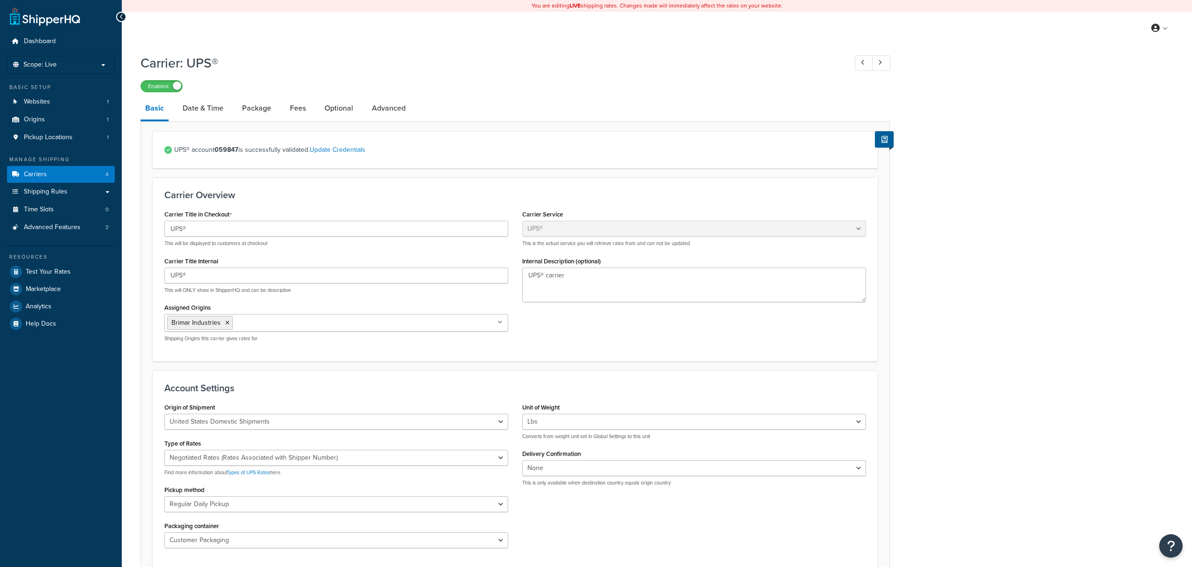
select select "ups"
click at [340, 114] on link "Optional" at bounding box center [339, 108] width 38 height 22
select select "business"
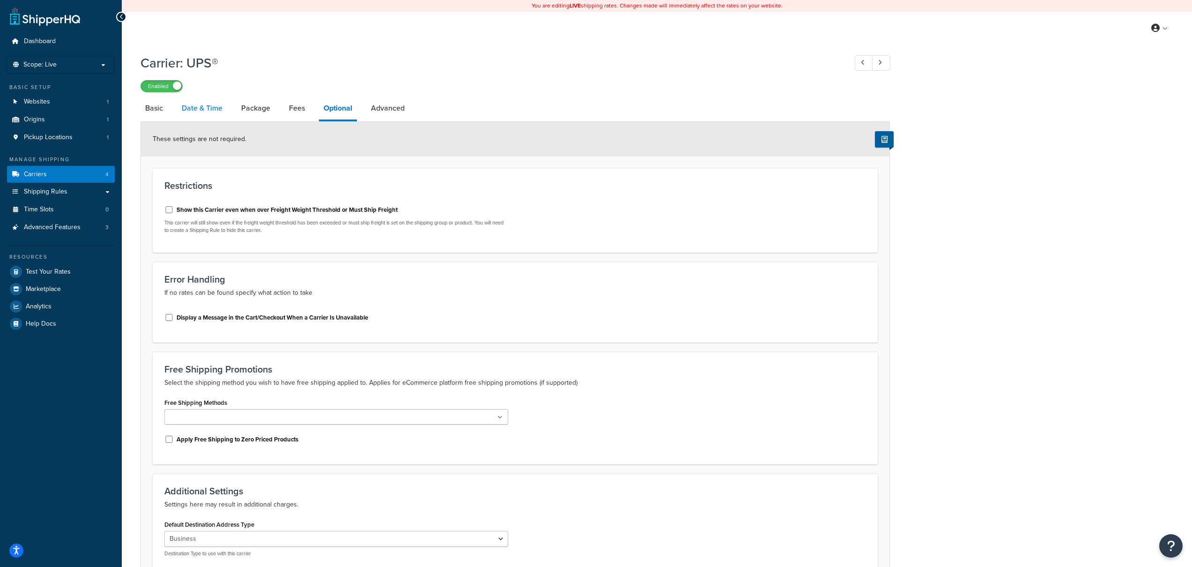
click at [214, 112] on link "Date & Time" at bounding box center [202, 108] width 50 height 22
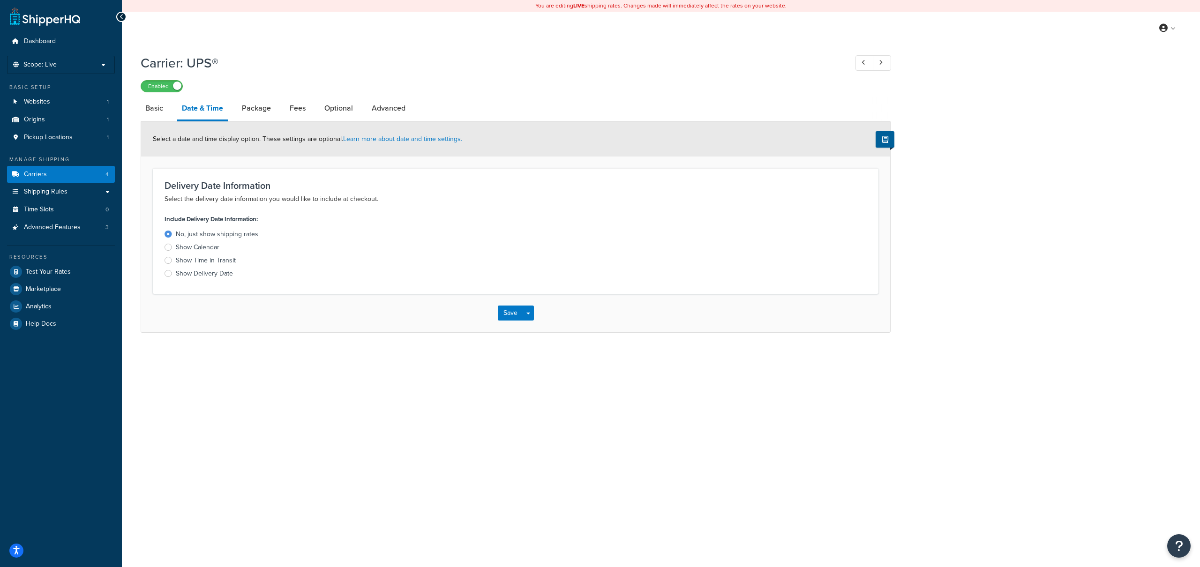
click at [216, 274] on div "Show Delivery Date" at bounding box center [204, 273] width 57 height 9
click at [0, 0] on input "Show Delivery Date" at bounding box center [0, 0] width 0 height 0
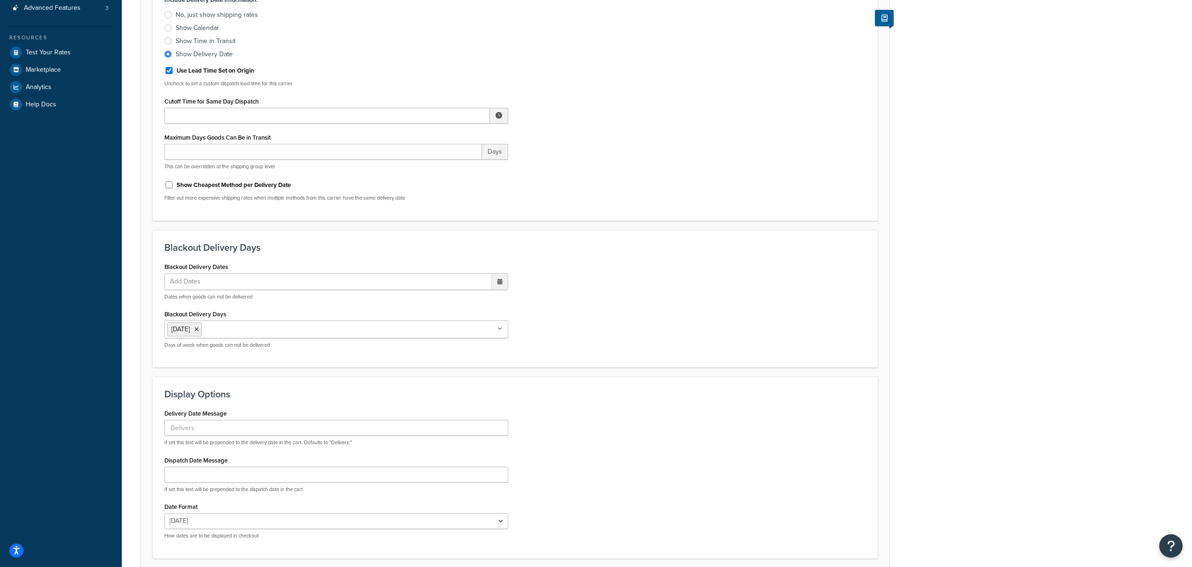
scroll to position [222, 0]
click at [286, 279] on ul "Add Dates" at bounding box center [336, 279] width 344 height 17
click at [544, 269] on div "Blackout Delivery Dates Add Dates ‹ October 2025 › Su Mo Tu We Th Fr Sa 28 29 3…" at bounding box center [515, 306] width 716 height 96
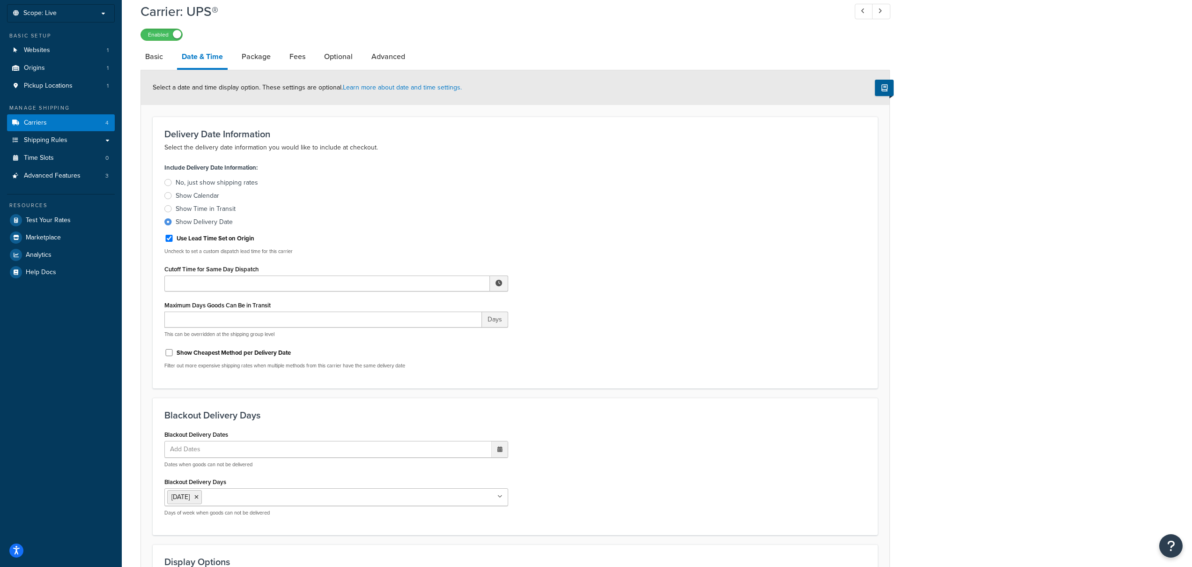
scroll to position [186, 0]
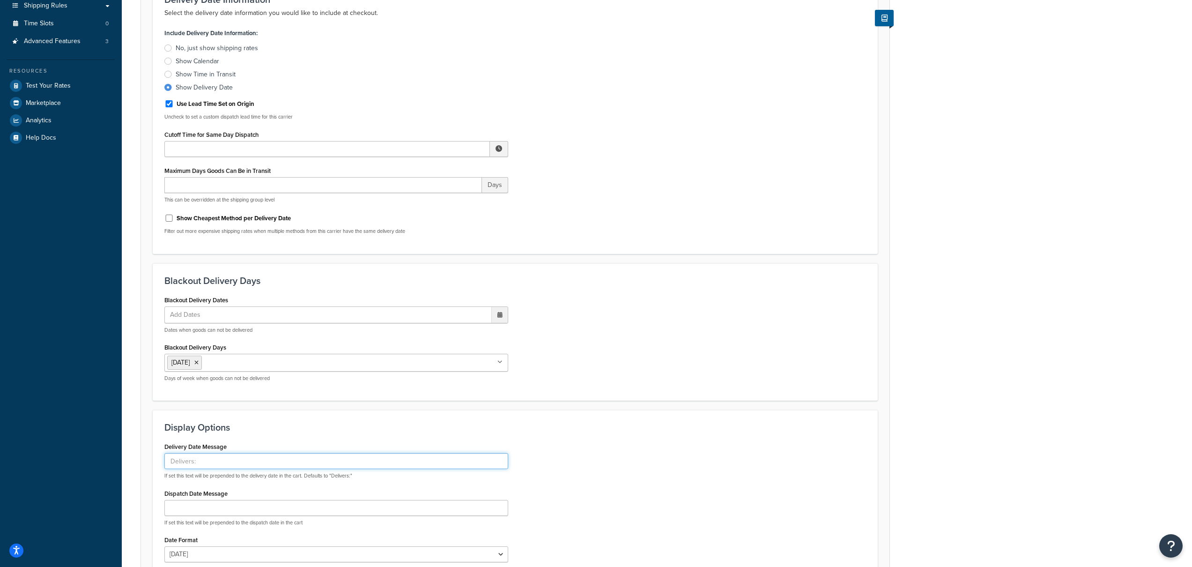
click at [283, 457] on input "Delivery Date Message" at bounding box center [336, 461] width 344 height 16
type input "Estimated Delivery:"
click at [706, 488] on div "Delivery Date Message Estimated Delivery: If set this text will be prepended to…" at bounding box center [515, 510] width 716 height 140
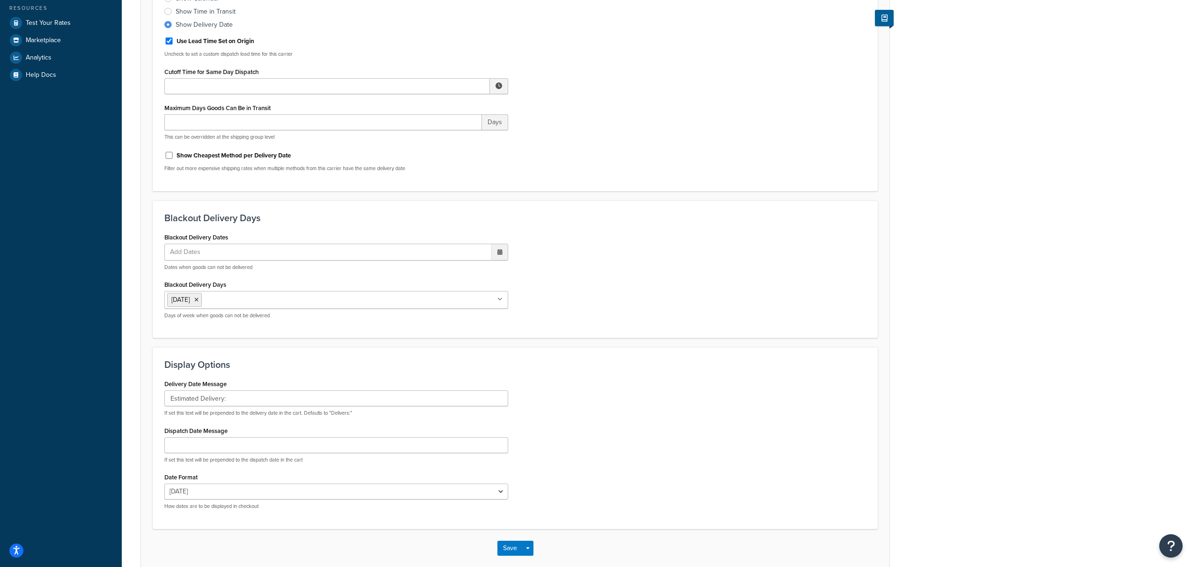
scroll to position [297, 0]
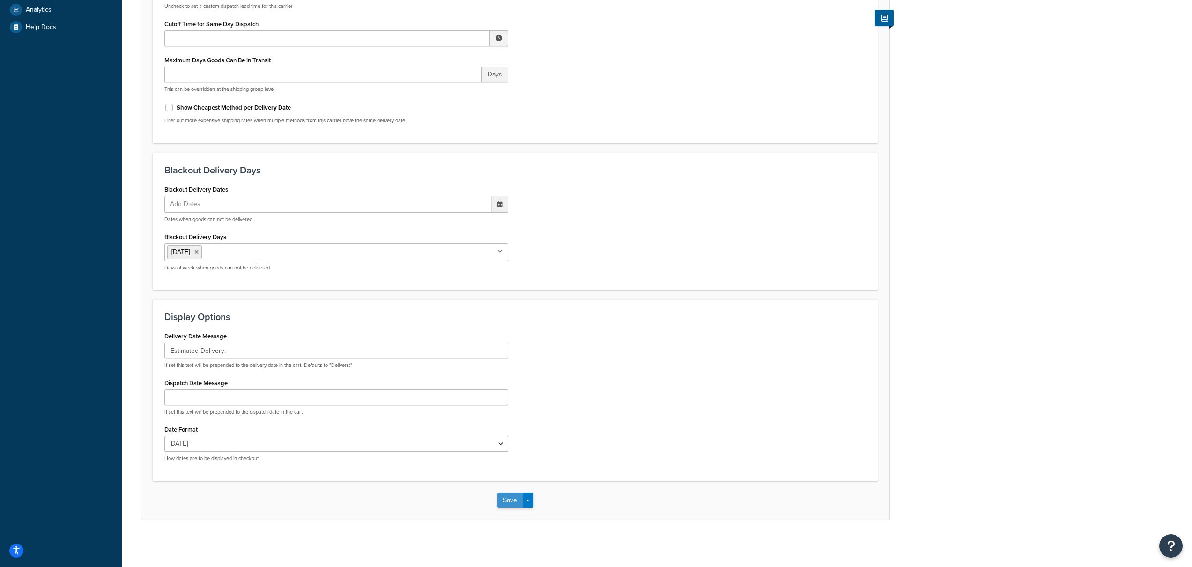
click at [509, 502] on button "Save" at bounding box center [510, 500] width 25 height 15
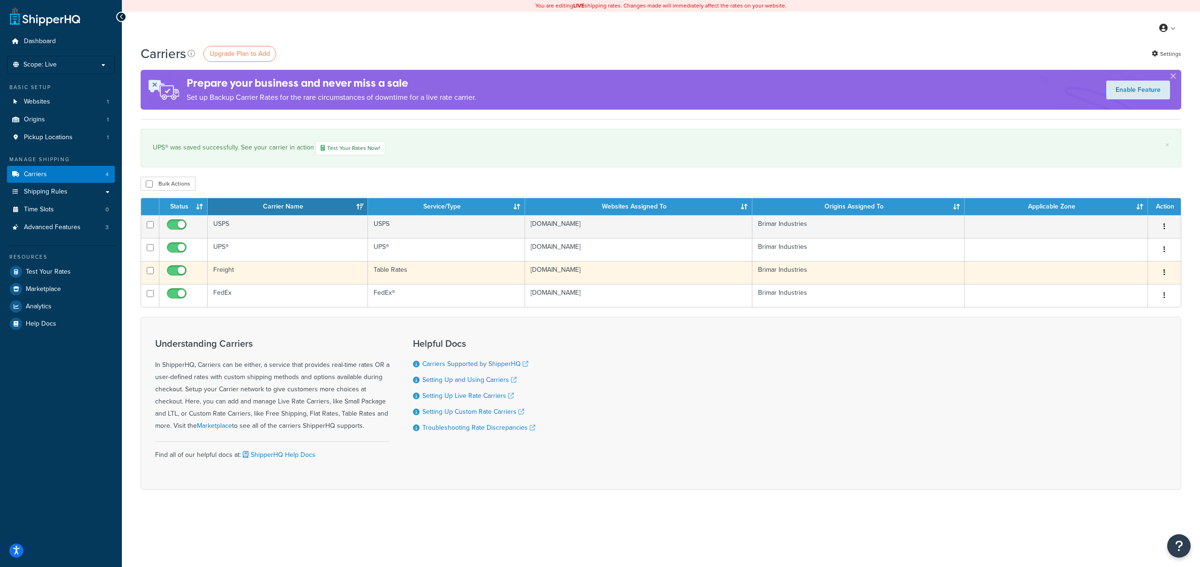
click at [426, 269] on td "Table Rates" at bounding box center [446, 272] width 157 height 23
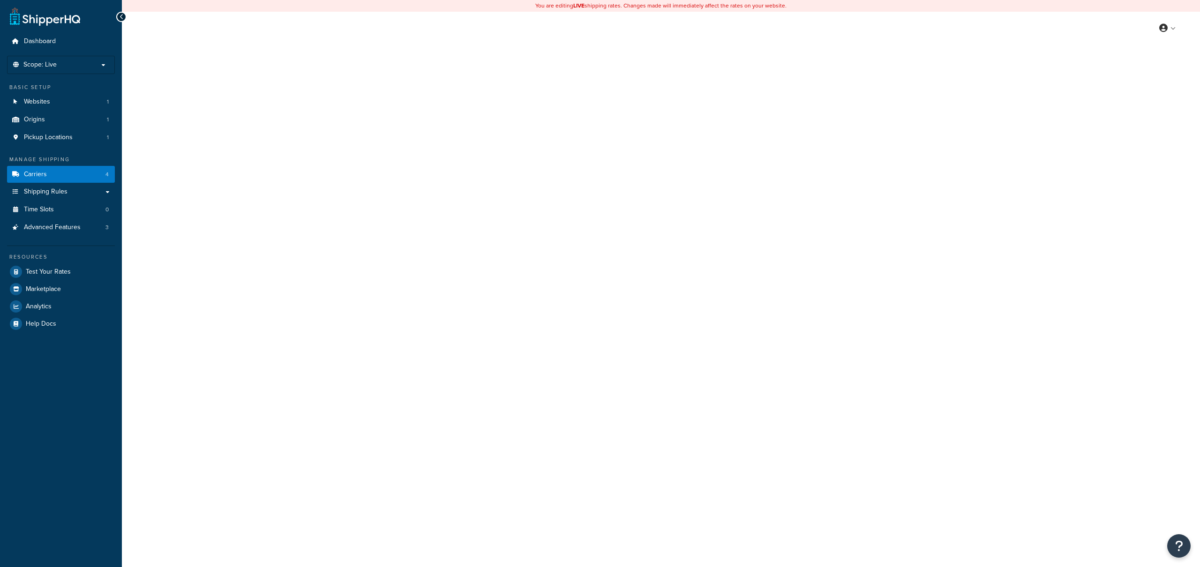
select select "25"
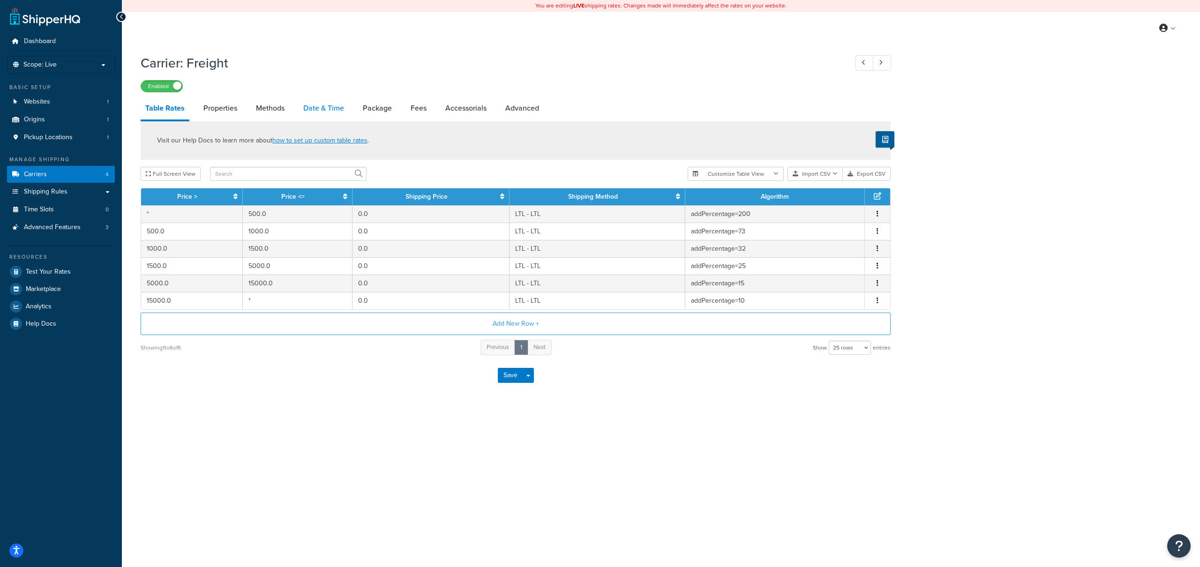
click at [312, 109] on link "Date & Time" at bounding box center [323, 108] width 50 height 22
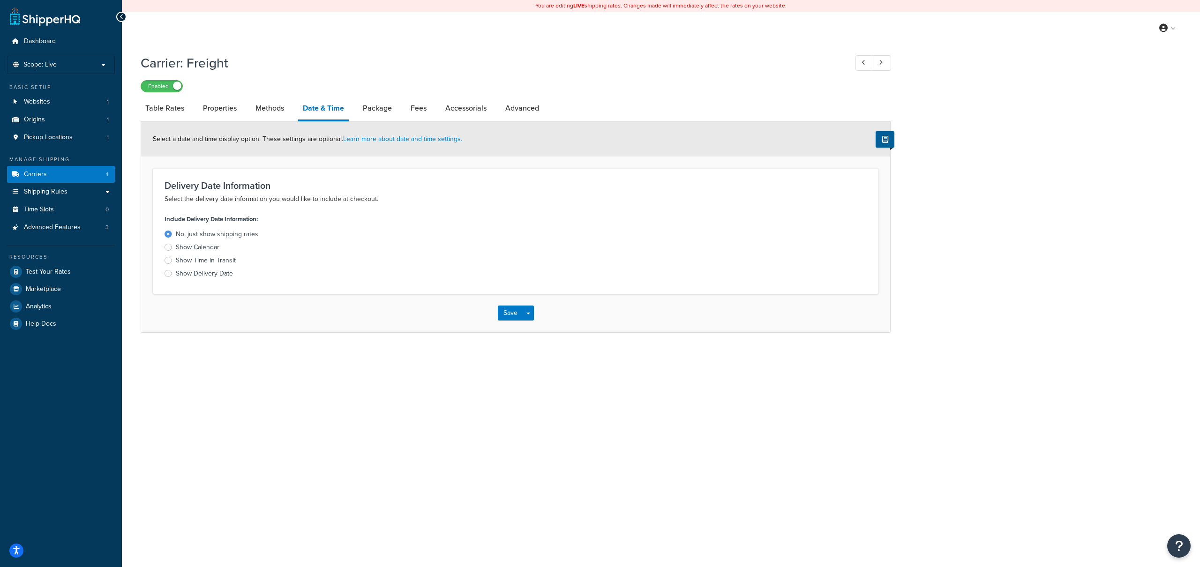
click at [212, 277] on div "Show Delivery Date" at bounding box center [204, 273] width 57 height 9
click at [0, 0] on input "Show Delivery Date" at bounding box center [0, 0] width 0 height 0
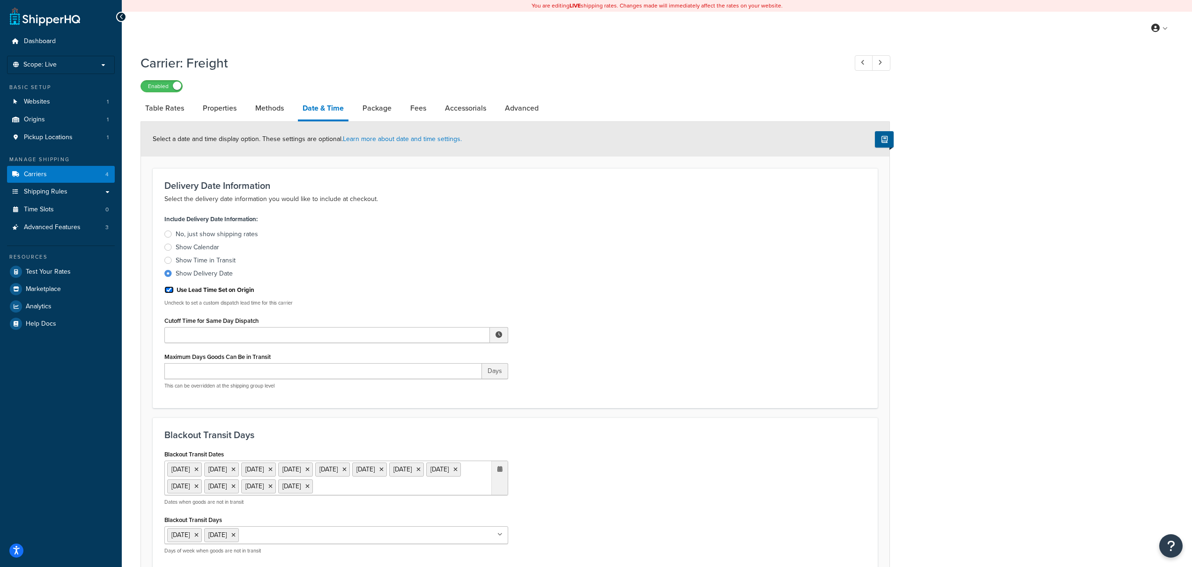
click at [173, 289] on input "Use Lead Time Set on Origin" at bounding box center [168, 289] width 9 height 7
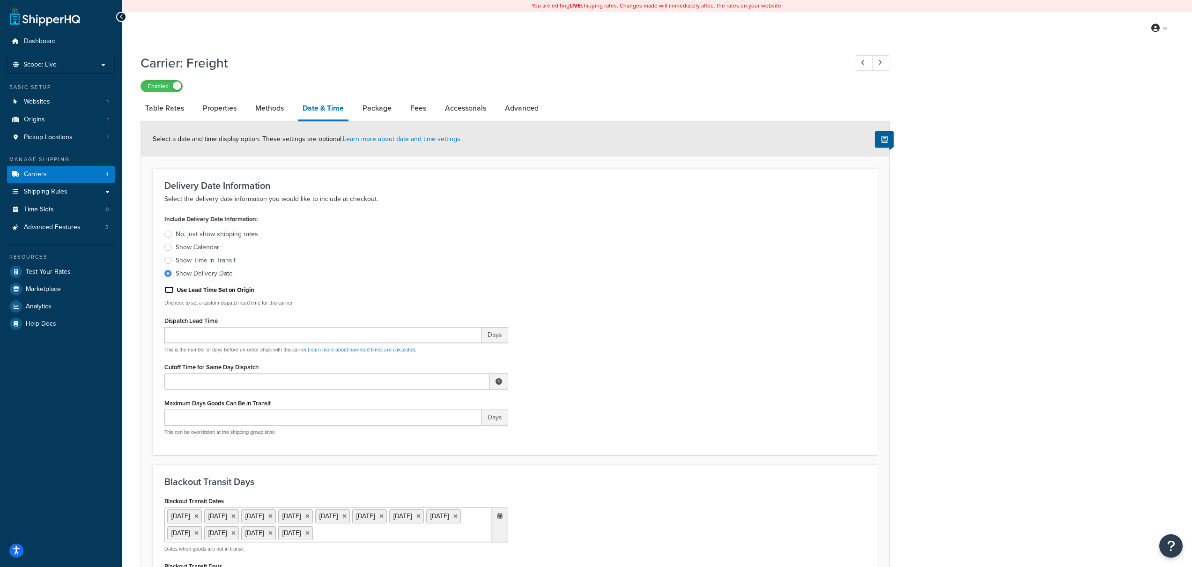
click at [169, 290] on input "Use Lead Time Set on Origin" at bounding box center [168, 289] width 9 height 7
checkbox input "true"
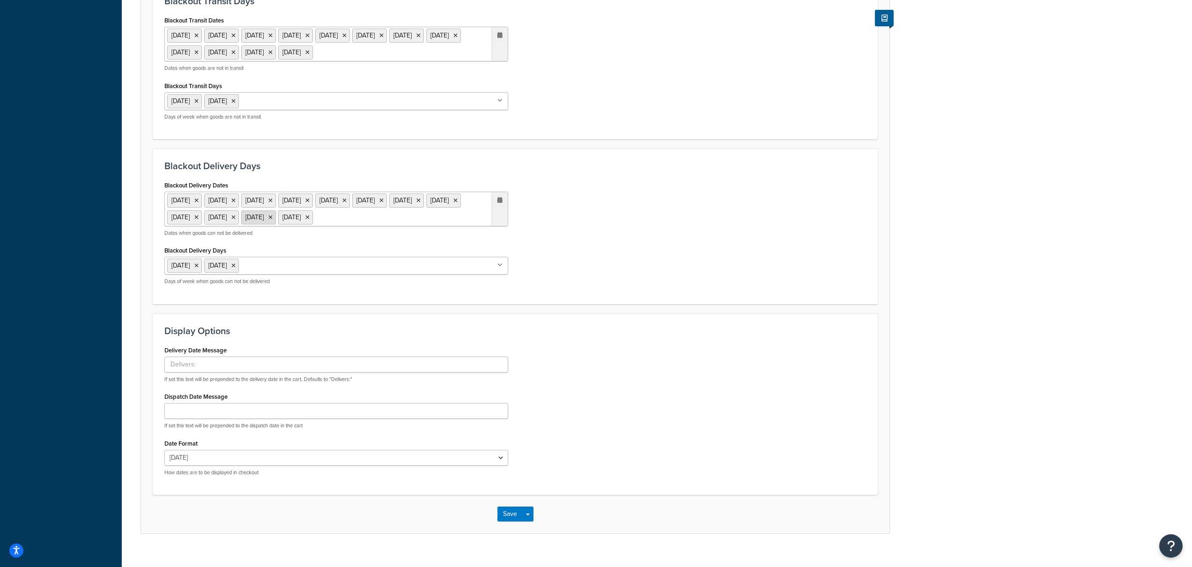
scroll to position [481, 0]
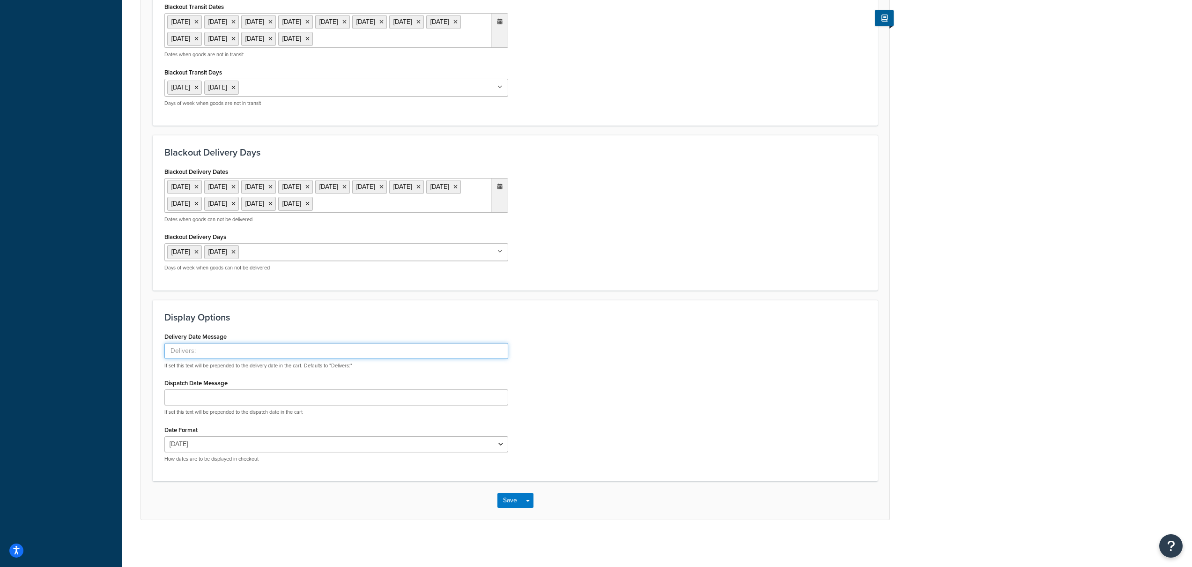
click at [298, 350] on input "Delivery Date Message" at bounding box center [336, 351] width 344 height 16
type input "Estimated Delivery:"
click at [514, 503] on button "Save" at bounding box center [510, 500] width 25 height 15
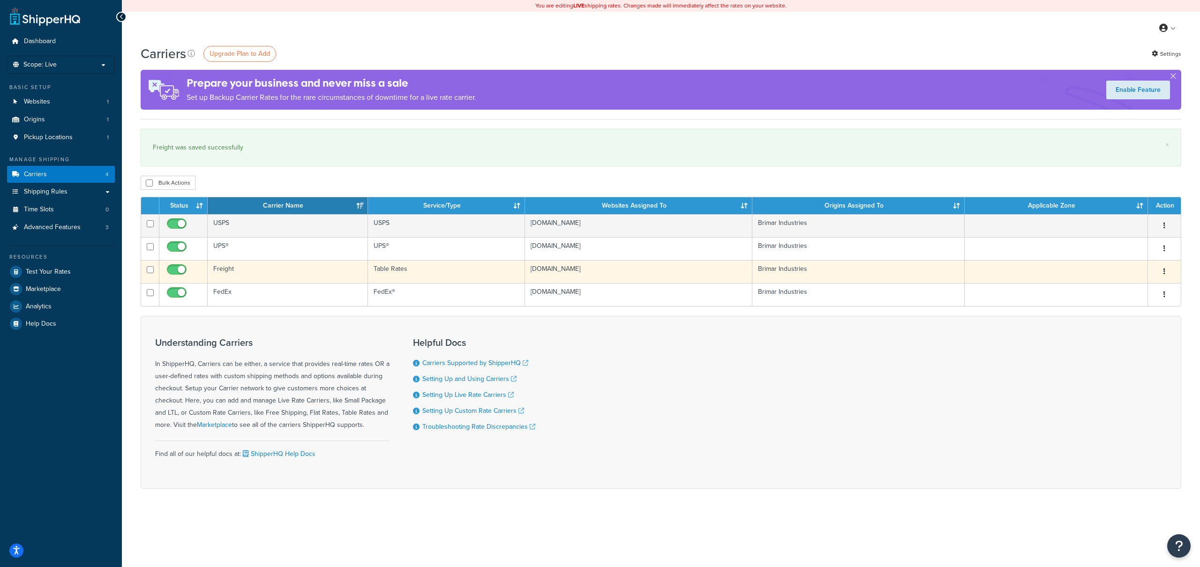
click at [1160, 274] on button "button" at bounding box center [1163, 271] width 13 height 15
click at [1137, 289] on link "Edit" at bounding box center [1126, 290] width 74 height 19
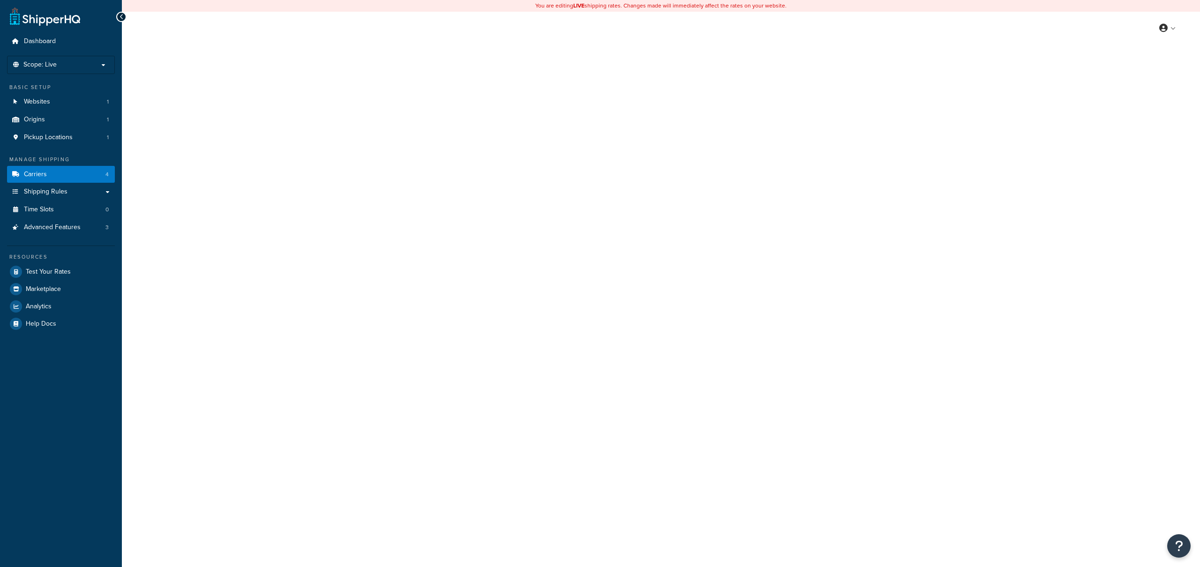
select select "25"
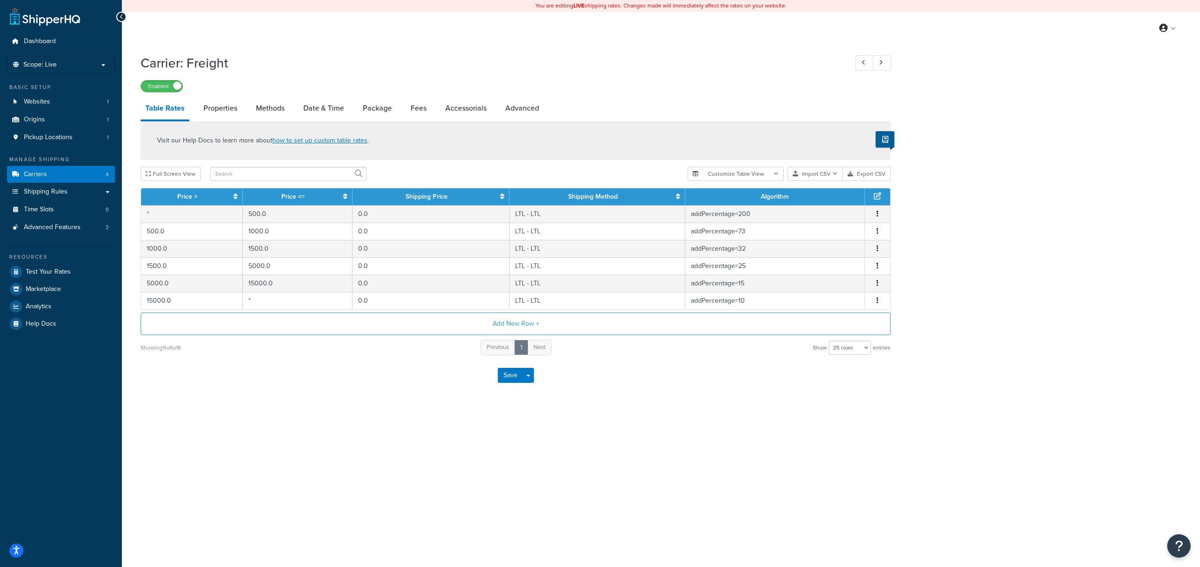
click at [126, 17] on div at bounding box center [121, 17] width 10 height 10
click at [122, 17] on icon at bounding box center [121, 17] width 4 height 7
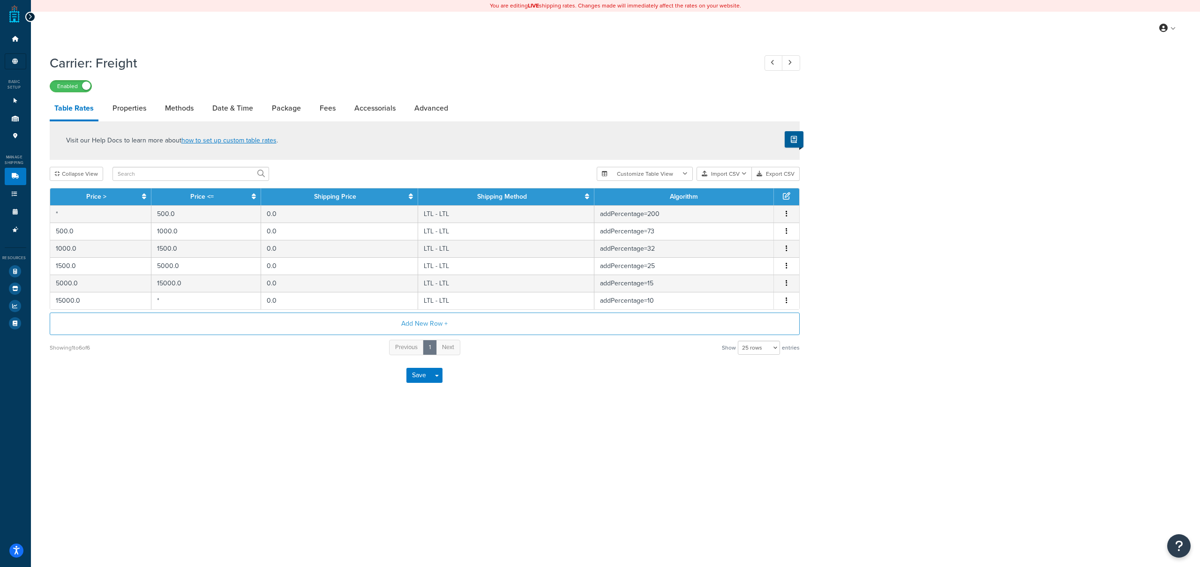
click at [32, 19] on div at bounding box center [30, 17] width 10 height 10
click at [32, 16] on div at bounding box center [30, 17] width 10 height 10
click at [20, 181] on link "Carriers 4" at bounding box center [16, 176] width 22 height 17
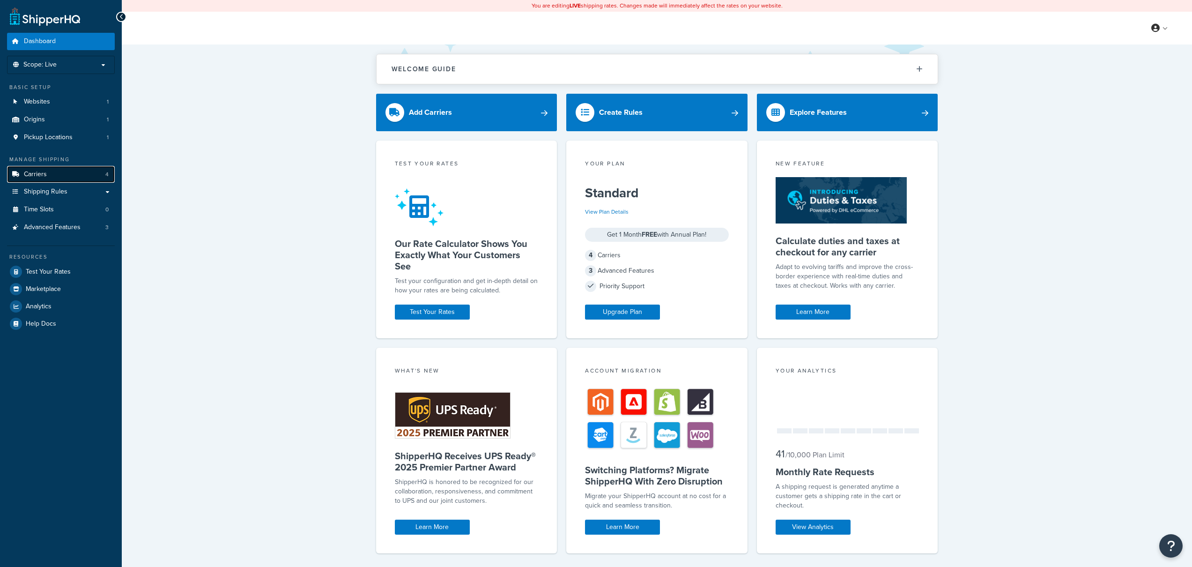
click at [68, 180] on link "Carriers 4" at bounding box center [61, 174] width 108 height 17
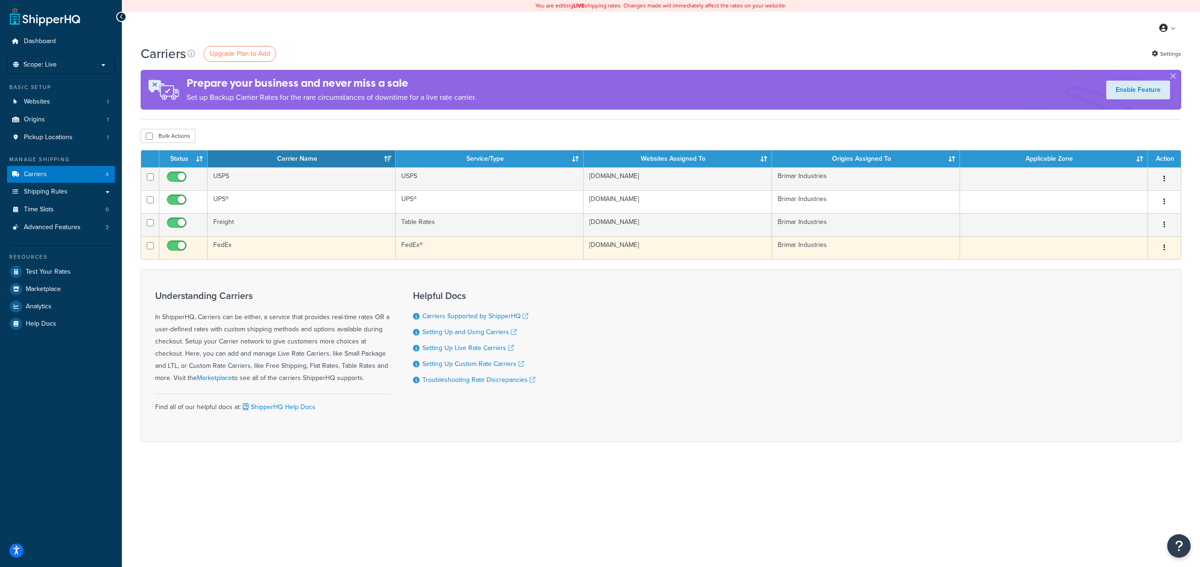
click at [447, 251] on td "FedEx®" at bounding box center [489, 247] width 188 height 23
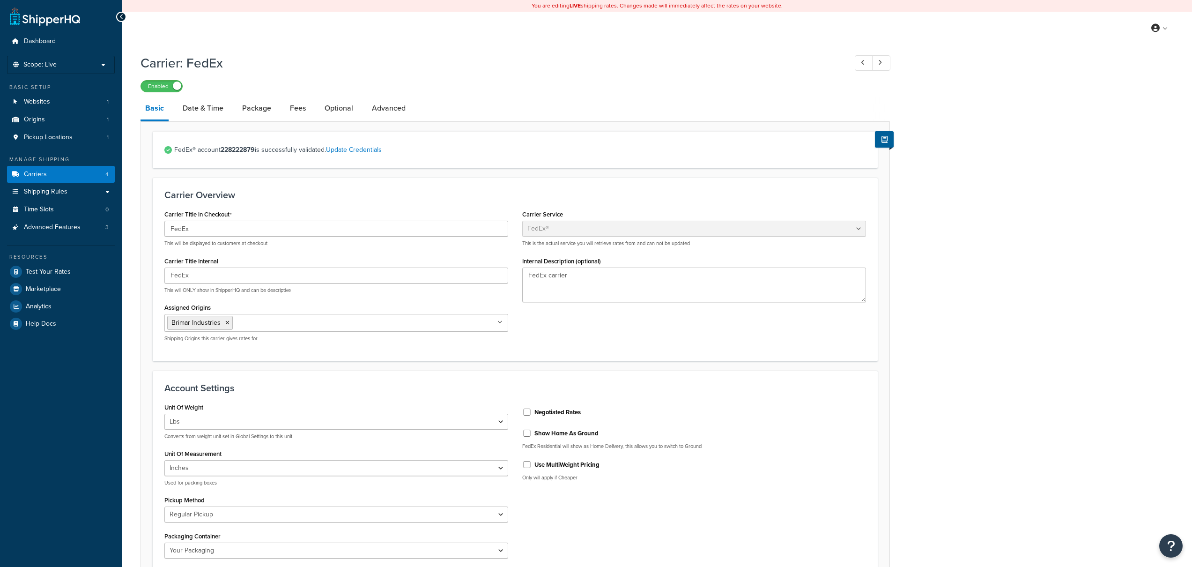
select select "fedEx"
select select "REGULAR_PICKUP"
select select "YOUR_PACKAGING"
click at [214, 110] on link "Date & Time" at bounding box center [203, 108] width 50 height 22
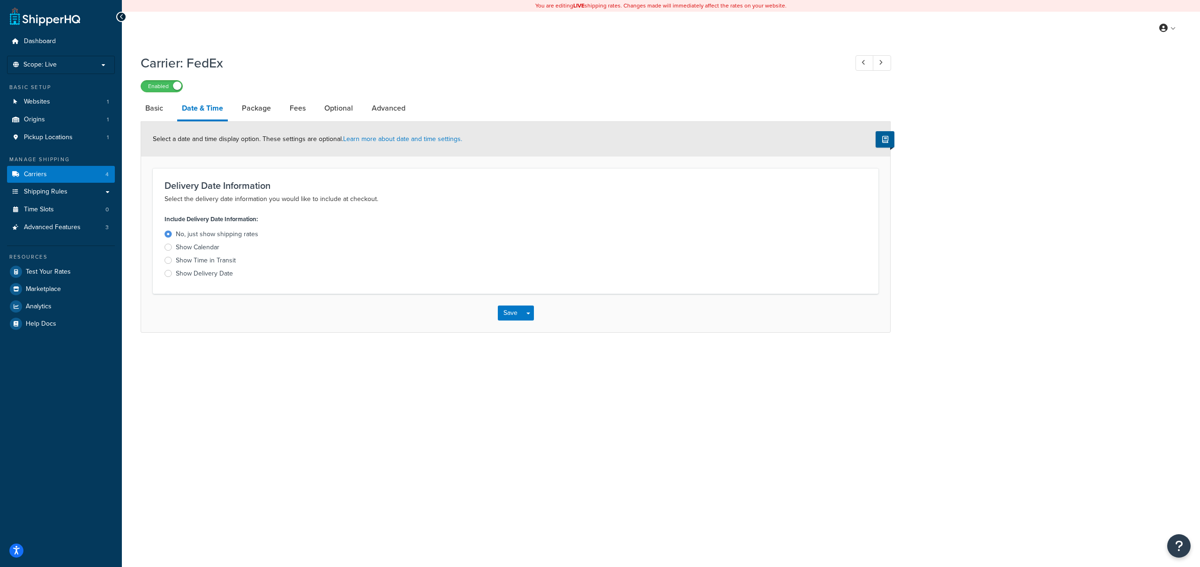
click at [204, 274] on div "Show Delivery Date" at bounding box center [204, 273] width 57 height 9
click at [0, 0] on input "Show Delivery Date" at bounding box center [0, 0] width 0 height 0
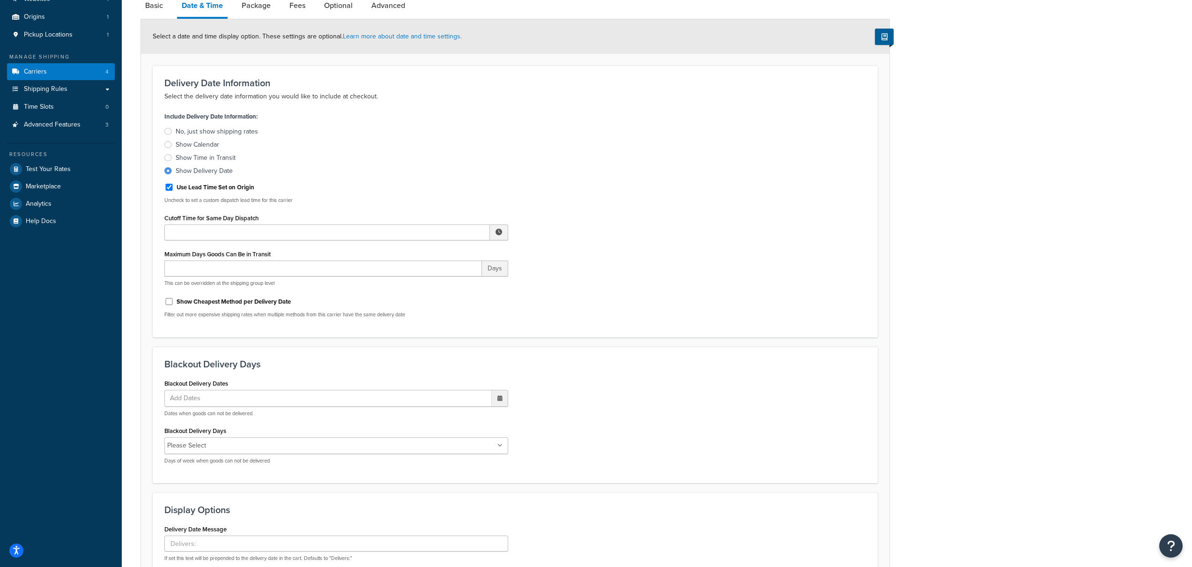
scroll to position [276, 0]
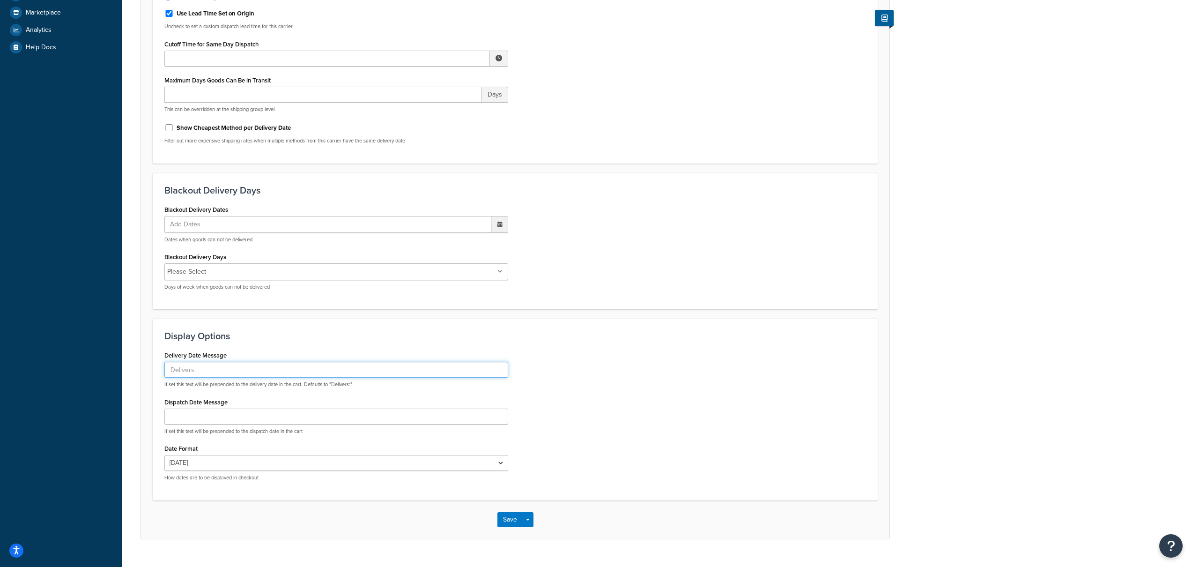
click at [240, 368] on input "Delivery Date Message" at bounding box center [336, 370] width 344 height 16
type input "Estimated Delivery:"
click at [500, 525] on button "Save" at bounding box center [510, 519] width 25 height 15
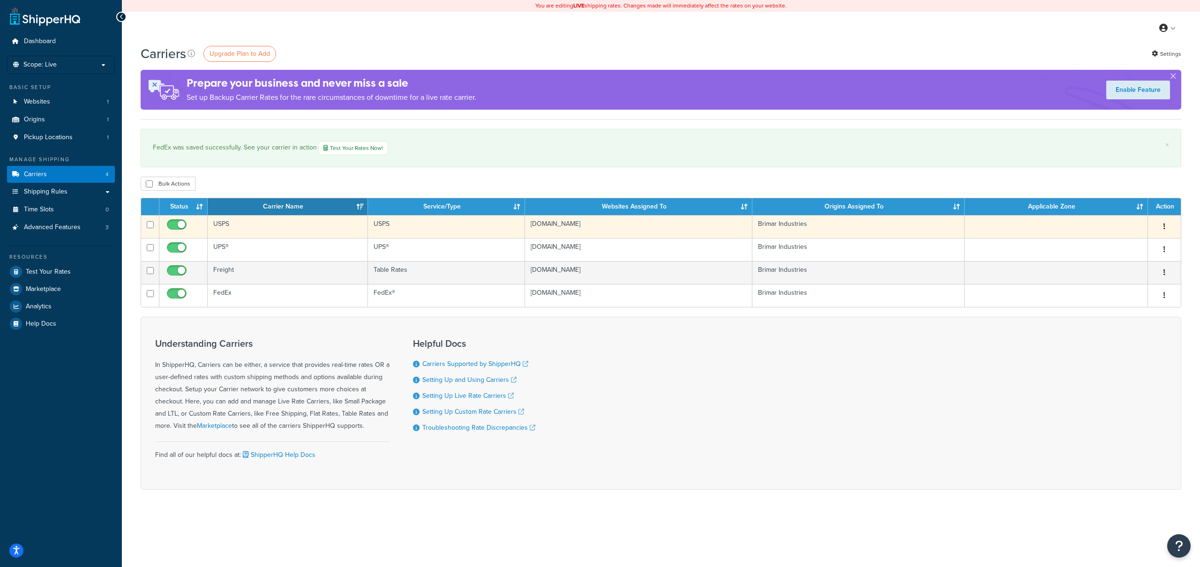
click at [809, 231] on td "Brimar Industries" at bounding box center [858, 226] width 212 height 23
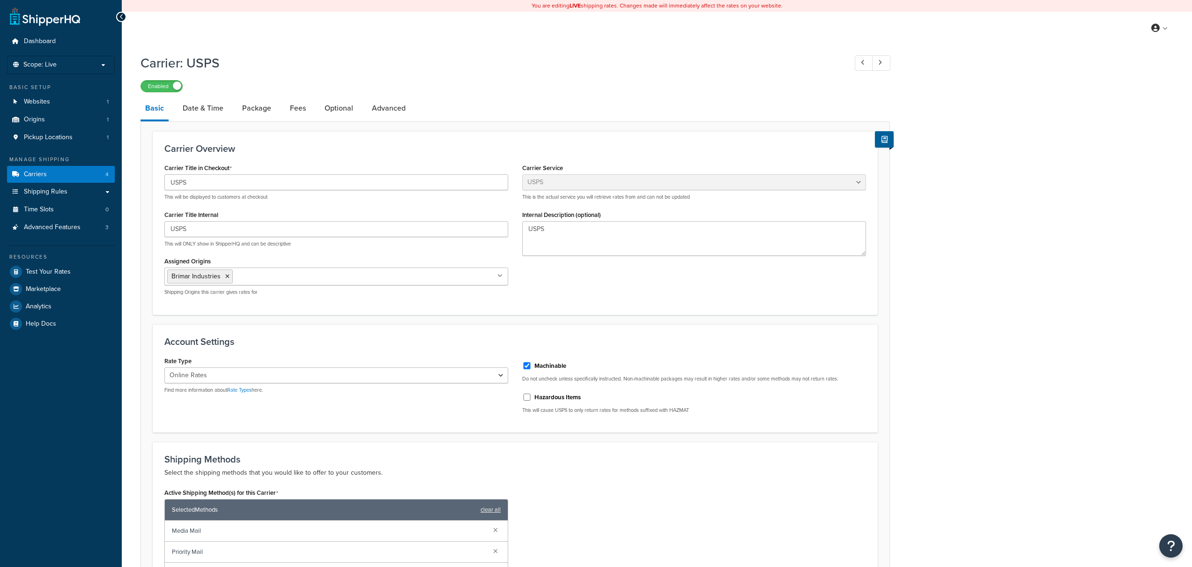
select select "usps"
select select "ONLINE"
click at [307, 102] on link "Fees" at bounding box center [297, 108] width 25 height 22
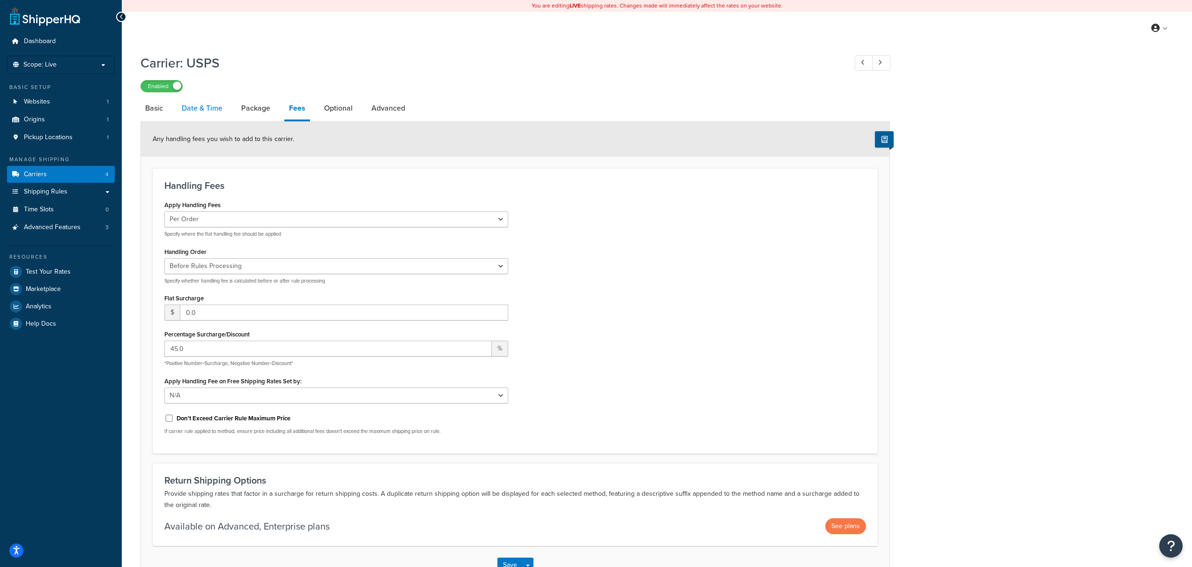
click at [213, 112] on link "Date & Time" at bounding box center [202, 108] width 50 height 22
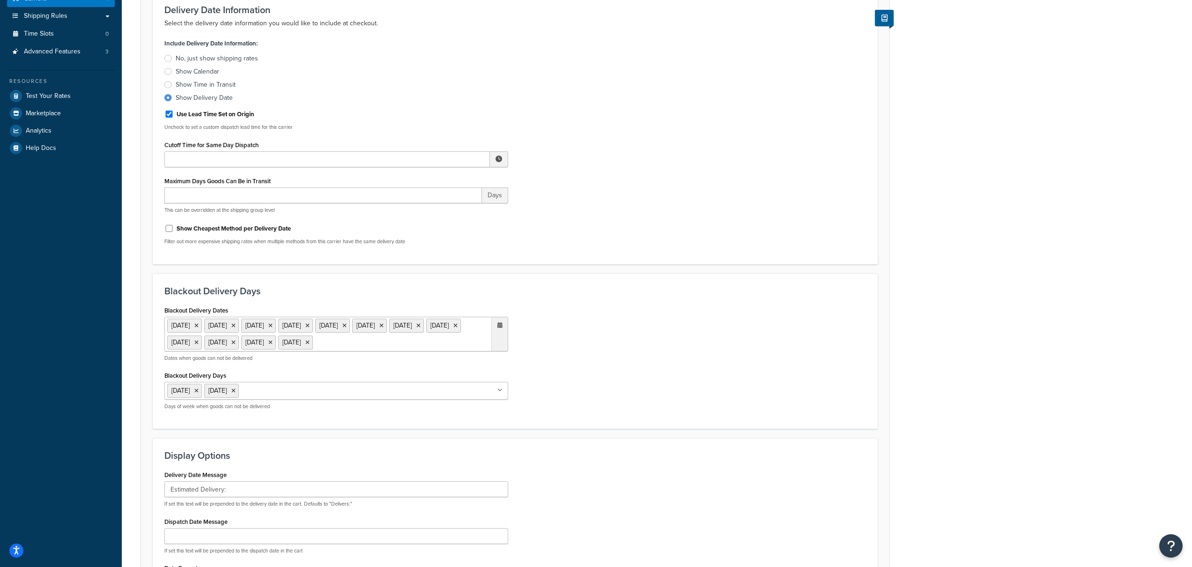
scroll to position [331, 0]
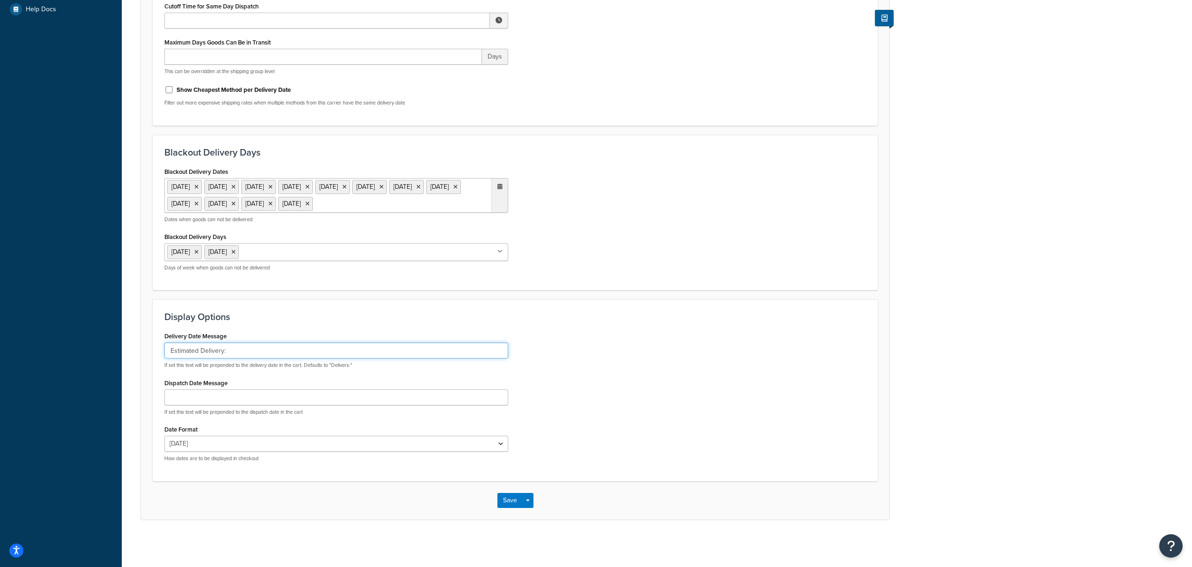
click at [169, 348] on input "Estimated Delivery:" at bounding box center [336, 351] width 344 height 16
type input "| Estimated Delivery:"
click at [510, 503] on button "Save" at bounding box center [510, 500] width 25 height 15
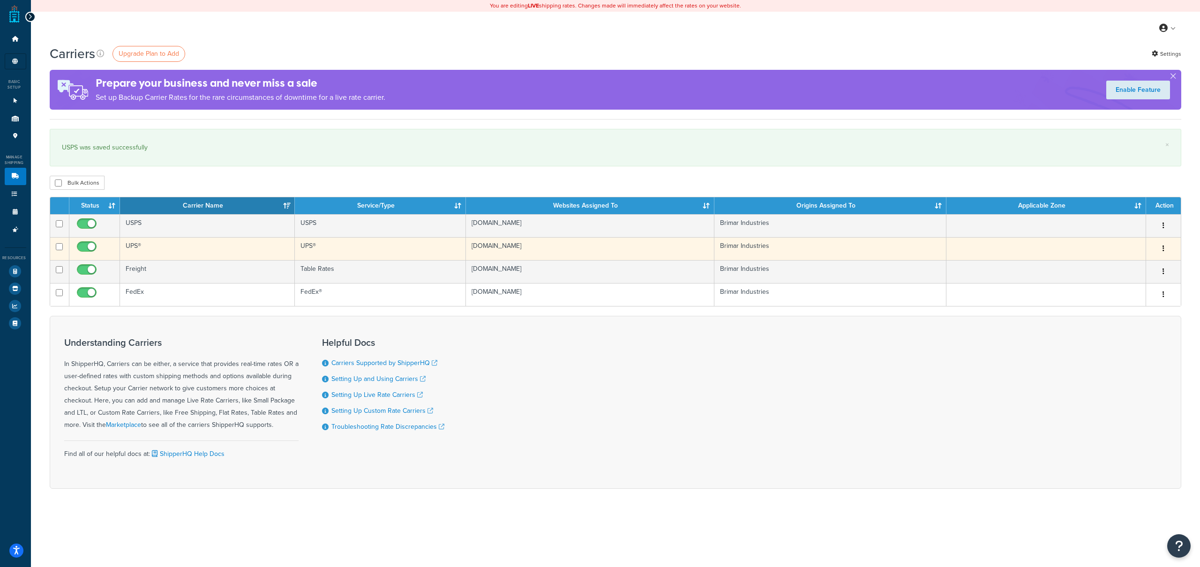
click at [198, 252] on td "UPS®" at bounding box center [207, 248] width 175 height 23
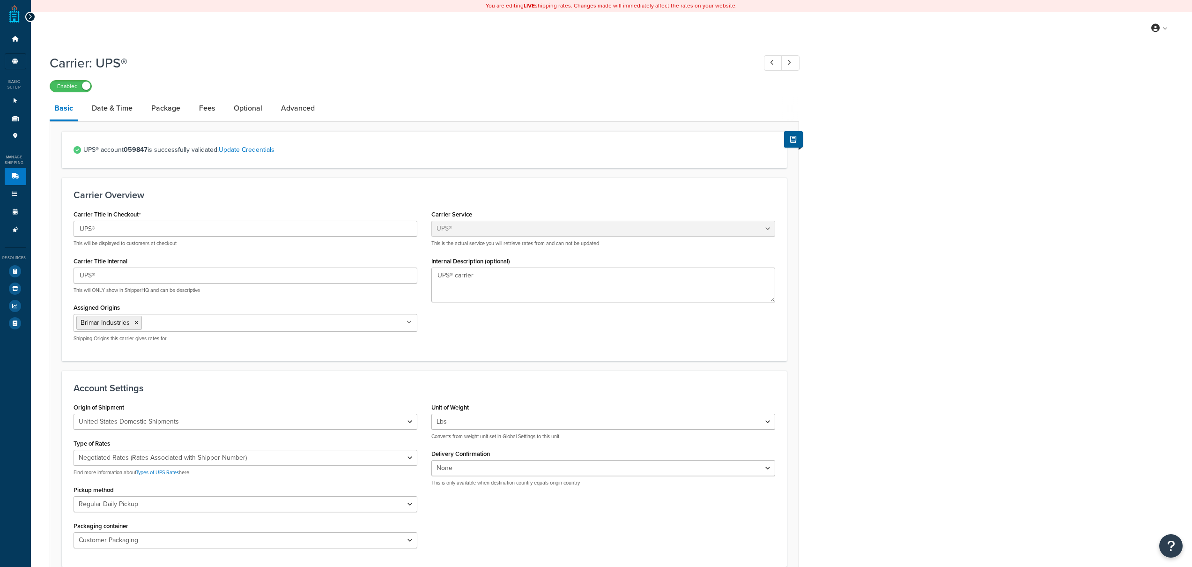
select select "ups"
click at [110, 104] on link "Date & Time" at bounding box center [112, 108] width 50 height 22
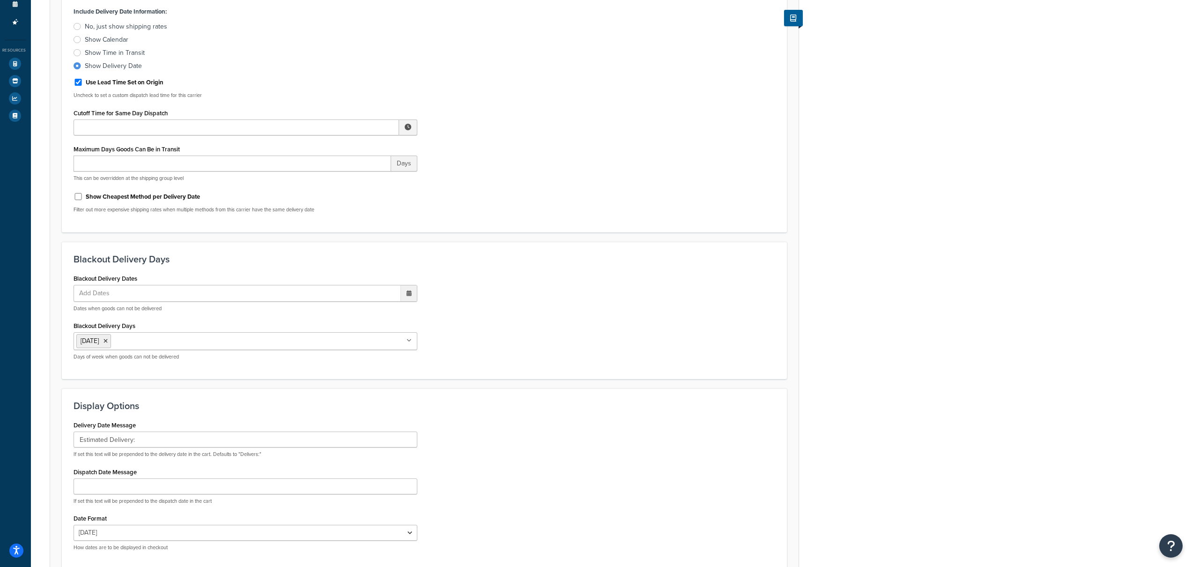
scroll to position [297, 0]
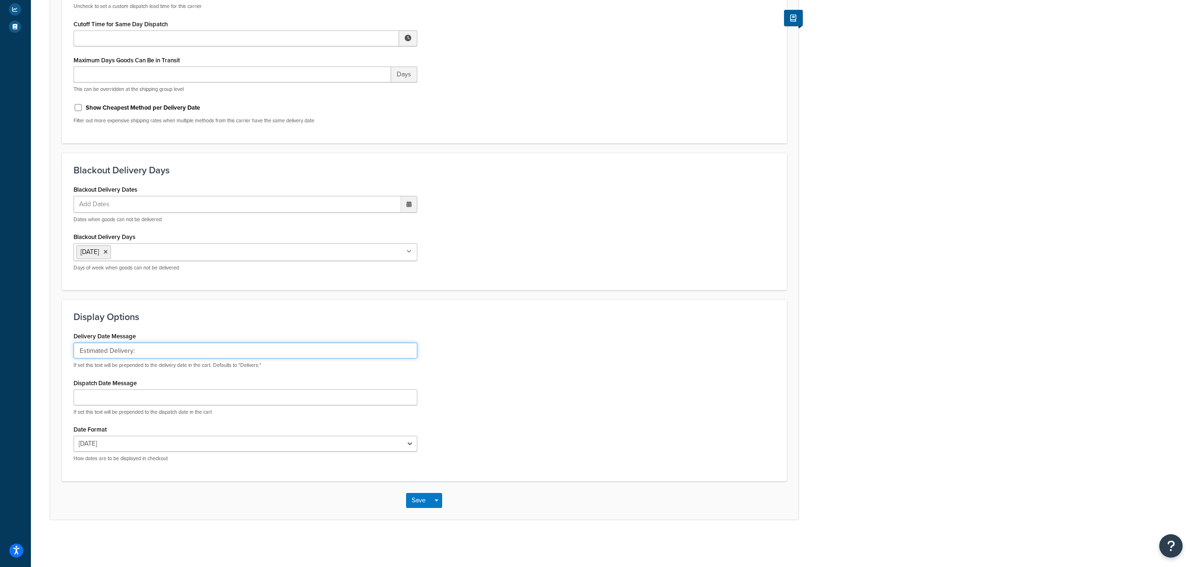
drag, startPoint x: 79, startPoint y: 347, endPoint x: 88, endPoint y: 347, distance: 8.9
click at [79, 347] on input "Estimated Delivery:" at bounding box center [246, 351] width 344 height 16
type input "| Estimated Delivery:"
click at [420, 502] on button "Save" at bounding box center [418, 500] width 25 height 15
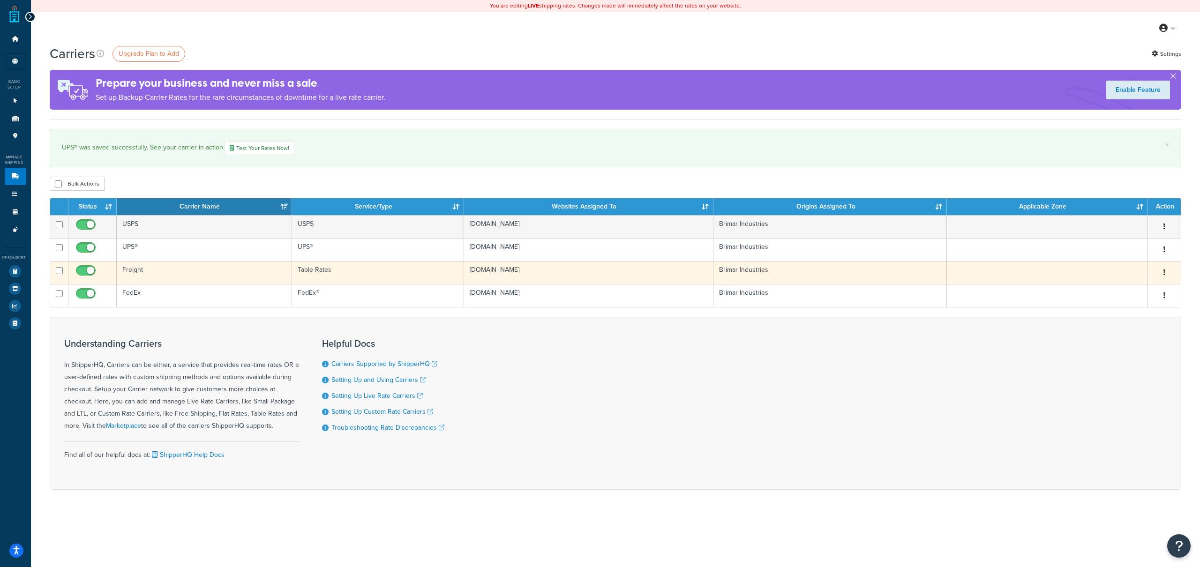
click at [187, 272] on td "Freight" at bounding box center [205, 272] width 176 height 23
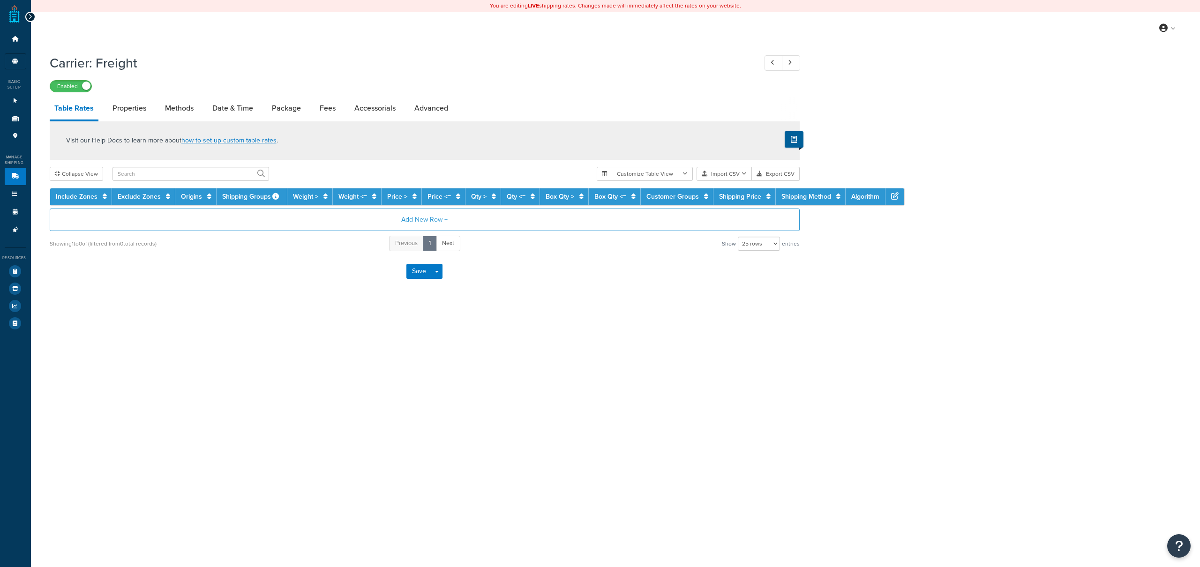
select select "25"
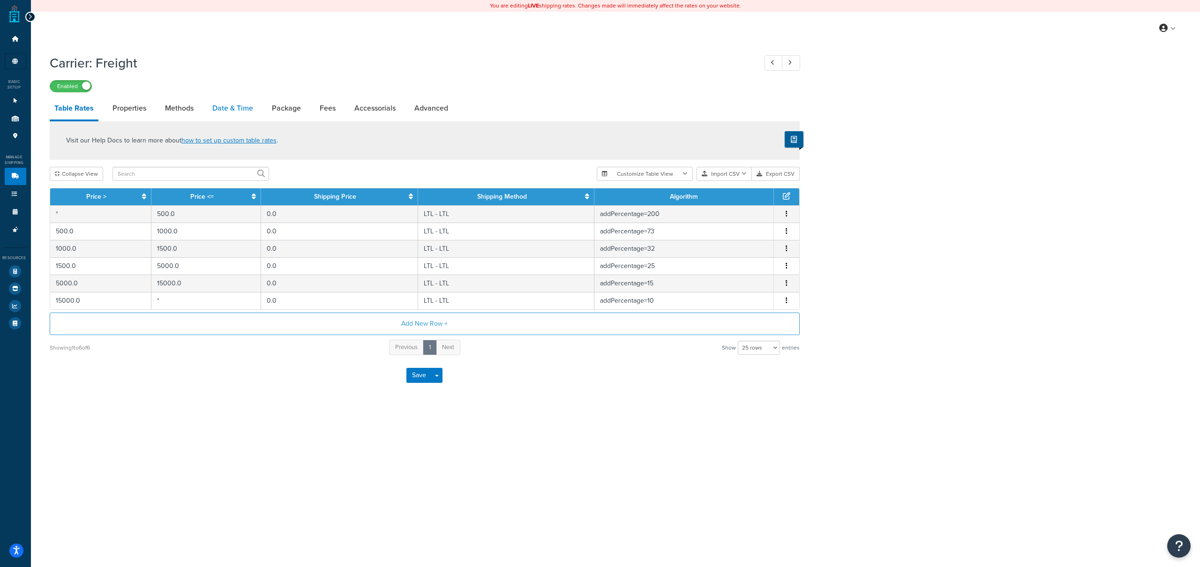
click at [225, 113] on link "Date & Time" at bounding box center [233, 108] width 50 height 22
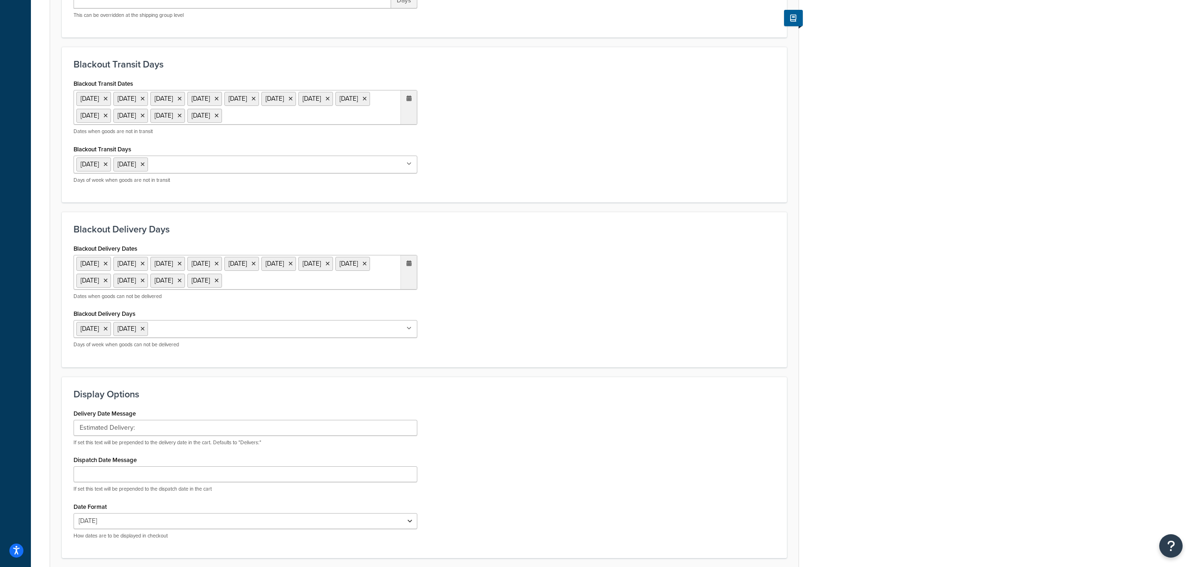
scroll to position [408, 0]
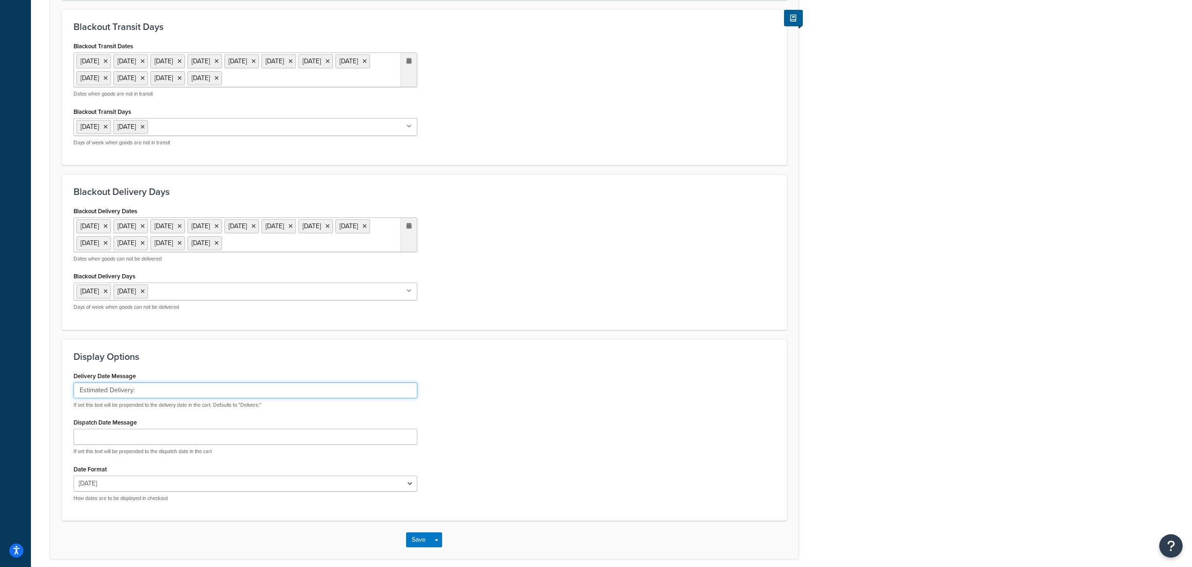
click at [144, 398] on input "Estimated Delivery:" at bounding box center [246, 390] width 344 height 16
click at [83, 398] on input "Estimated Delivery:" at bounding box center [246, 390] width 344 height 16
type input "| Estimated Delivery:"
click at [241, 445] on input "Dispatch Date Message" at bounding box center [246, 437] width 344 height 16
click at [238, 406] on div "Delivery Date Message | Estimated Delivery: If set this text will be prepended …" at bounding box center [246, 388] width 344 height 39
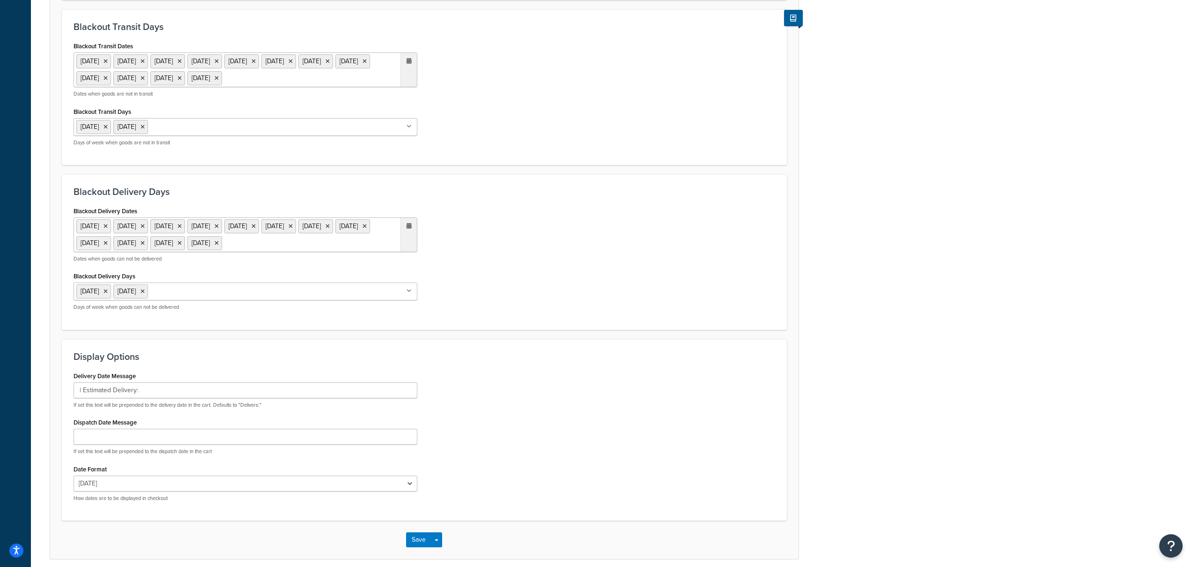
scroll to position [481, 0]
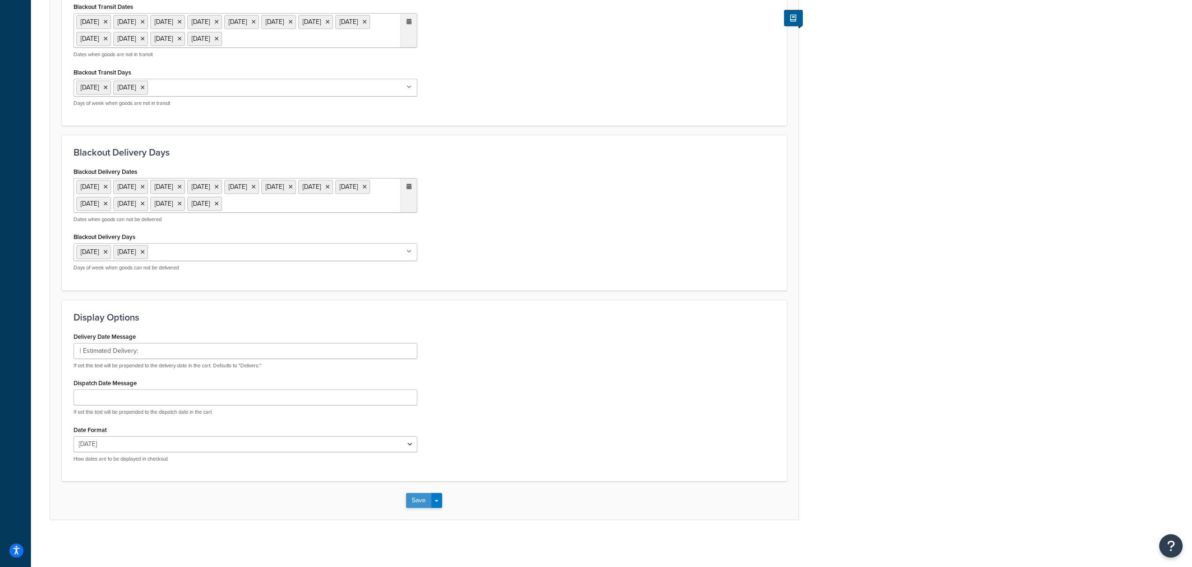
click at [415, 505] on button "Save" at bounding box center [418, 500] width 25 height 15
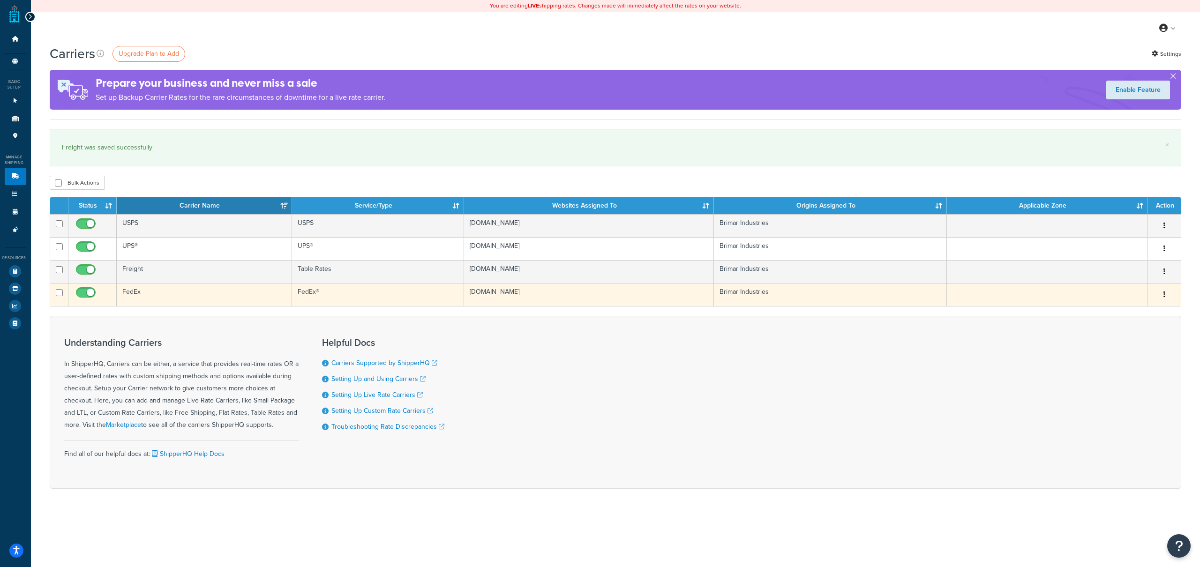
click at [156, 285] on td "FedEx" at bounding box center [205, 294] width 176 height 23
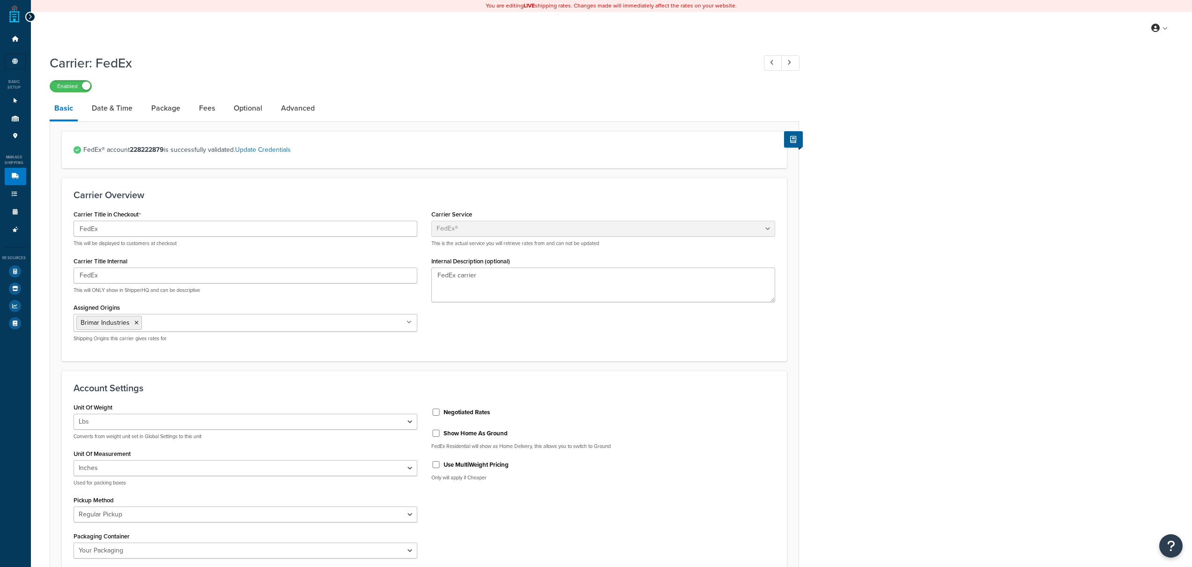
select select "fedEx"
select select "REGULAR_PICKUP"
select select "YOUR_PACKAGING"
click at [115, 109] on link "Date & Time" at bounding box center [112, 108] width 50 height 22
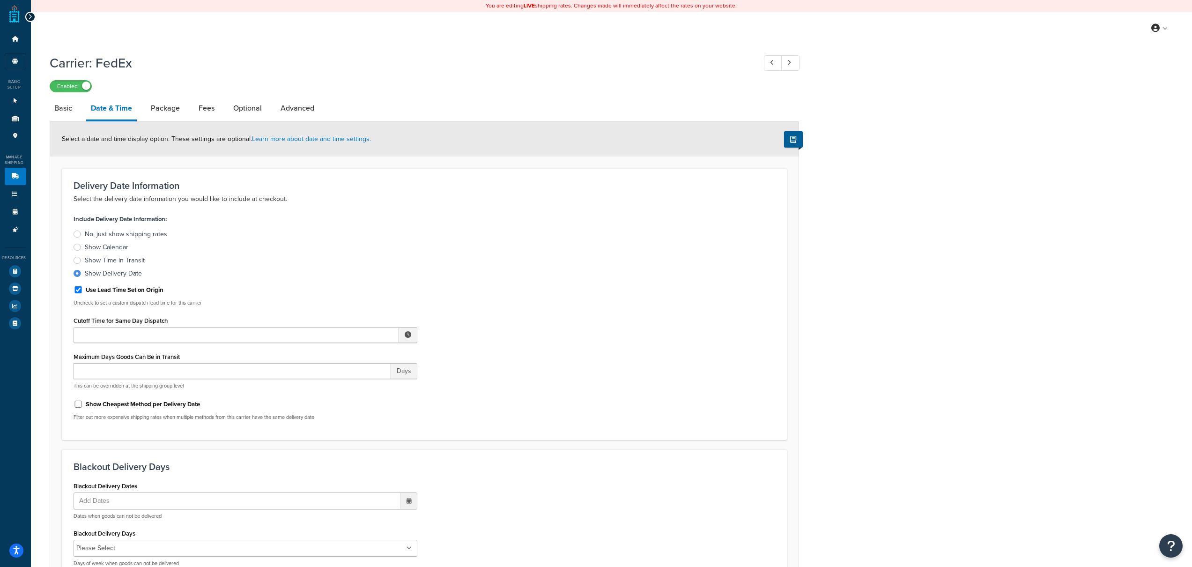
scroll to position [296, 0]
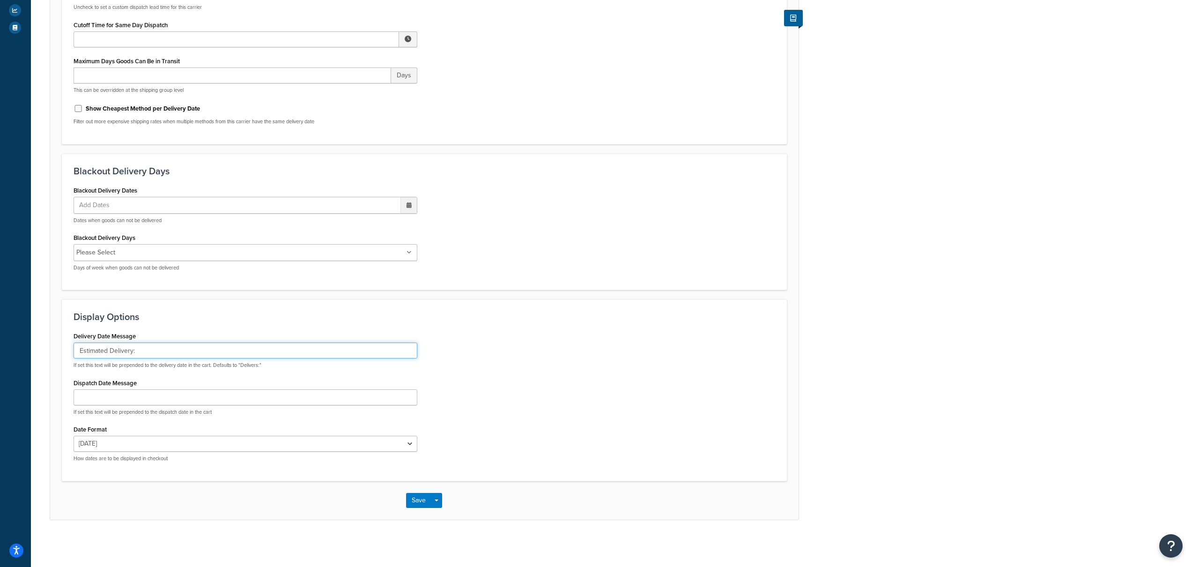
click at [76, 350] on input "Estimated Delivery:" at bounding box center [246, 351] width 344 height 16
type input "| Estimated Delivery:"
click at [418, 498] on button "Save" at bounding box center [418, 500] width 25 height 15
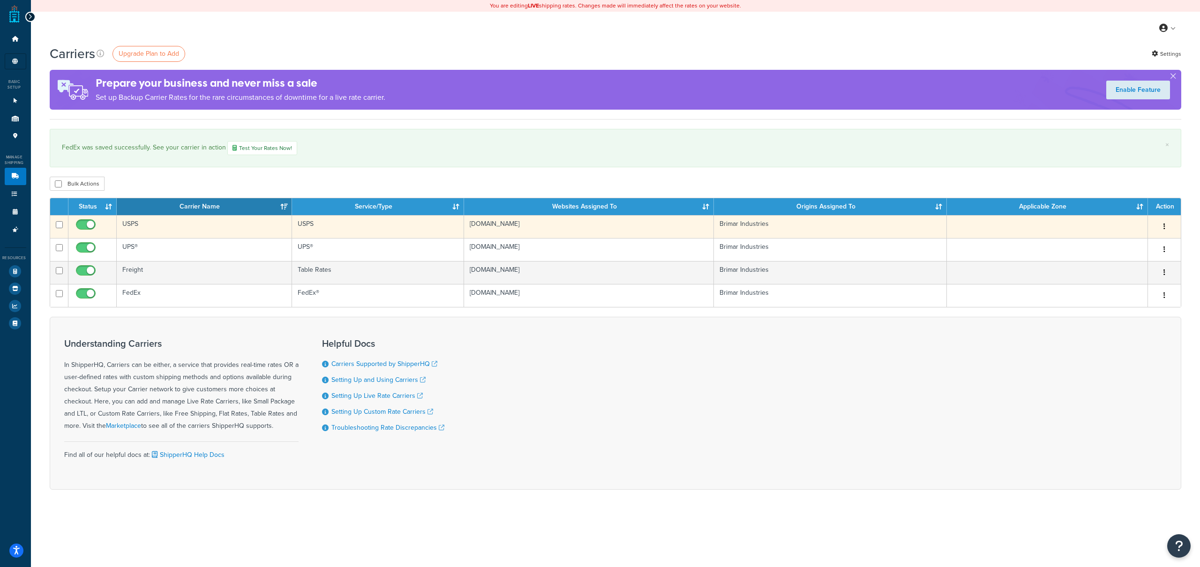
click at [225, 228] on td "USPS" at bounding box center [205, 226] width 176 height 23
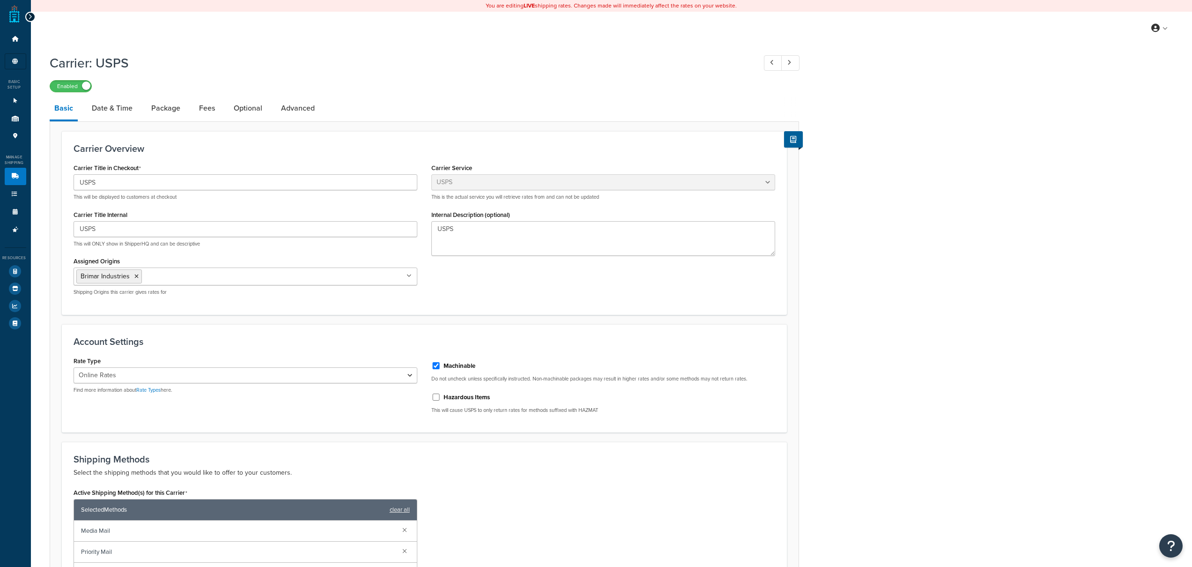
select select "usps"
select select "ONLINE"
click at [114, 112] on link "Date & Time" at bounding box center [112, 108] width 50 height 22
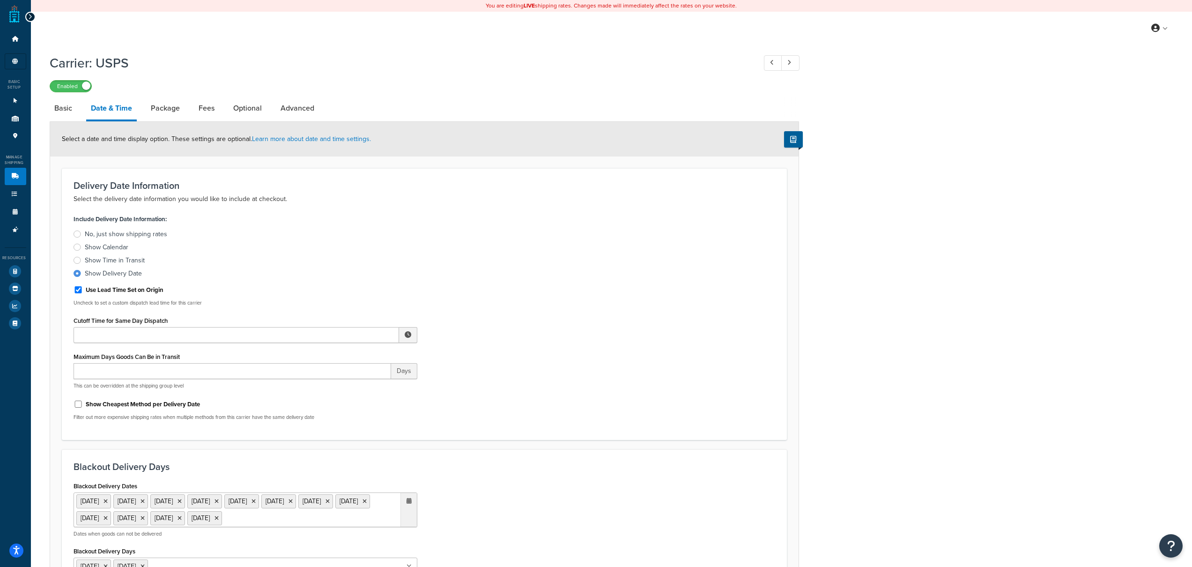
scroll to position [296, 0]
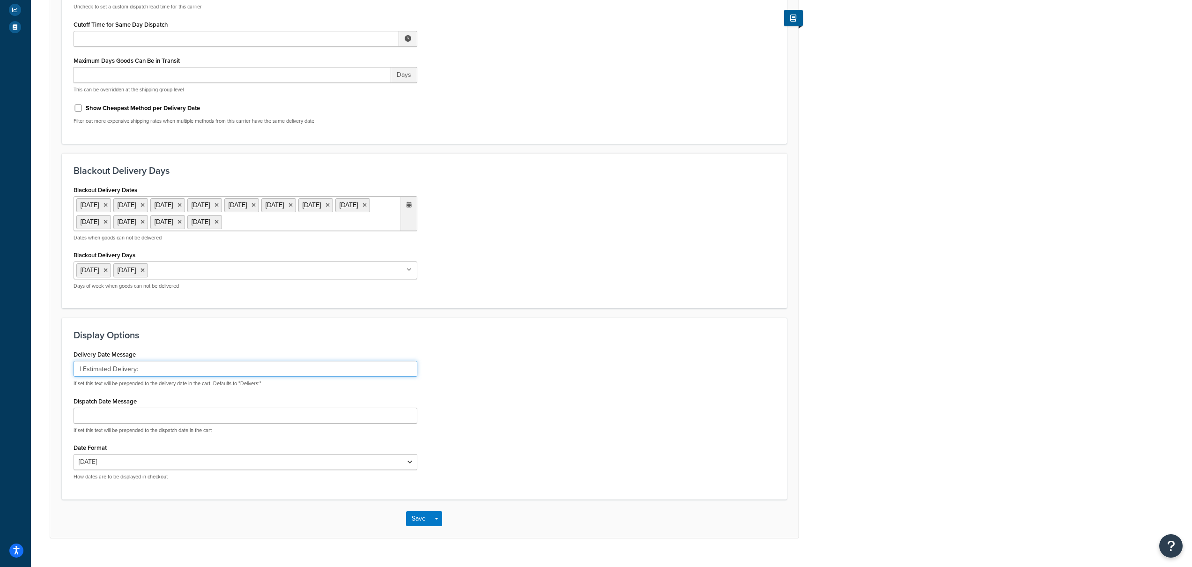
click at [164, 377] on input "| Estimated Delivery:" at bounding box center [246, 369] width 344 height 16
click at [154, 377] on input "| Estimated Delivery:" at bounding box center [246, 369] width 344 height 16
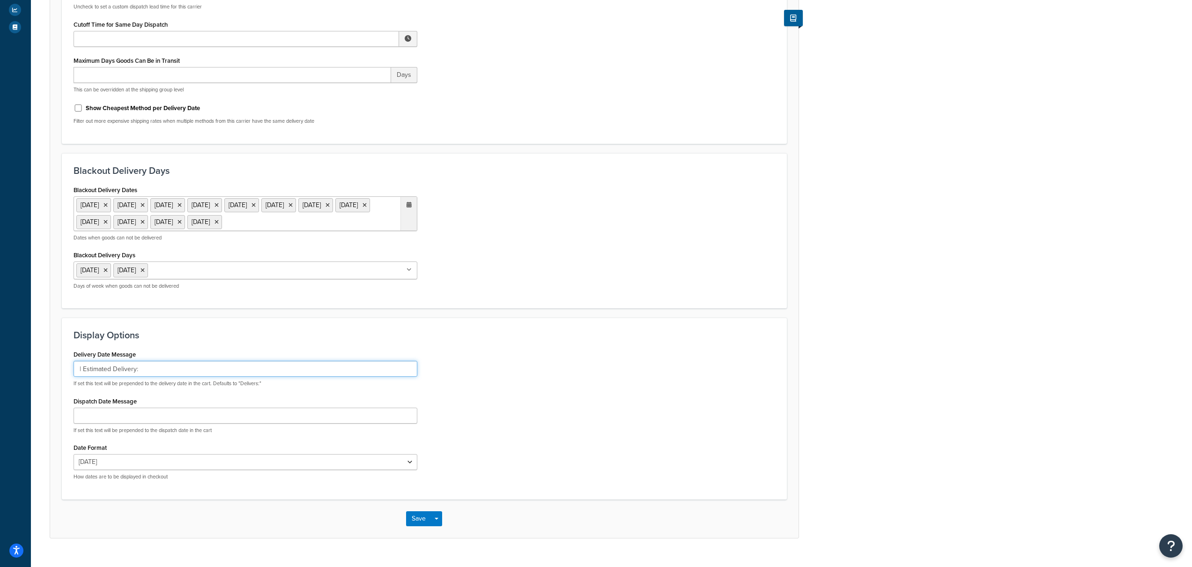
click at [155, 377] on input "| Estimated Delivery:" at bounding box center [246, 369] width 344 height 16
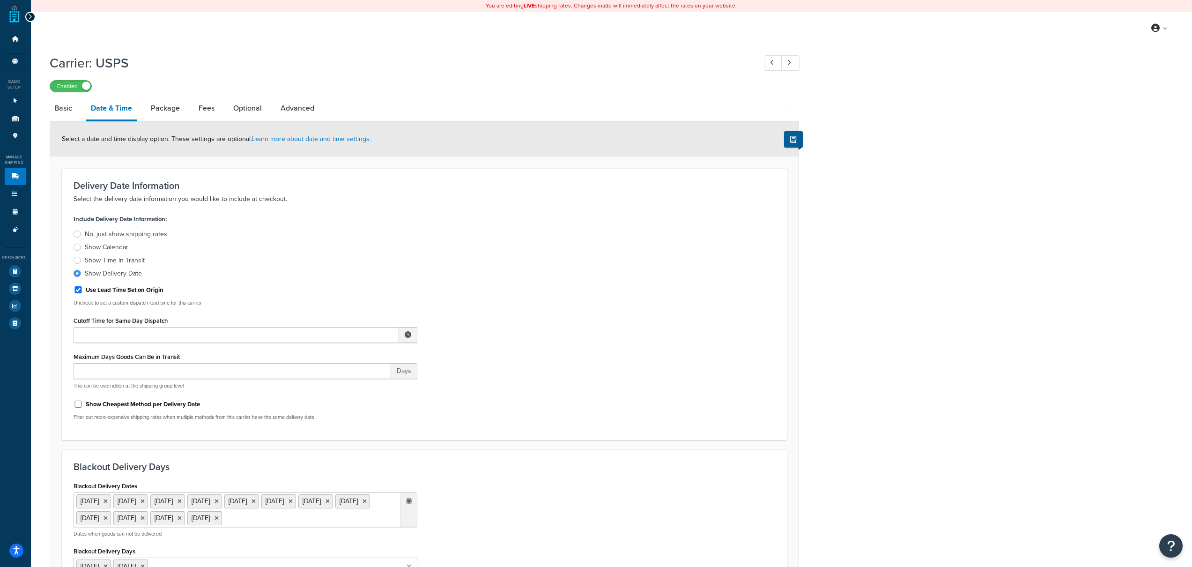
scroll to position [331, 0]
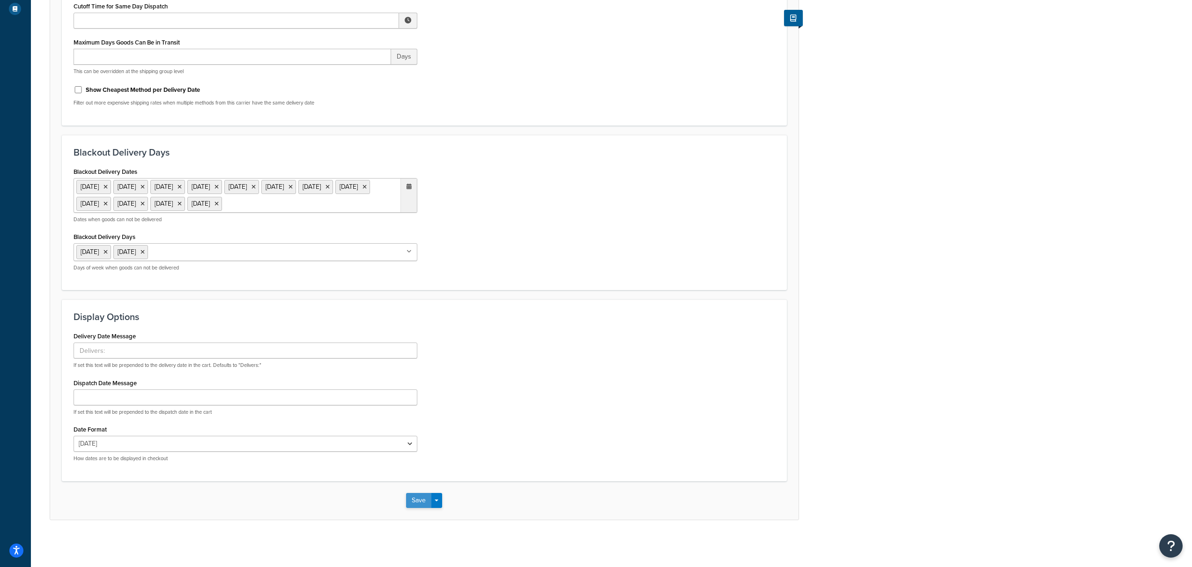
click at [411, 500] on button "Save" at bounding box center [418, 500] width 25 height 15
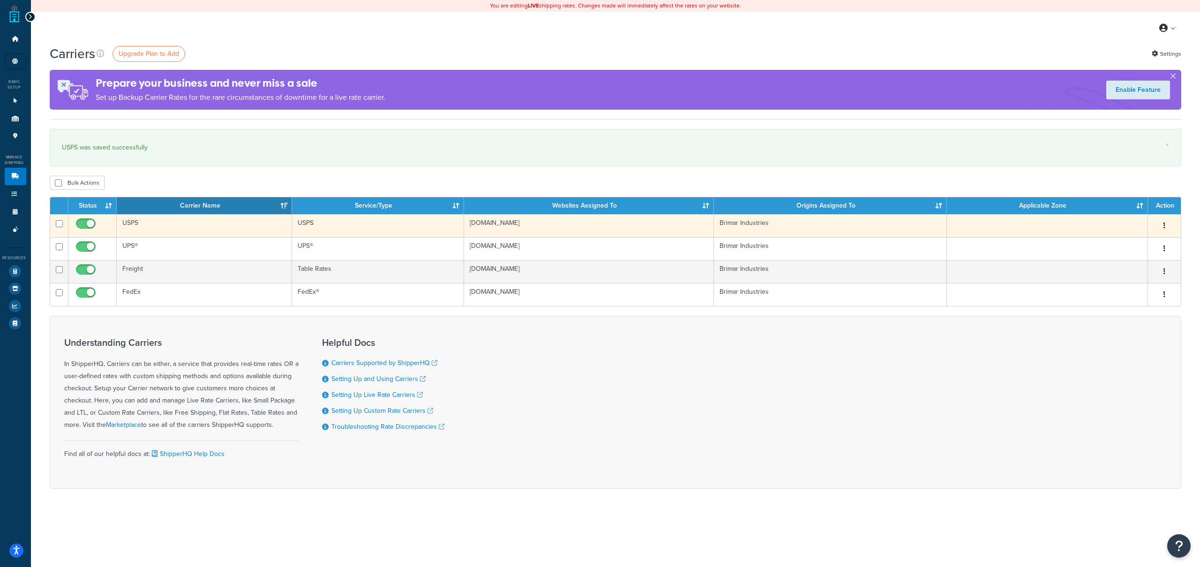
click at [209, 228] on td "USPS" at bounding box center [205, 225] width 176 height 23
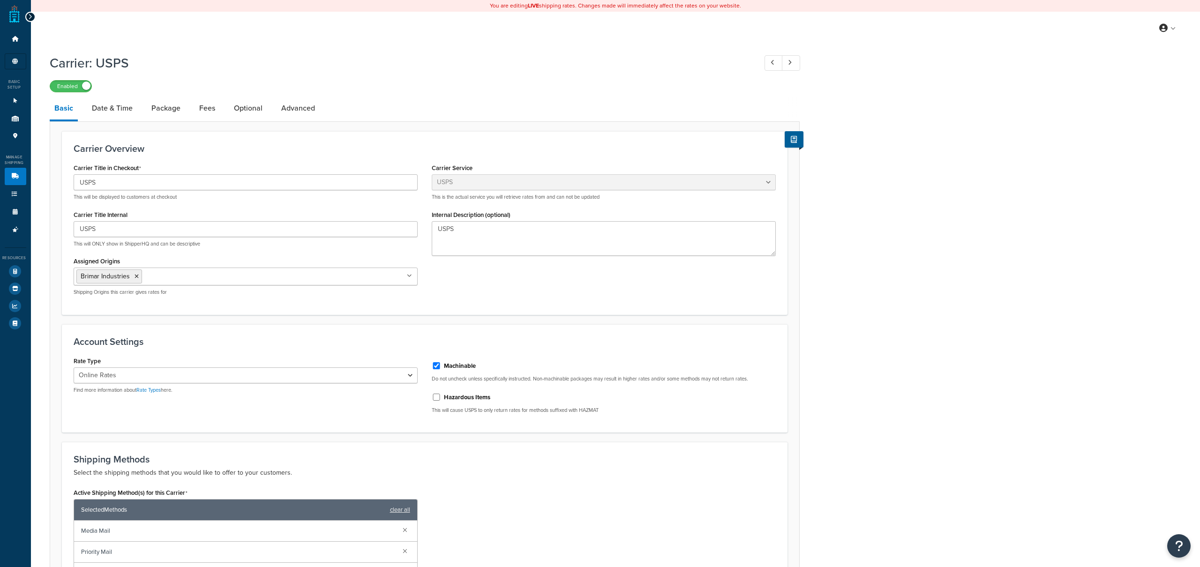
select select "usps"
select select "ONLINE"
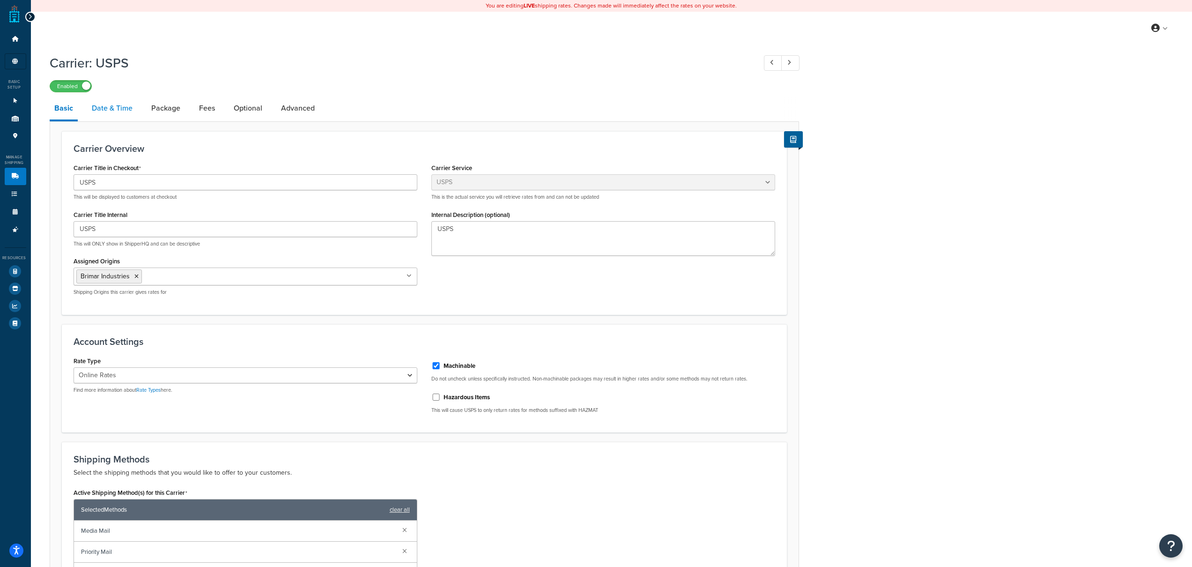
click at [128, 110] on link "Date & Time" at bounding box center [112, 108] width 50 height 22
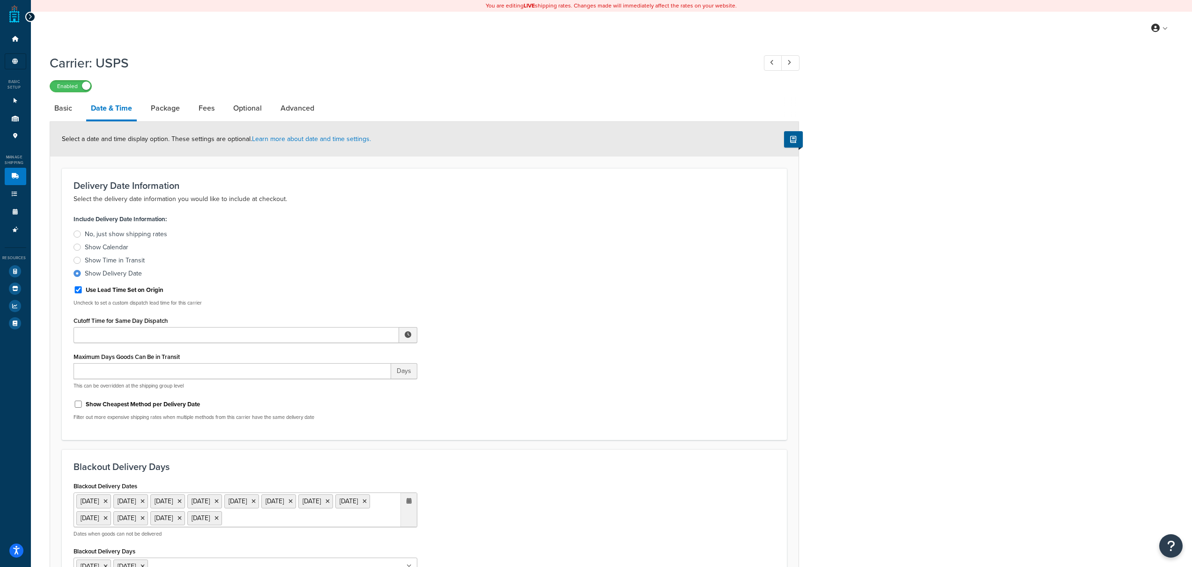
scroll to position [296, 0]
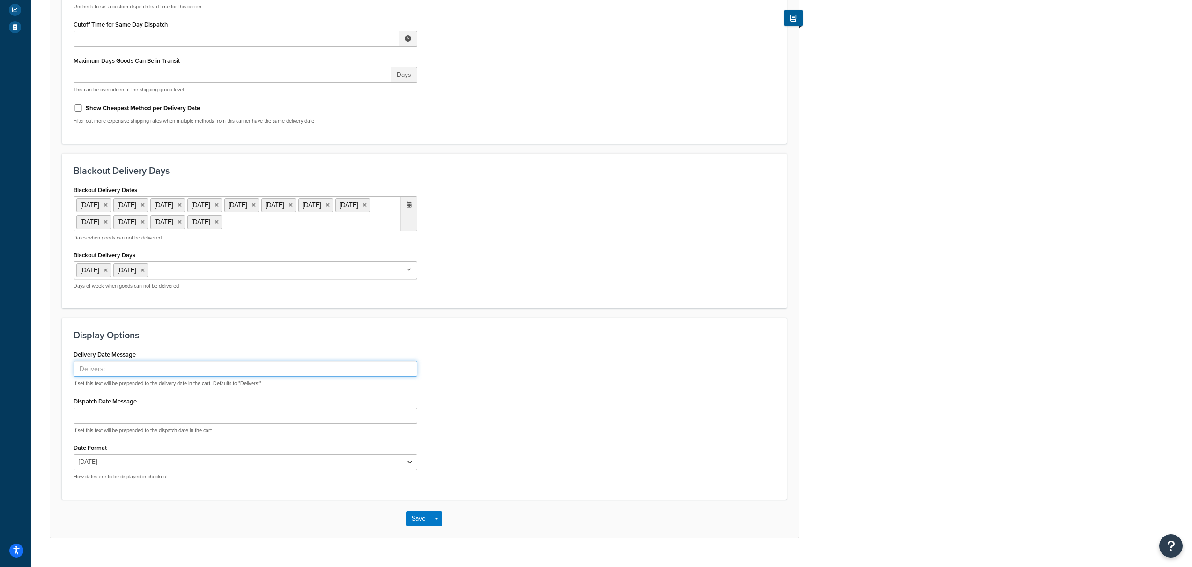
click at [121, 377] on input "Delivery Date Message" at bounding box center [246, 369] width 344 height 16
drag, startPoint x: 103, startPoint y: 380, endPoint x: 61, endPoint y: 382, distance: 42.2
click at [62, 382] on div "Display Options Delivery Date Message | Estimated Delivery: If set this text wi…" at bounding box center [424, 408] width 725 height 181
type input "| Estimated Delivery:"
click at [420, 526] on button "Save" at bounding box center [418, 518] width 25 height 15
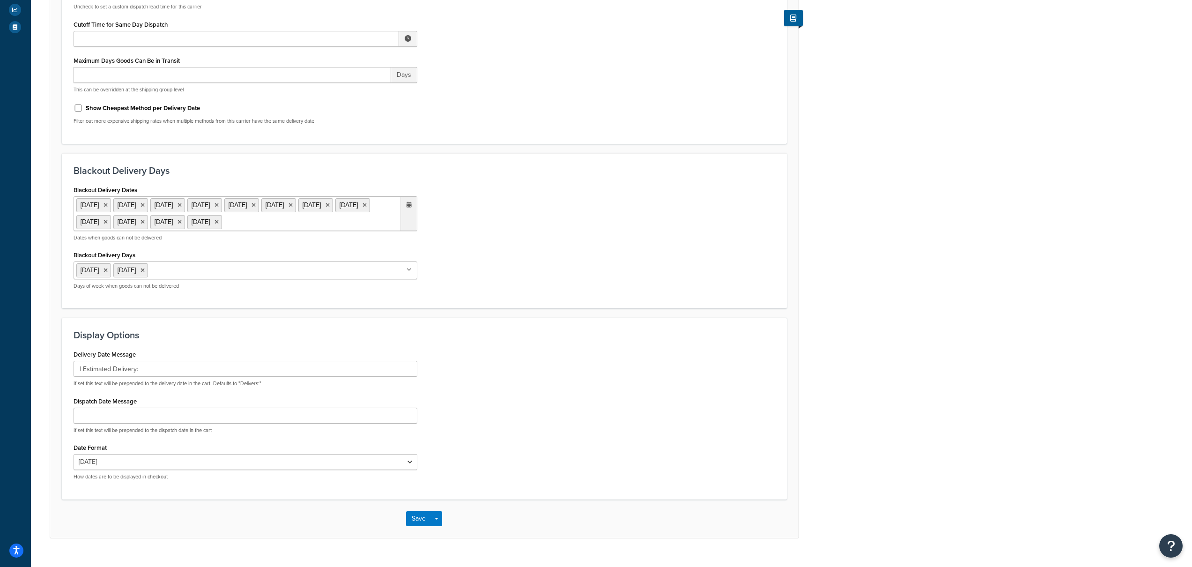
scroll to position [0, 0]
